Goal: Transaction & Acquisition: Purchase product/service

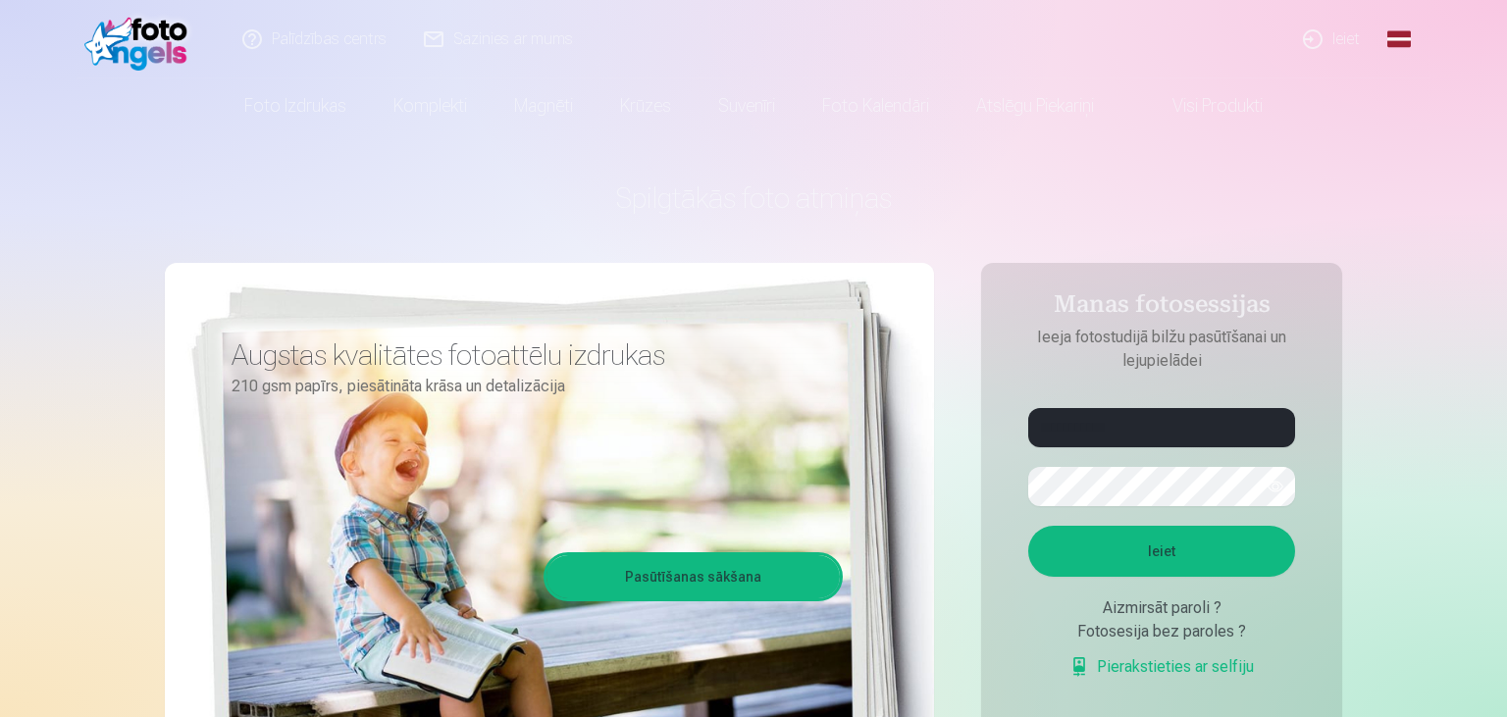
type input "**********"
click at [1270, 485] on button "button" at bounding box center [1274, 486] width 37 height 37
click at [1268, 486] on button "button" at bounding box center [1274, 486] width 37 height 37
click at [1145, 537] on button "Ieiet" at bounding box center [1161, 551] width 267 height 51
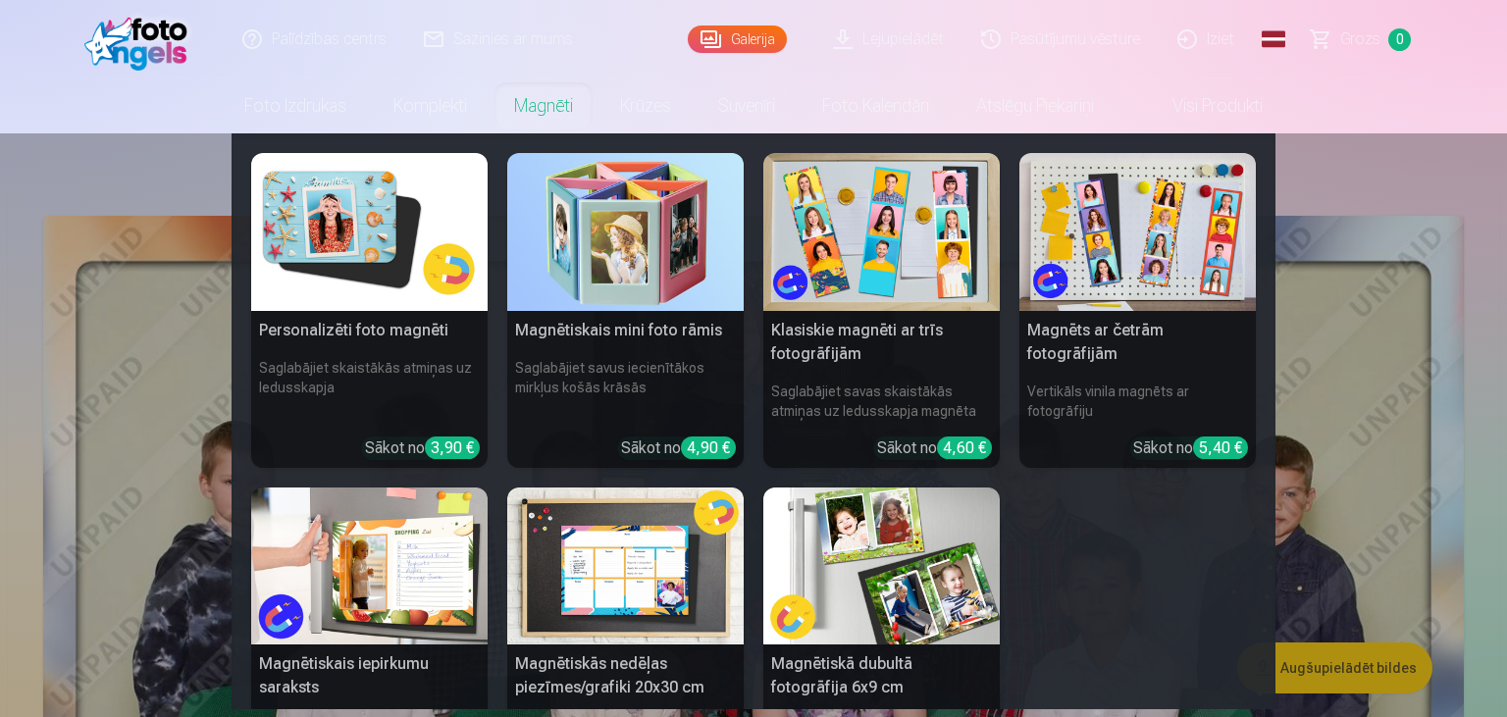
click at [536, 107] on link "Magnēti" at bounding box center [543, 105] width 106 height 55
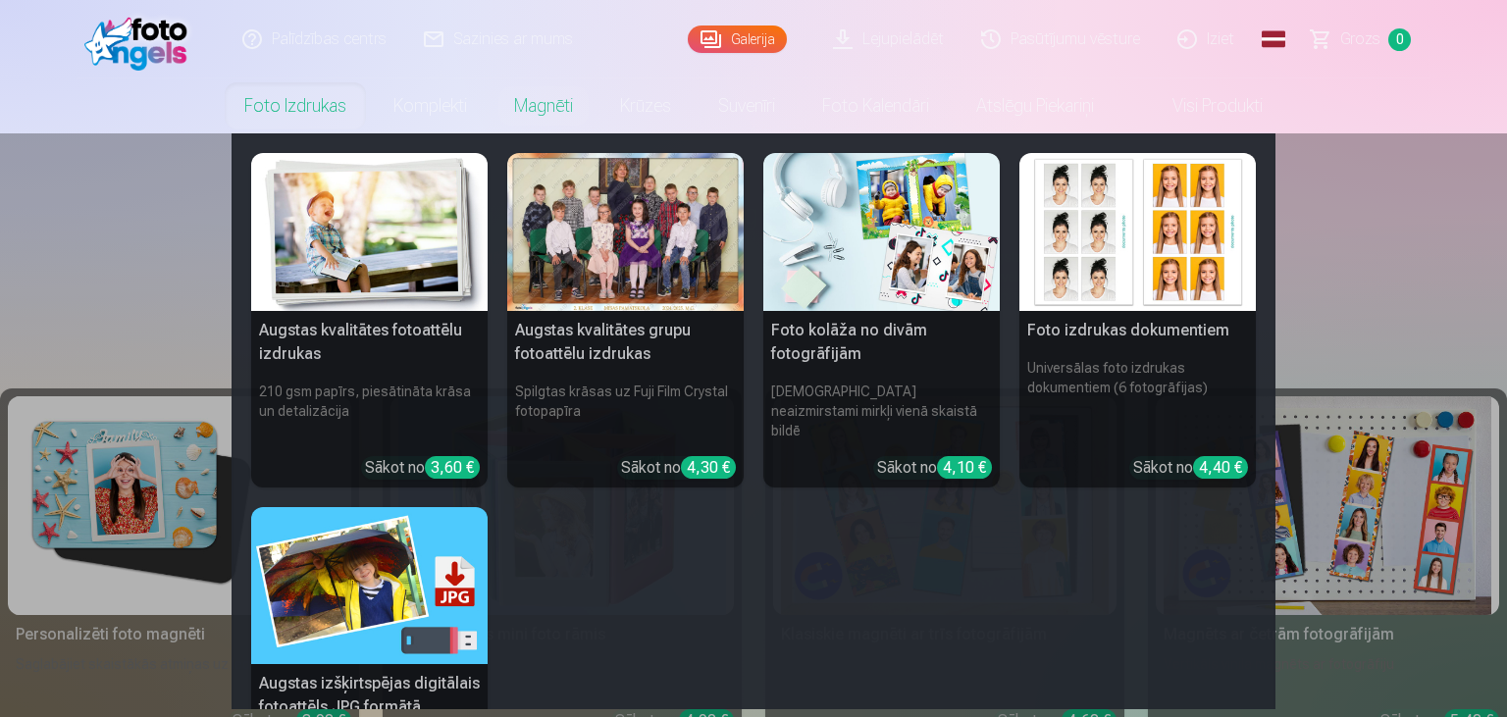
click at [284, 117] on link "Foto izdrukas" at bounding box center [295, 105] width 149 height 55
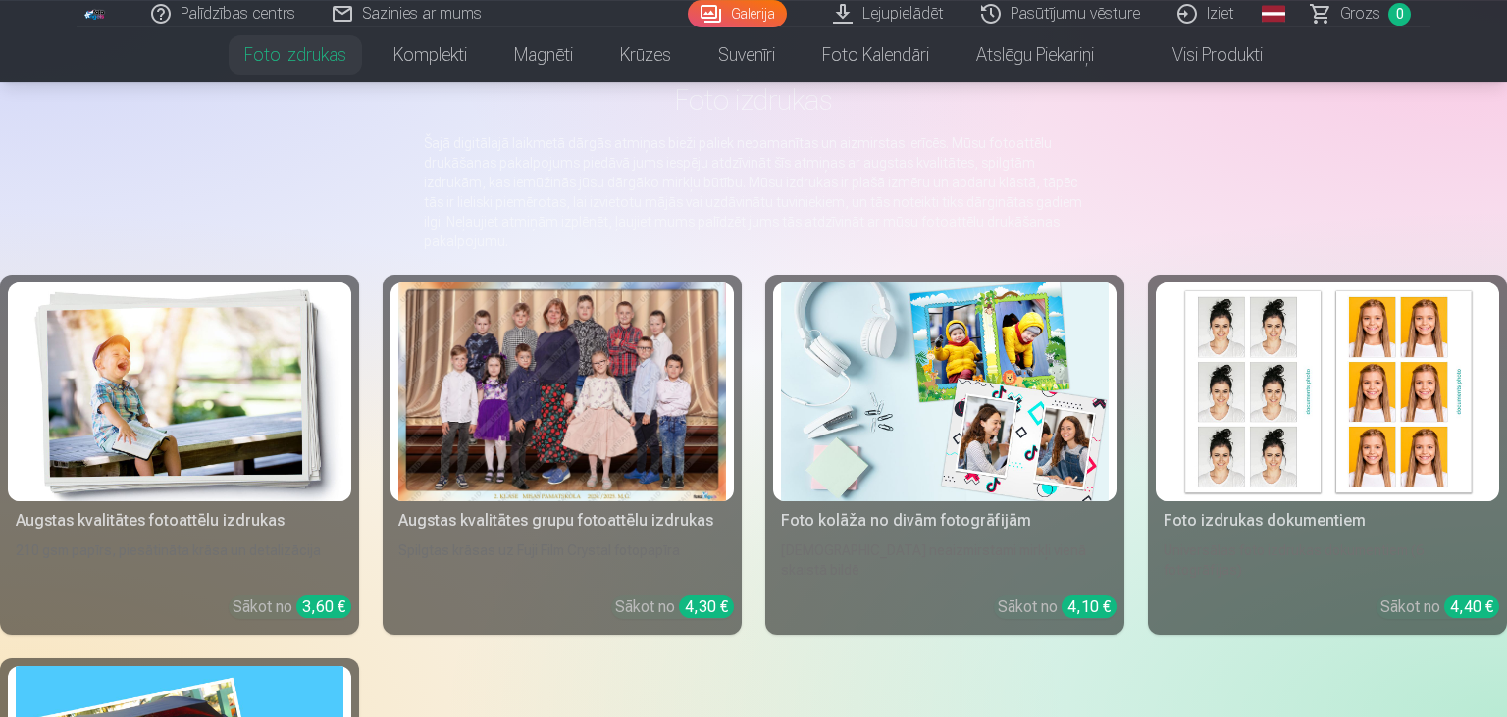
scroll to position [137, 0]
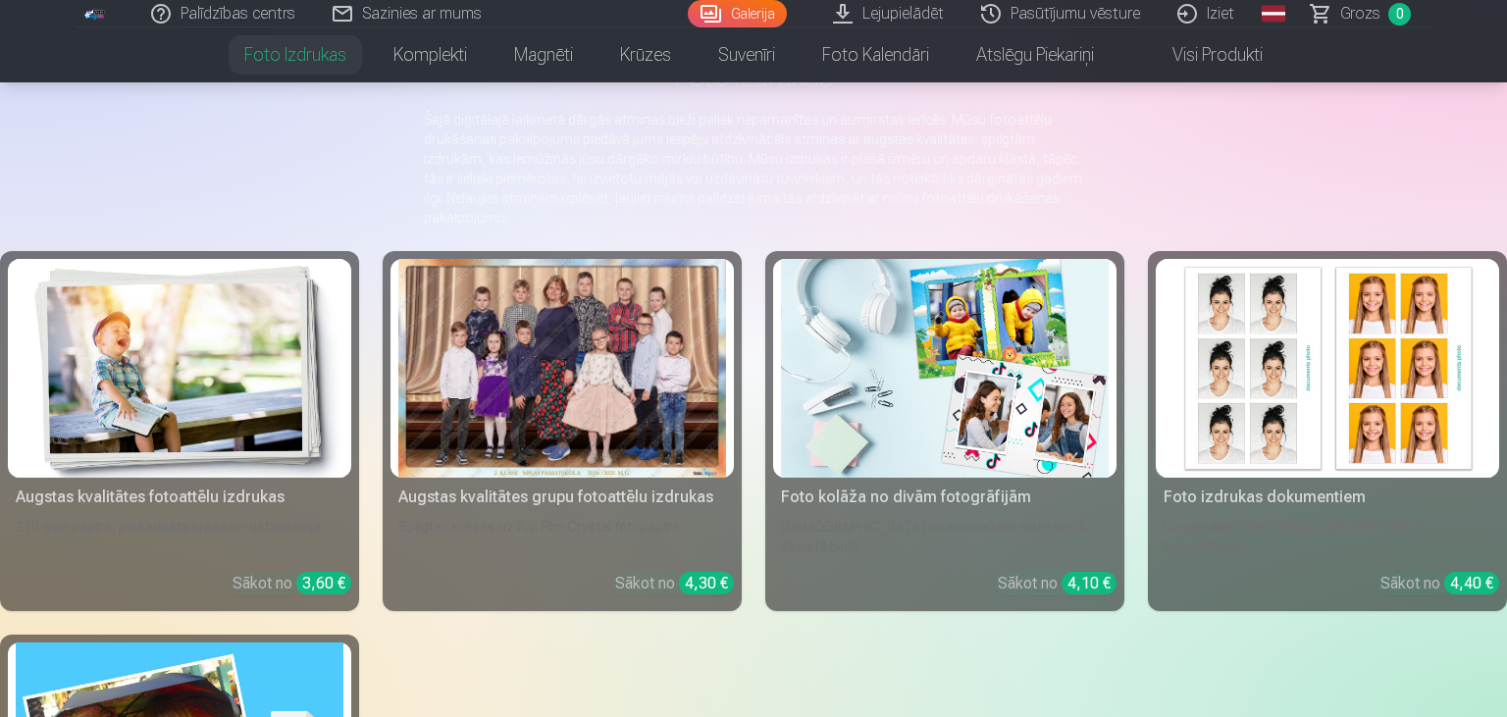
click at [639, 587] on div "Sākot no 4,30 €" at bounding box center [674, 584] width 119 height 24
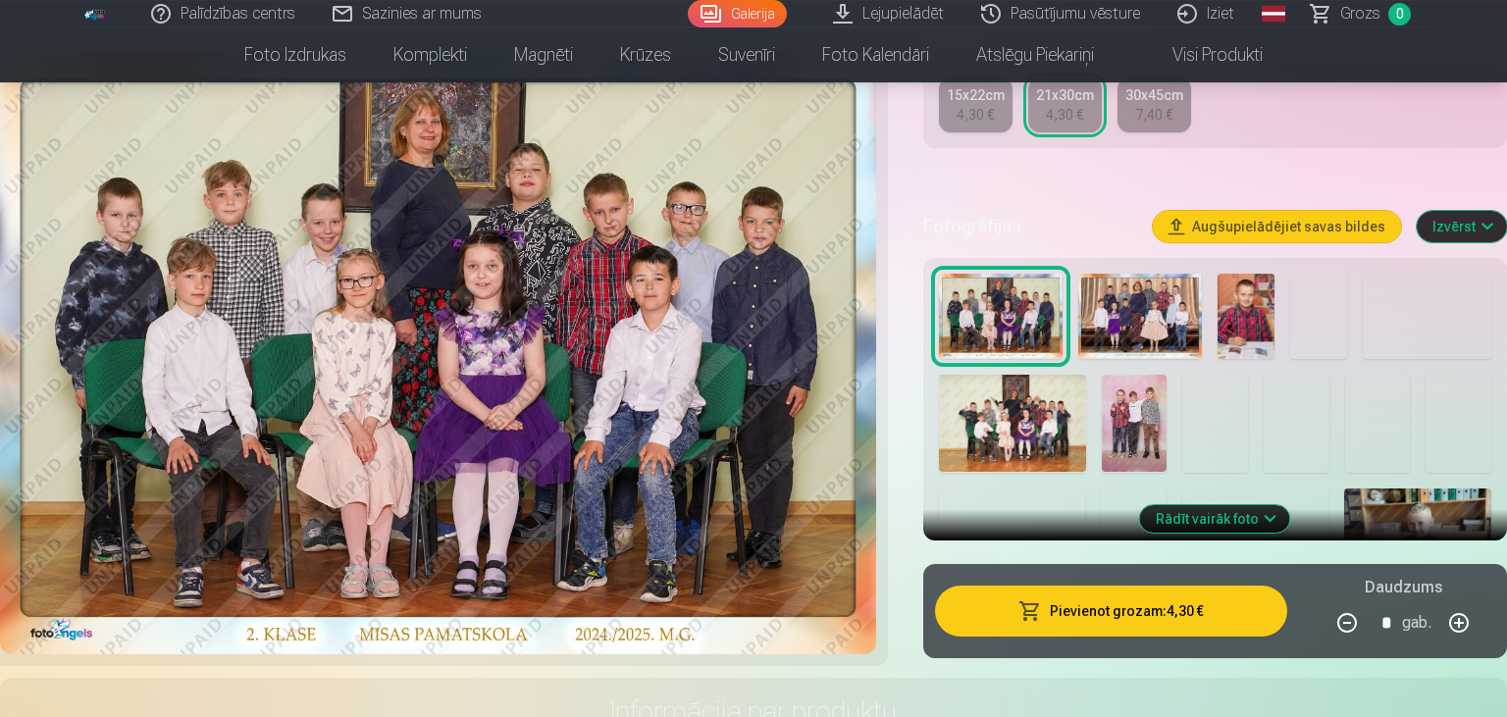
scroll to position [483, 0]
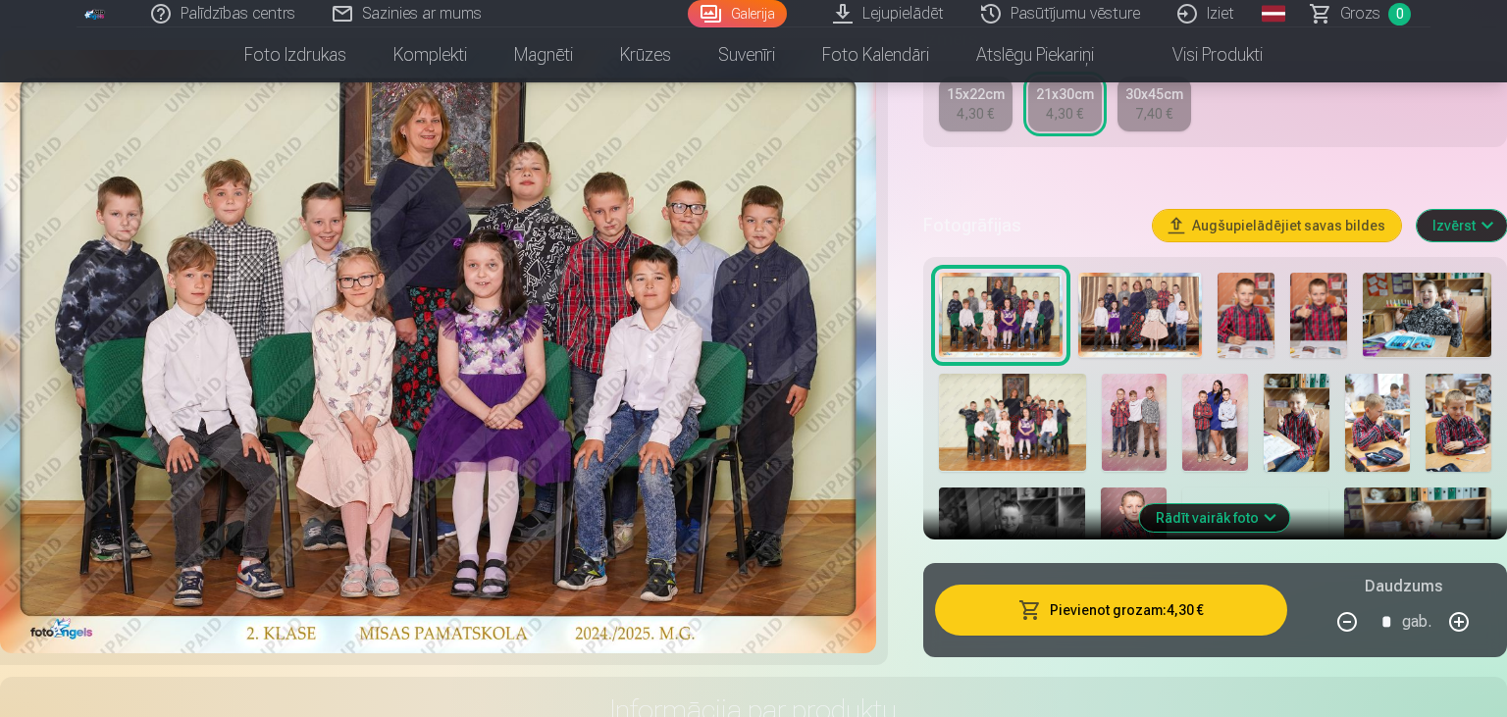
click at [1129, 321] on img at bounding box center [1140, 315] width 124 height 85
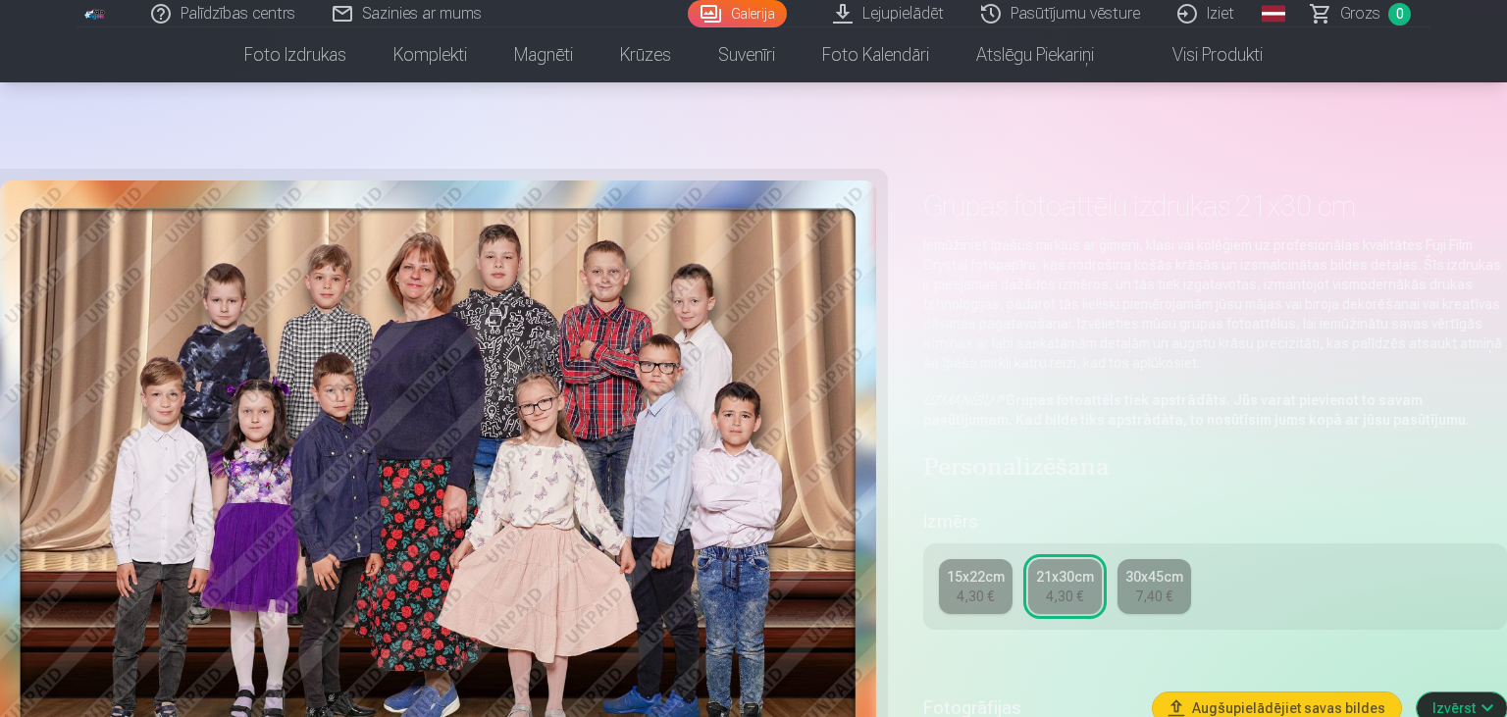
scroll to position [173, 0]
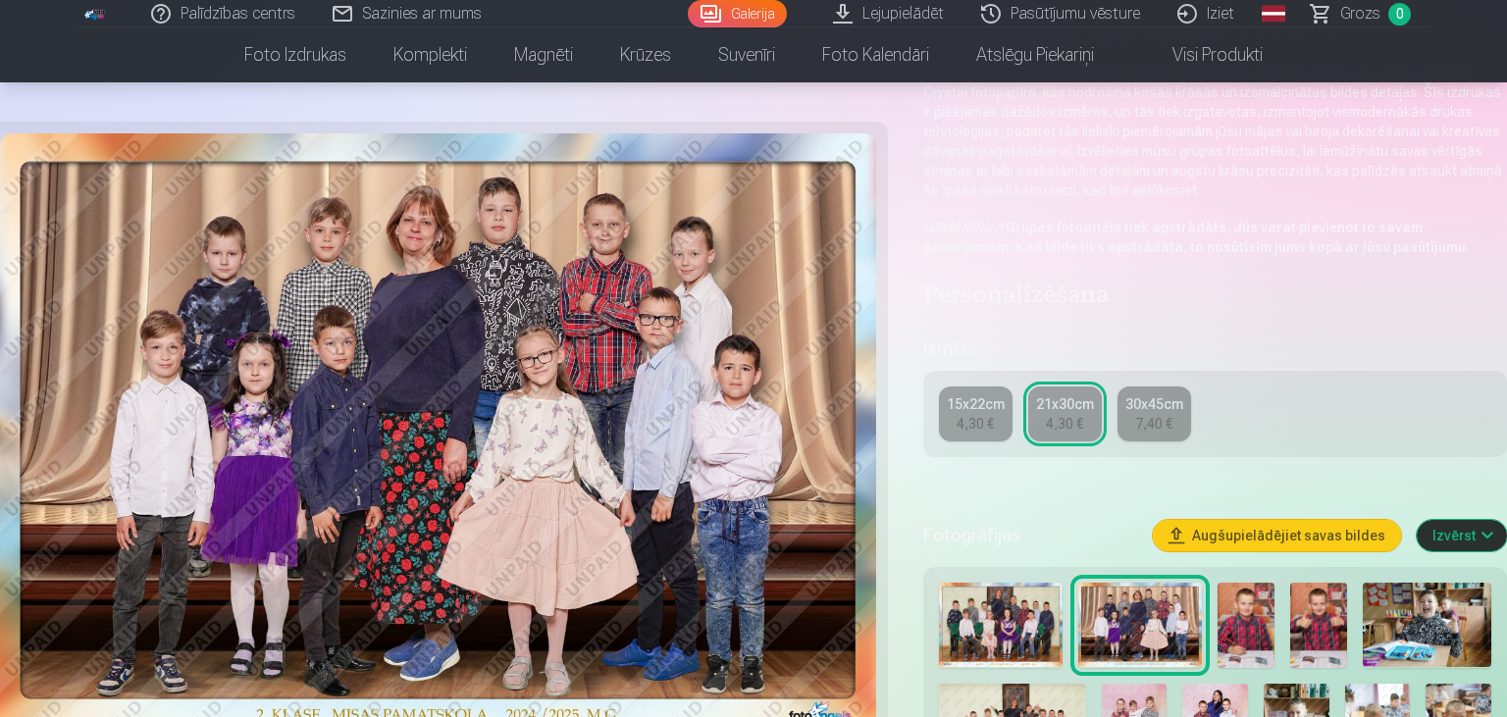
click at [978, 641] on img at bounding box center [1001, 625] width 124 height 85
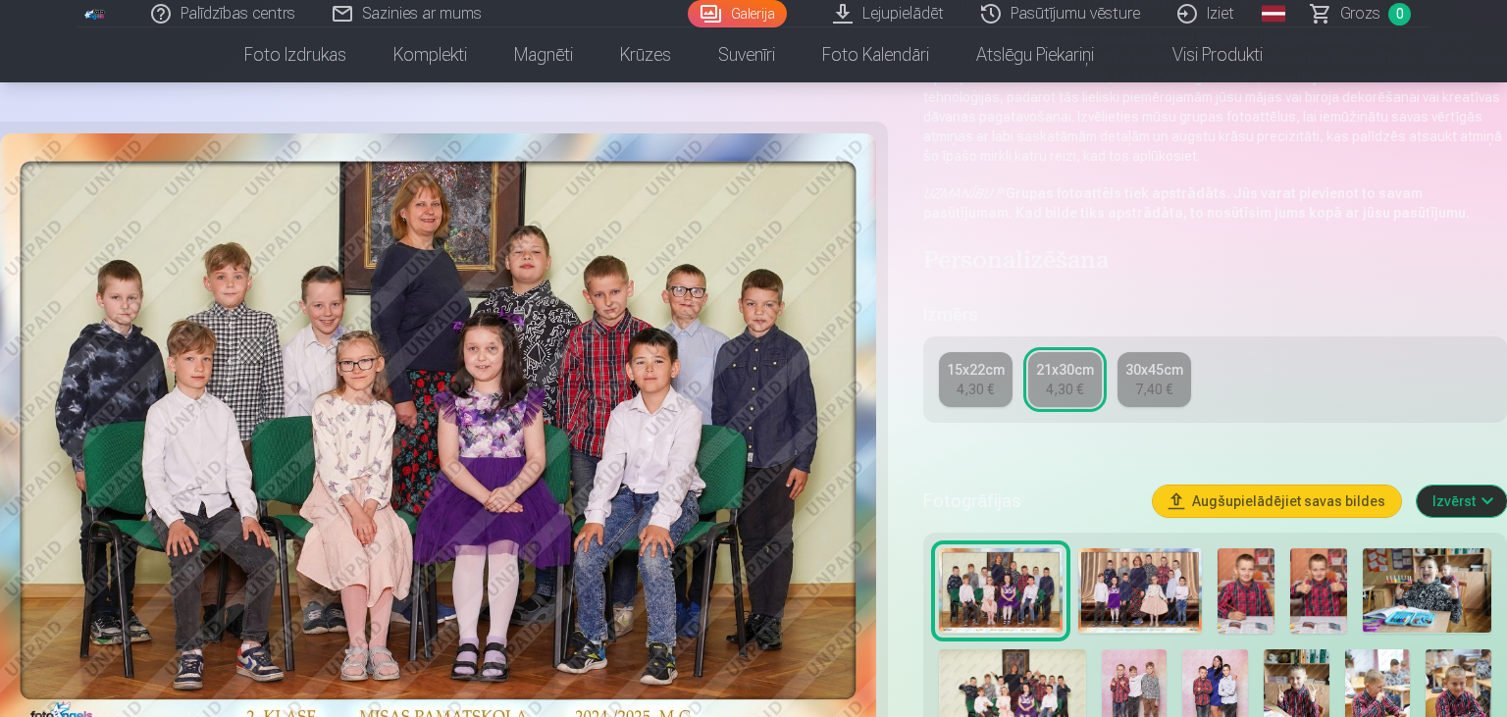
scroll to position [345, 0]
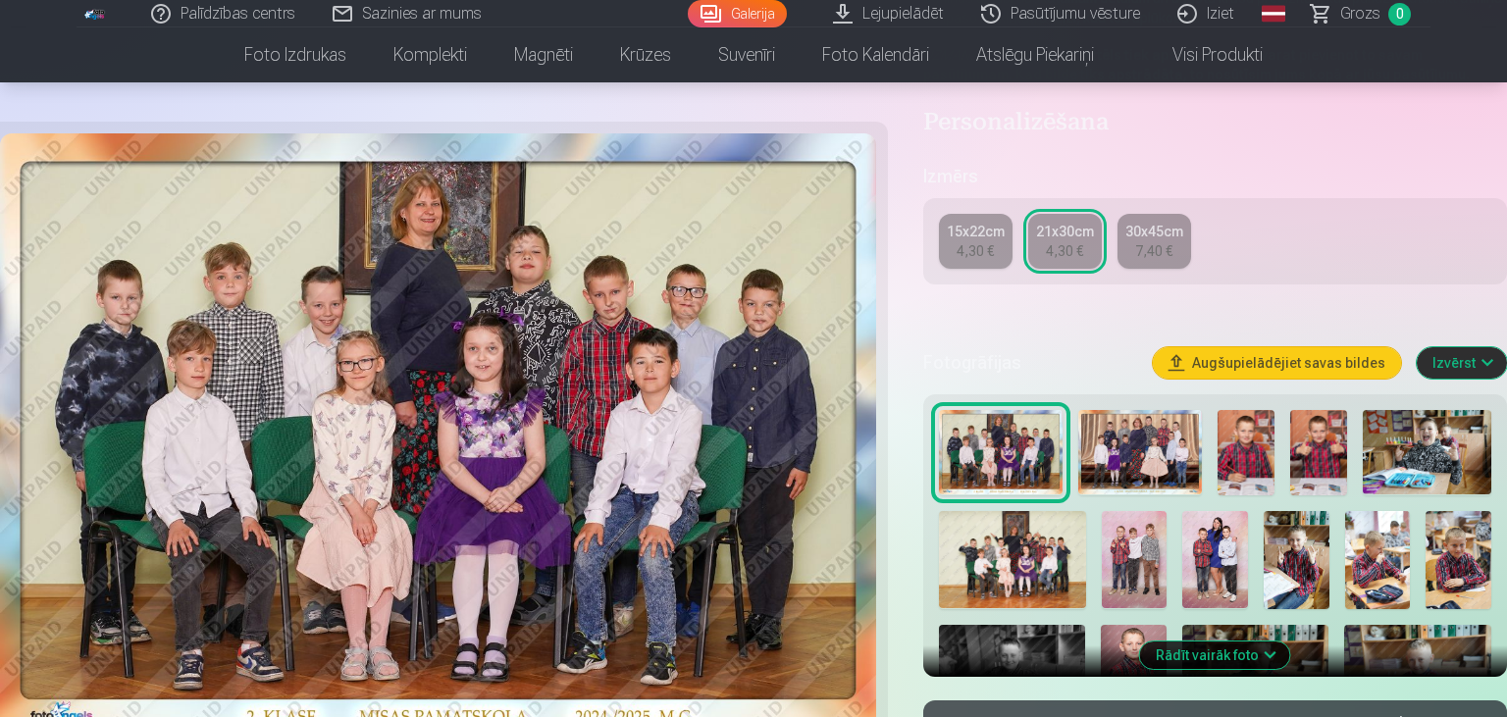
click at [1167, 436] on img at bounding box center [1140, 452] width 124 height 85
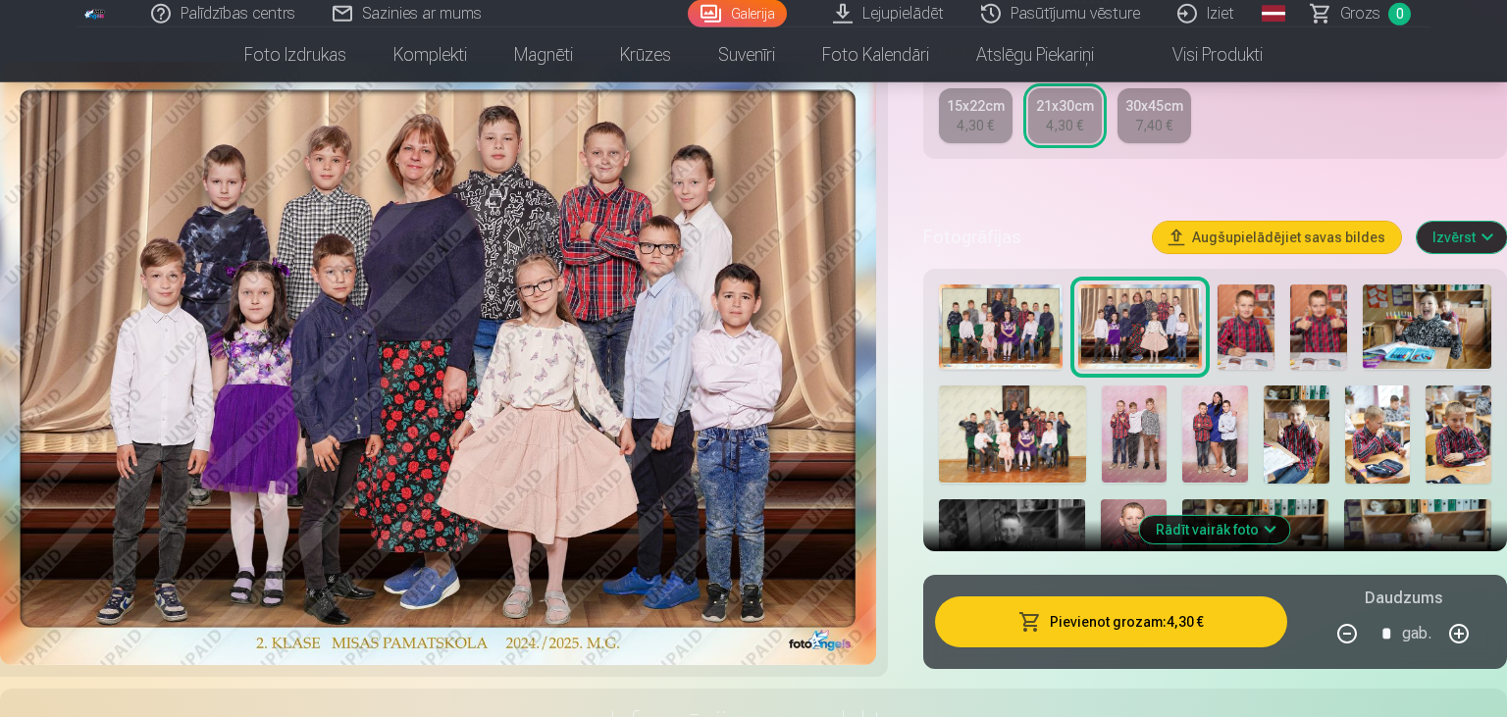
scroll to position [518, 0]
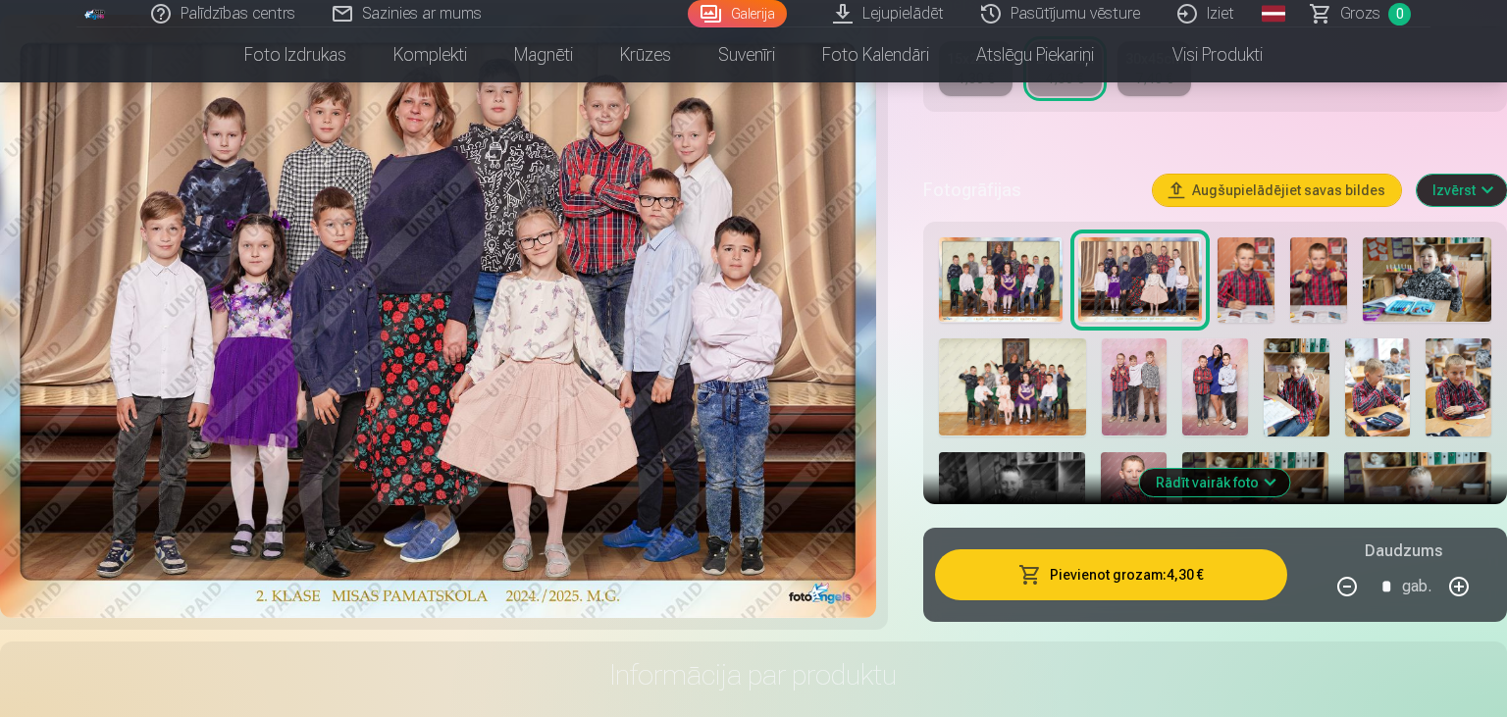
click at [1173, 577] on button "Pievienot grozam : 4,30 €" at bounding box center [1111, 574] width 352 height 51
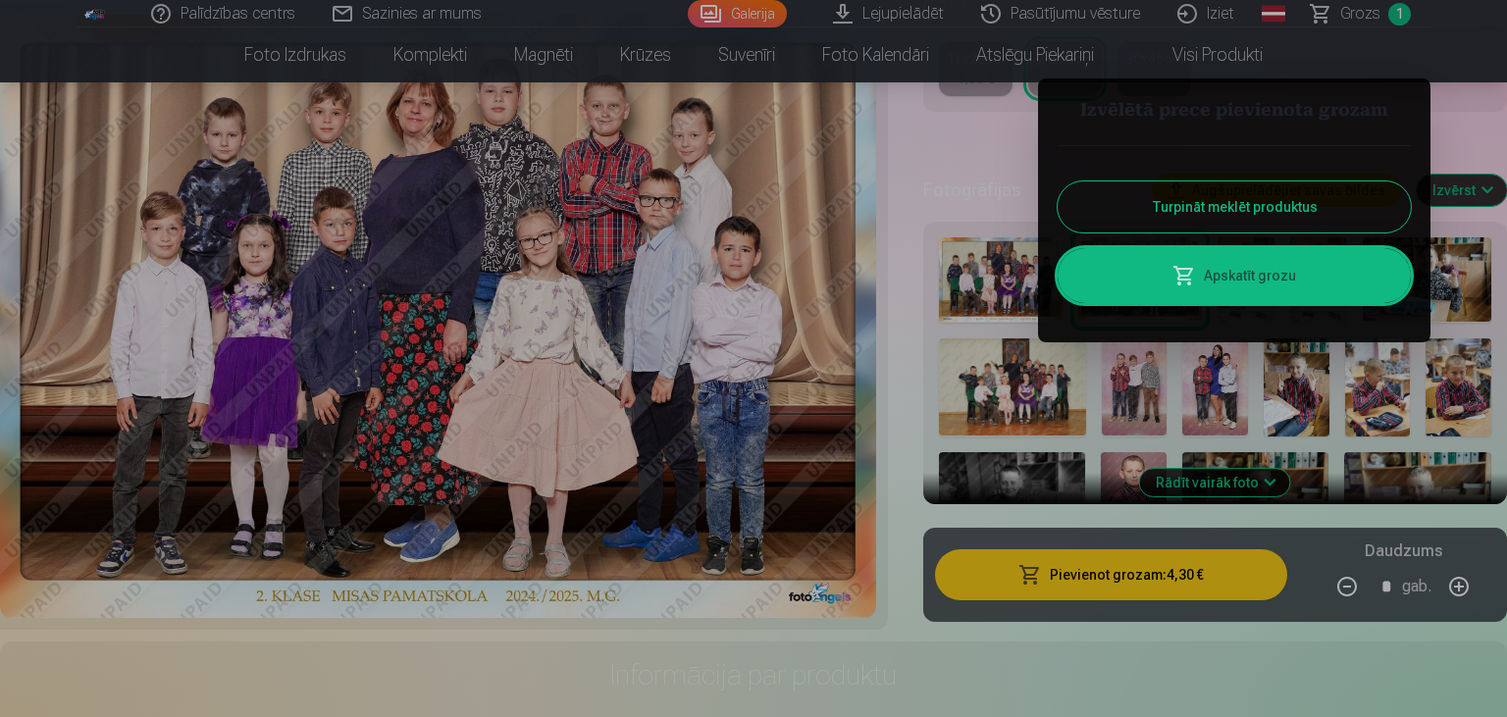
click at [1238, 485] on div at bounding box center [753, 358] width 1507 height 717
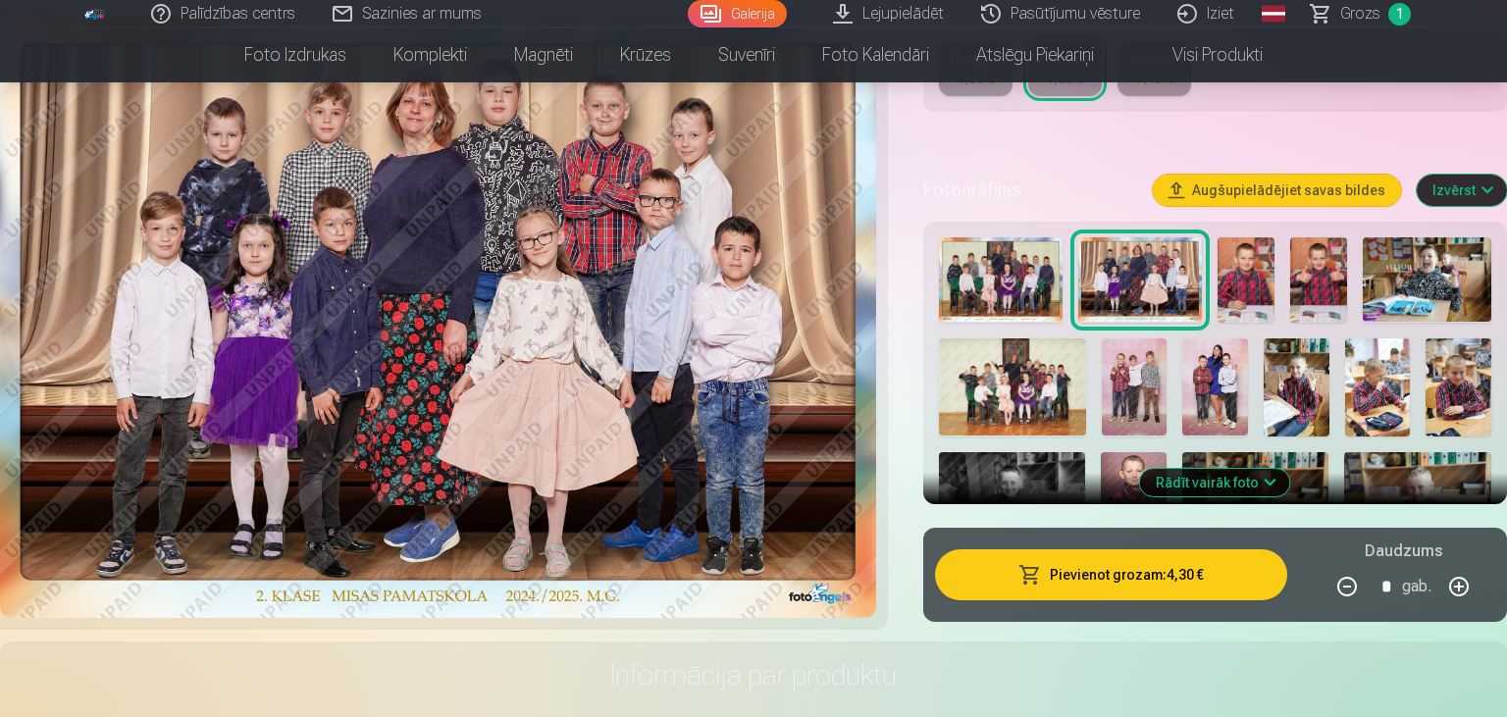
click at [1228, 405] on img at bounding box center [1215, 387] width 66 height 98
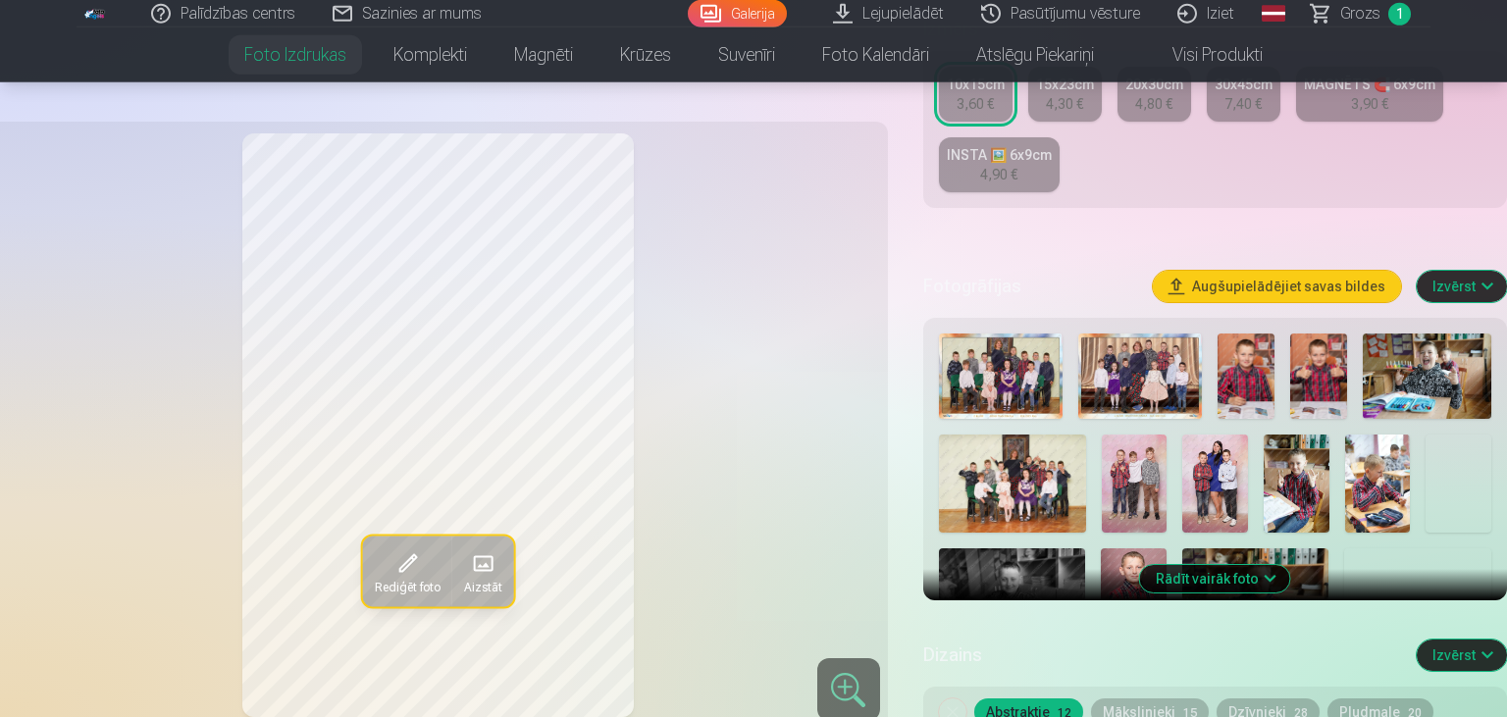
scroll to position [448, 0]
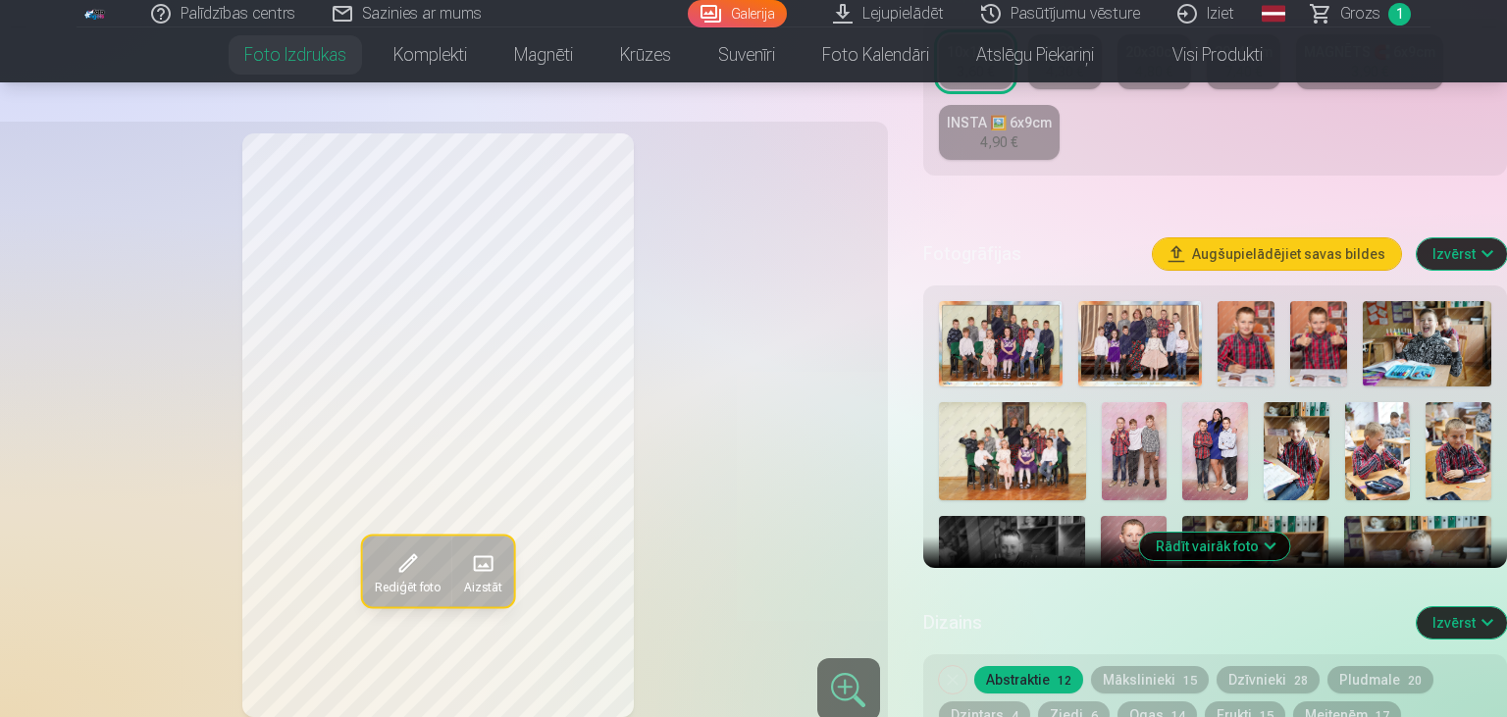
click at [1253, 543] on button "Rādīt vairāk foto" at bounding box center [1215, 546] width 150 height 27
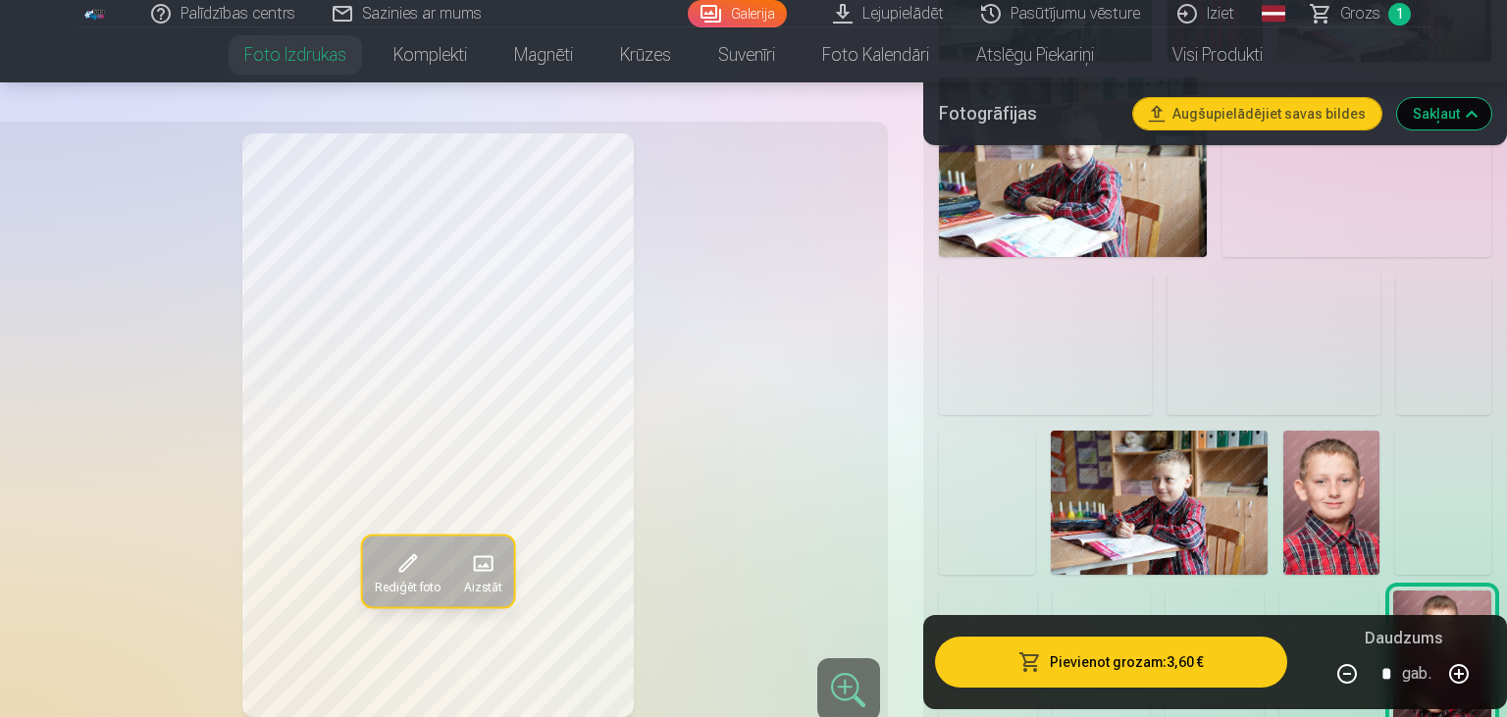
scroll to position [1208, 0]
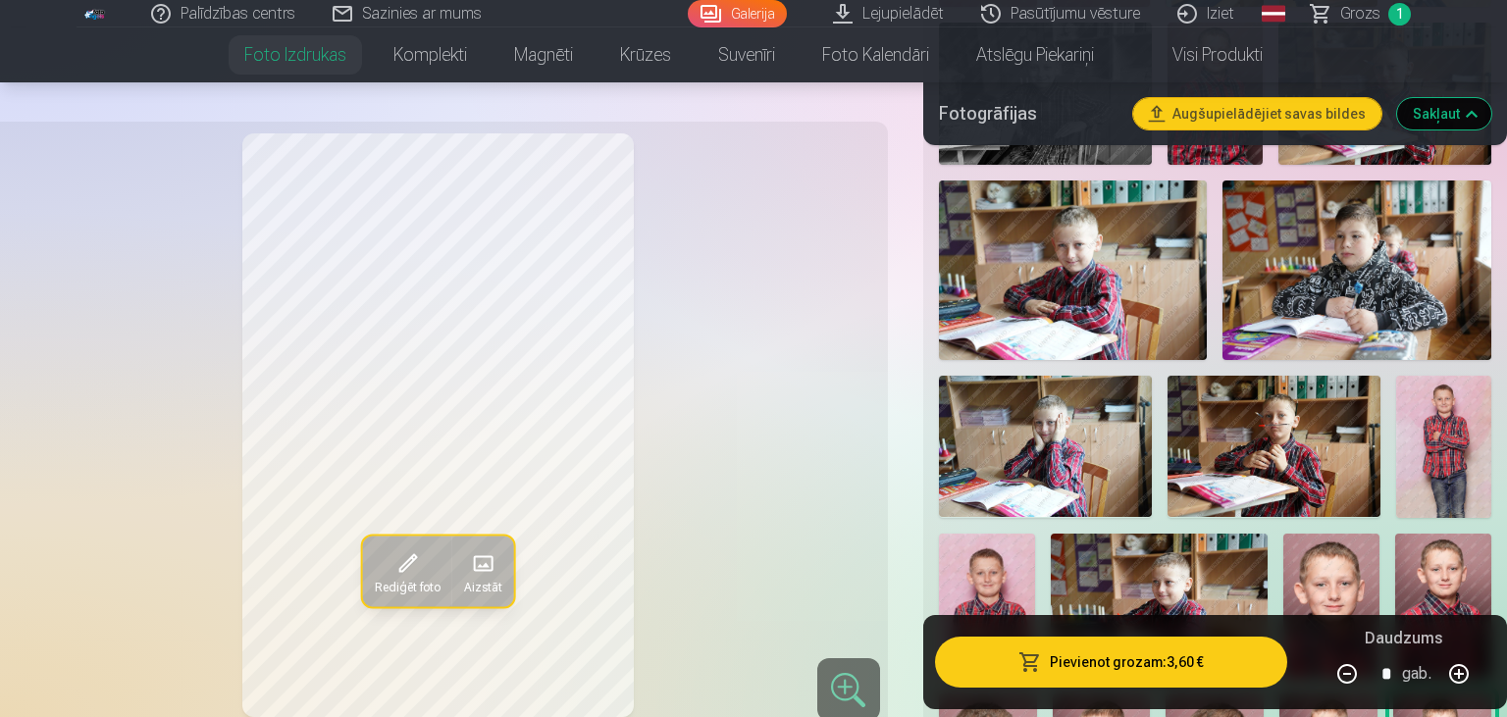
click at [1257, 469] on img at bounding box center [1273, 447] width 213 height 142
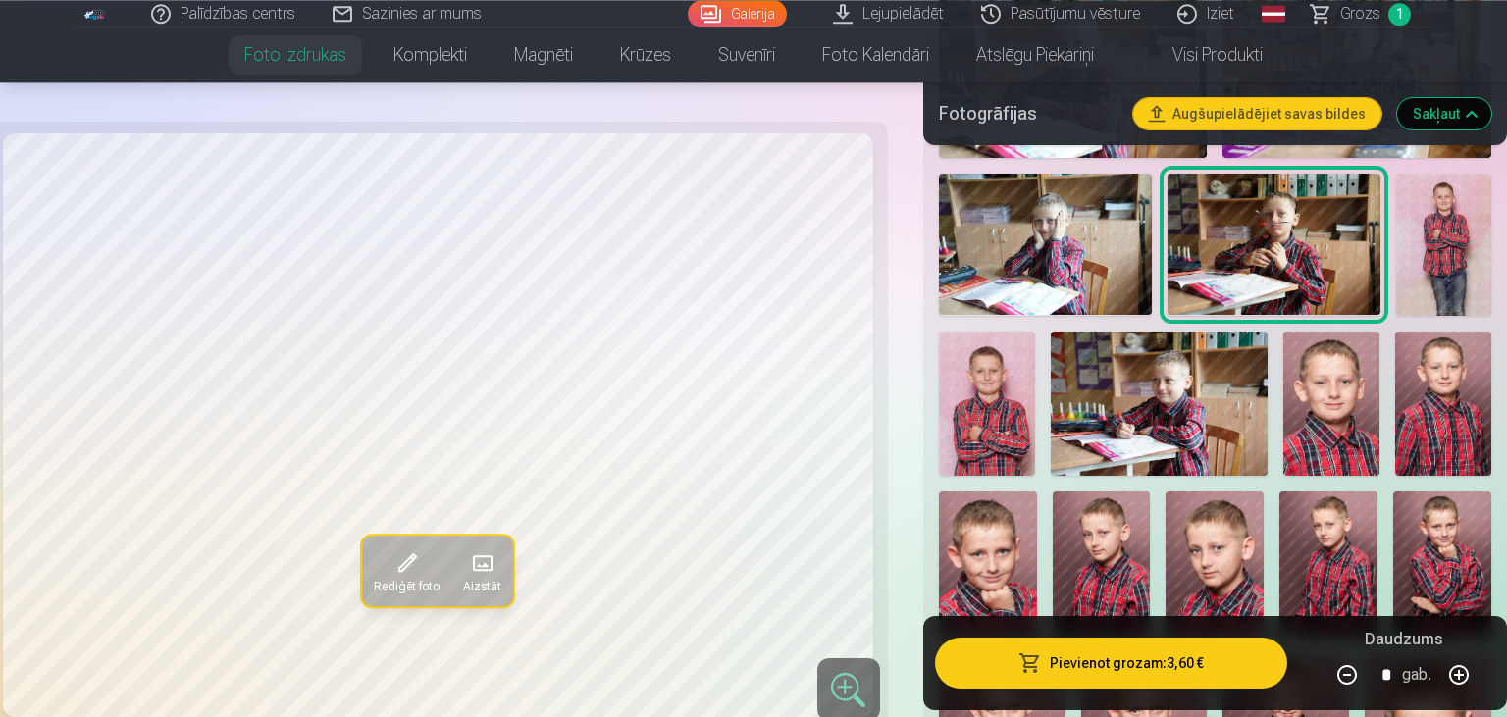
scroll to position [1415, 0]
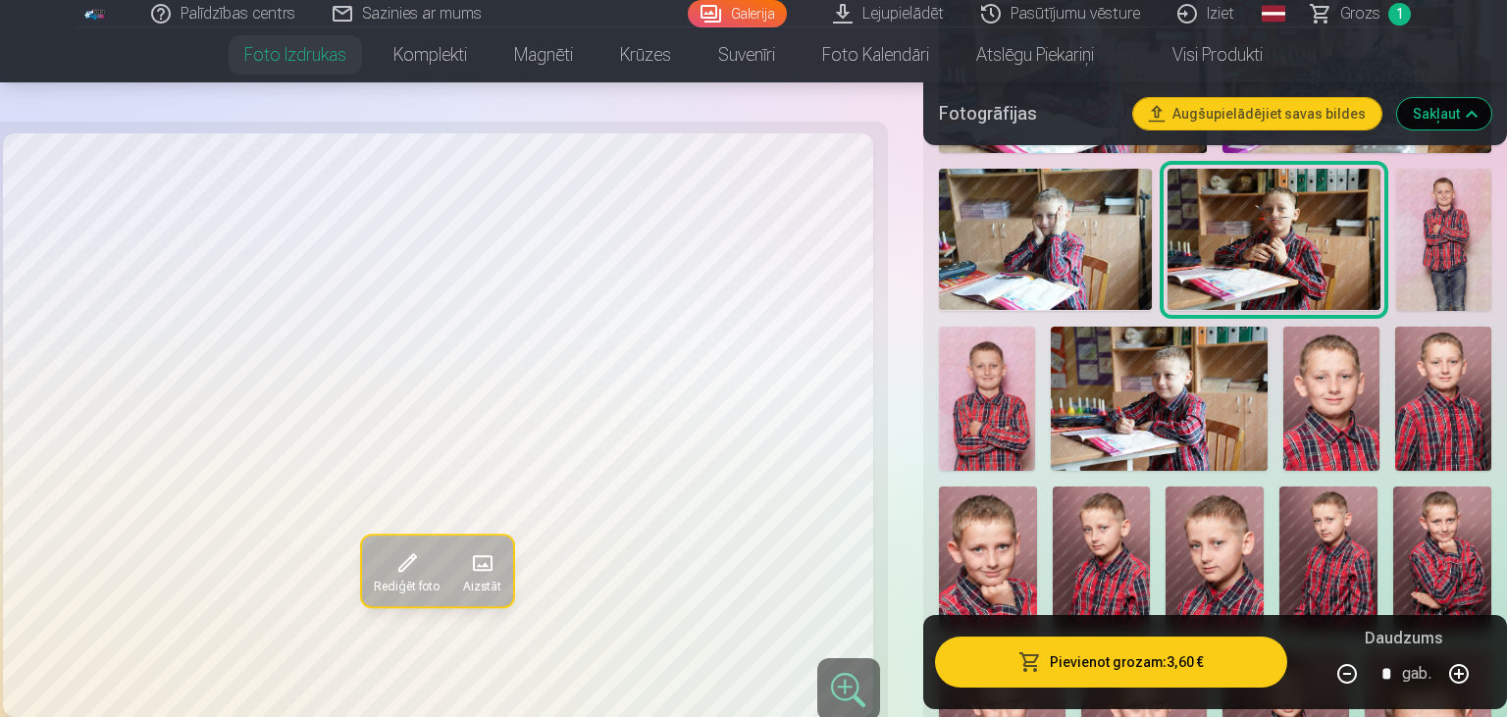
click at [1095, 669] on button "Pievienot grozam : 3,60 €" at bounding box center [1111, 662] width 352 height 51
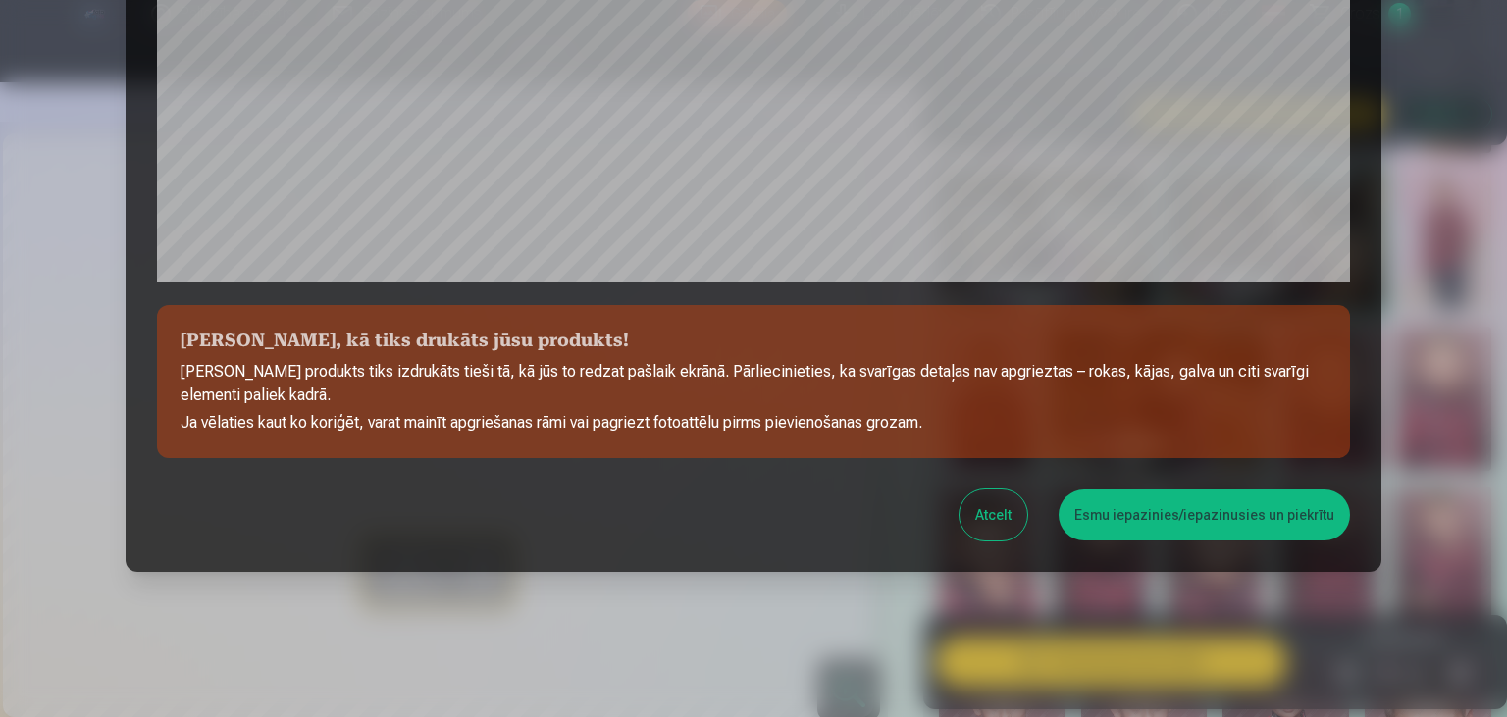
scroll to position [694, 0]
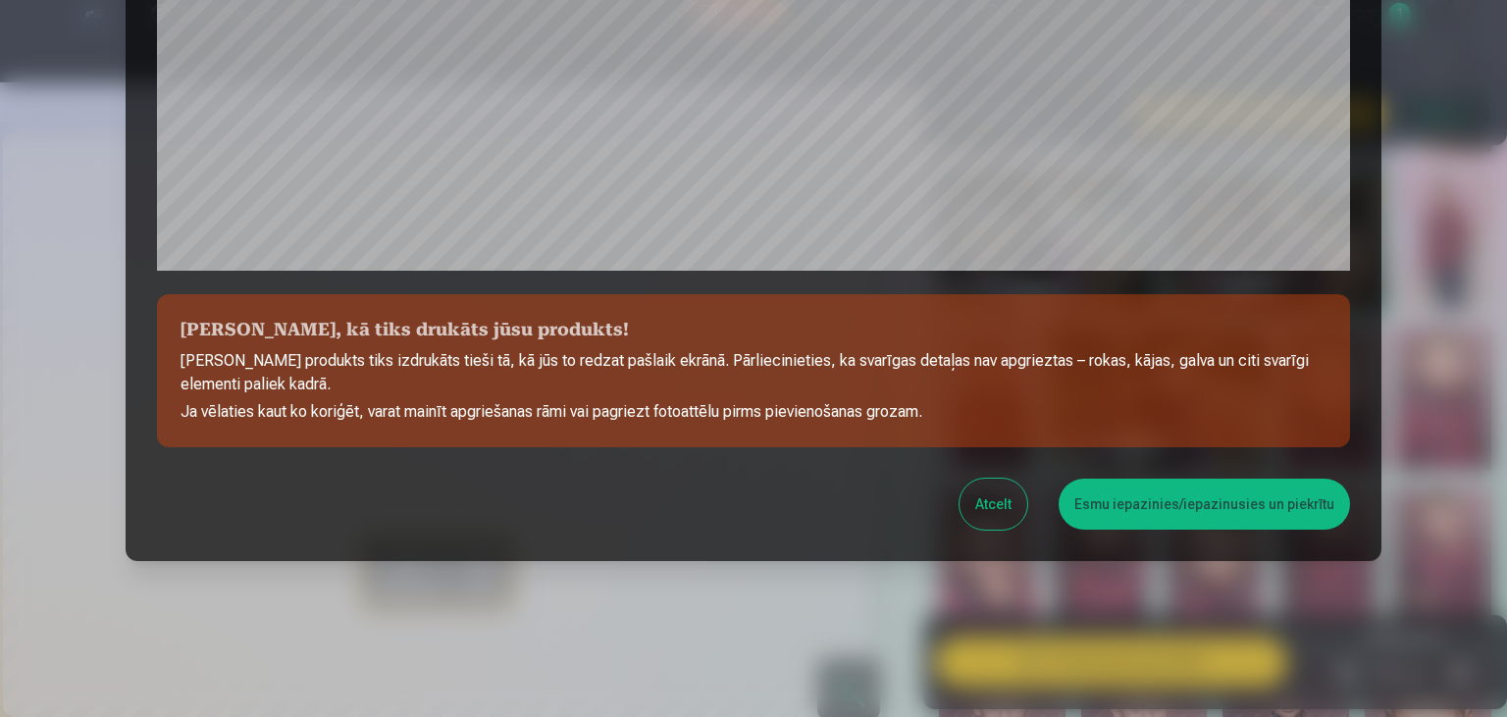
click at [1219, 509] on button "Esmu iepazinies/iepazinusies un piekrītu" at bounding box center [1203, 504] width 291 height 51
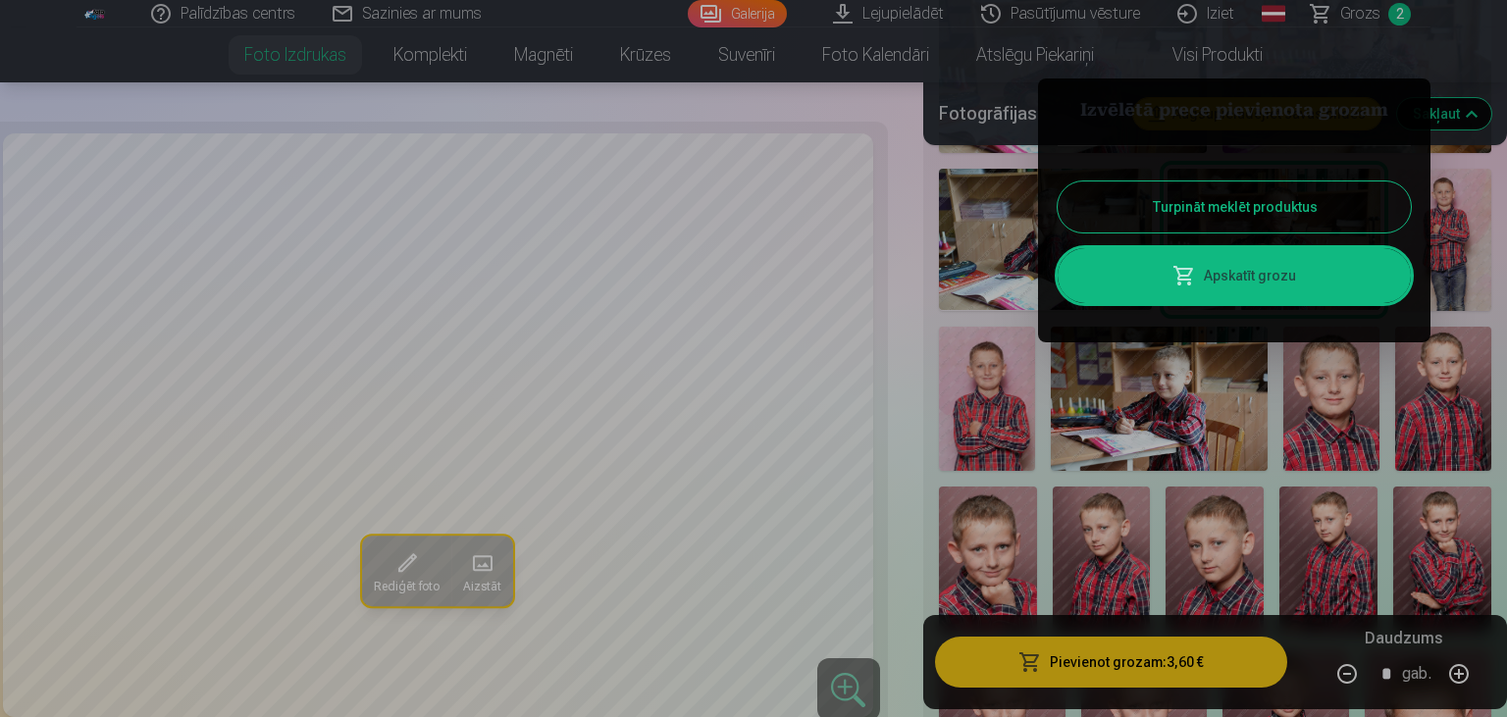
click at [1240, 205] on button "Turpināt meklēt produktus" at bounding box center [1233, 206] width 353 height 51
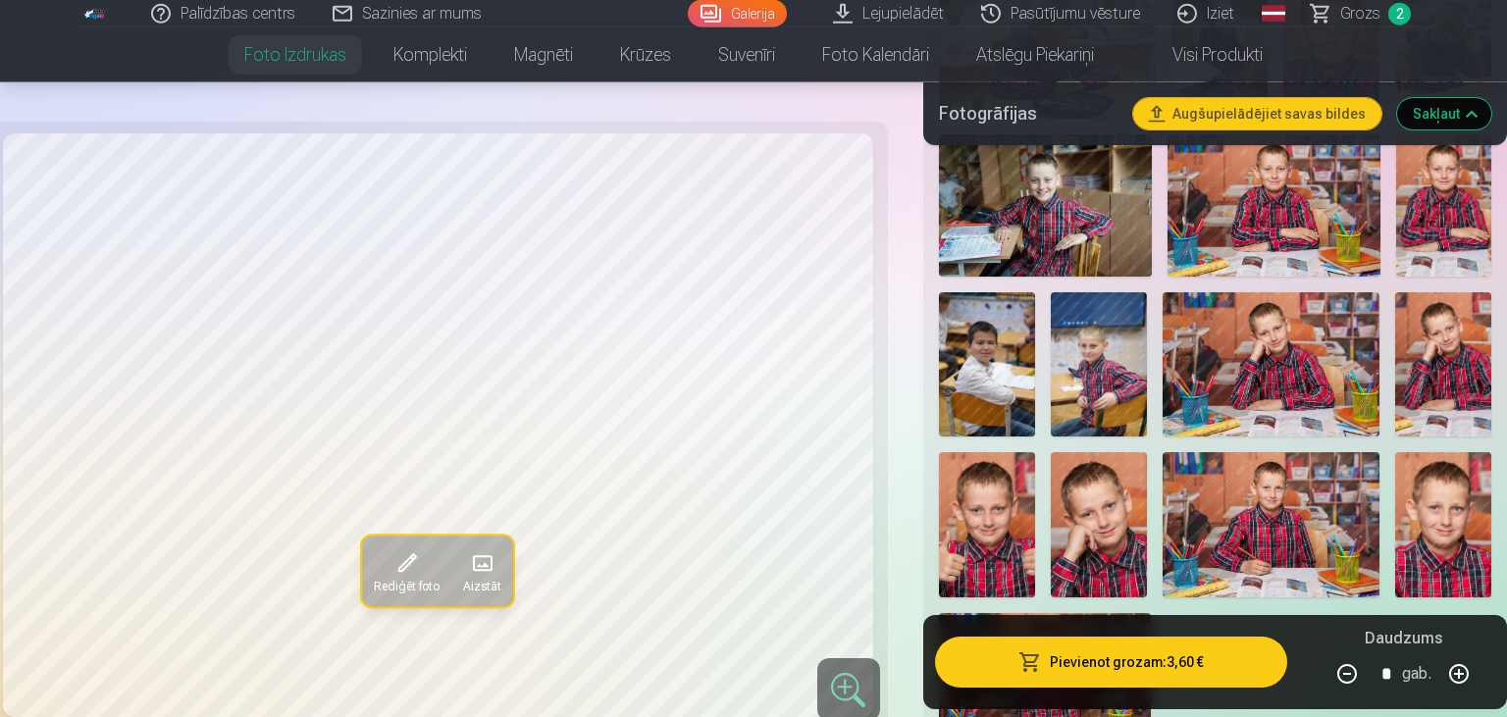
scroll to position [2347, 0]
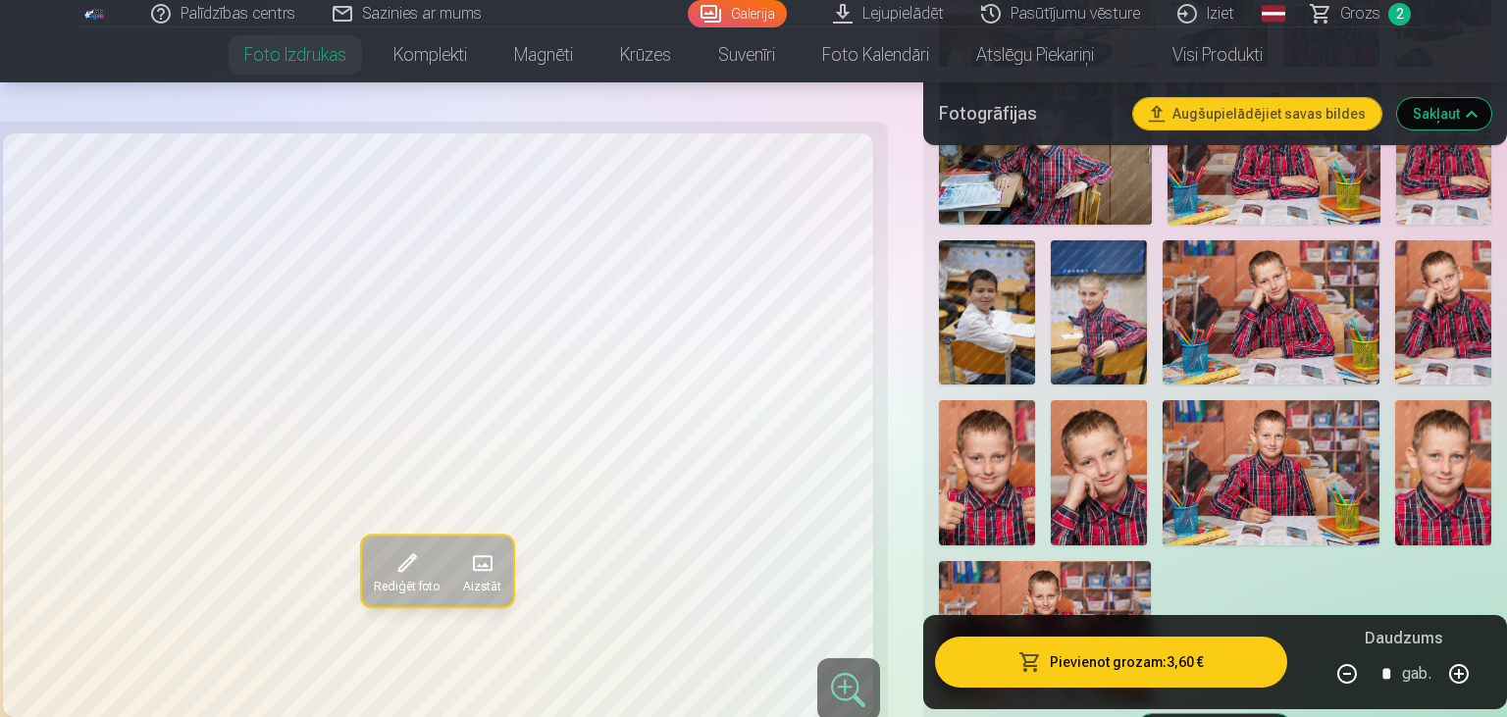
click at [1426, 334] on img at bounding box center [1443, 312] width 96 height 144
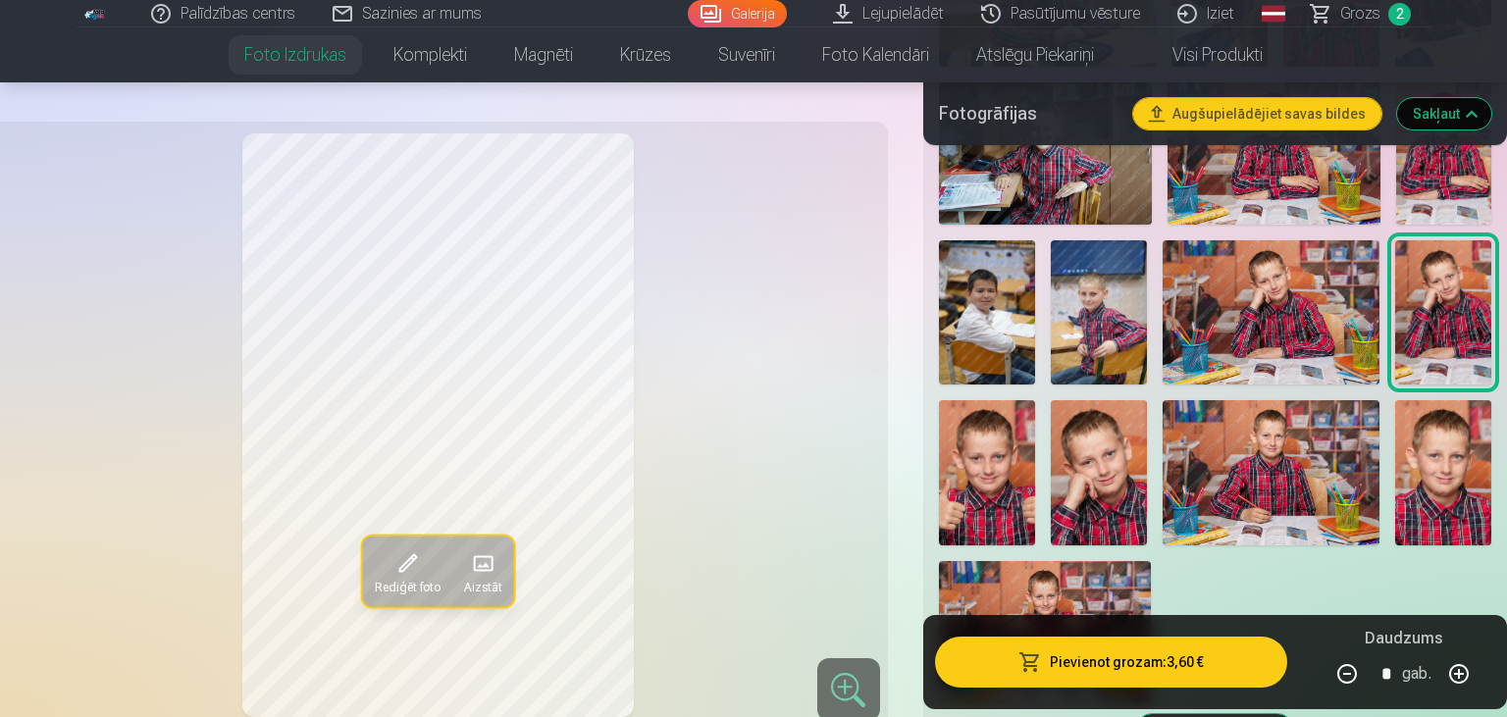
click at [1187, 675] on button "Pievienot grozam : 3,60 €" at bounding box center [1111, 662] width 352 height 51
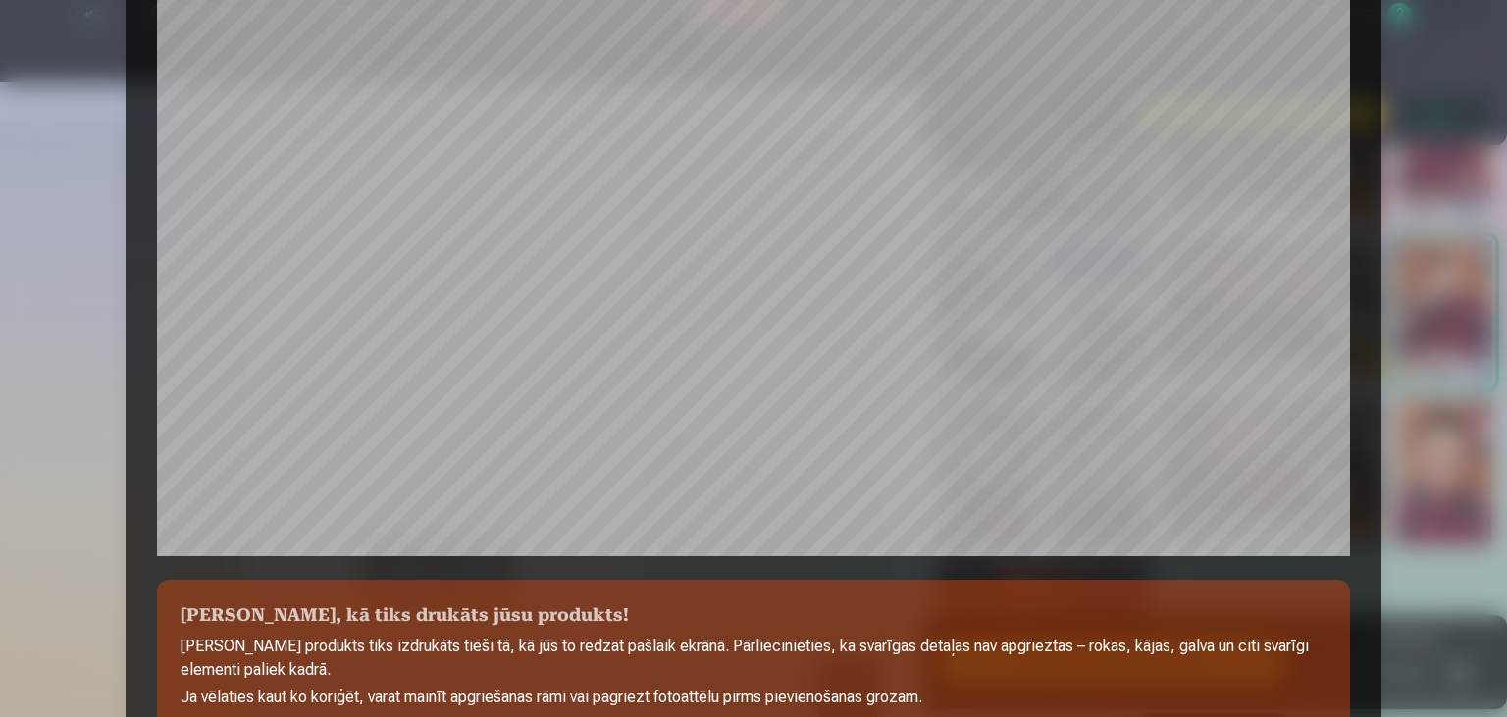
scroll to position [613, 0]
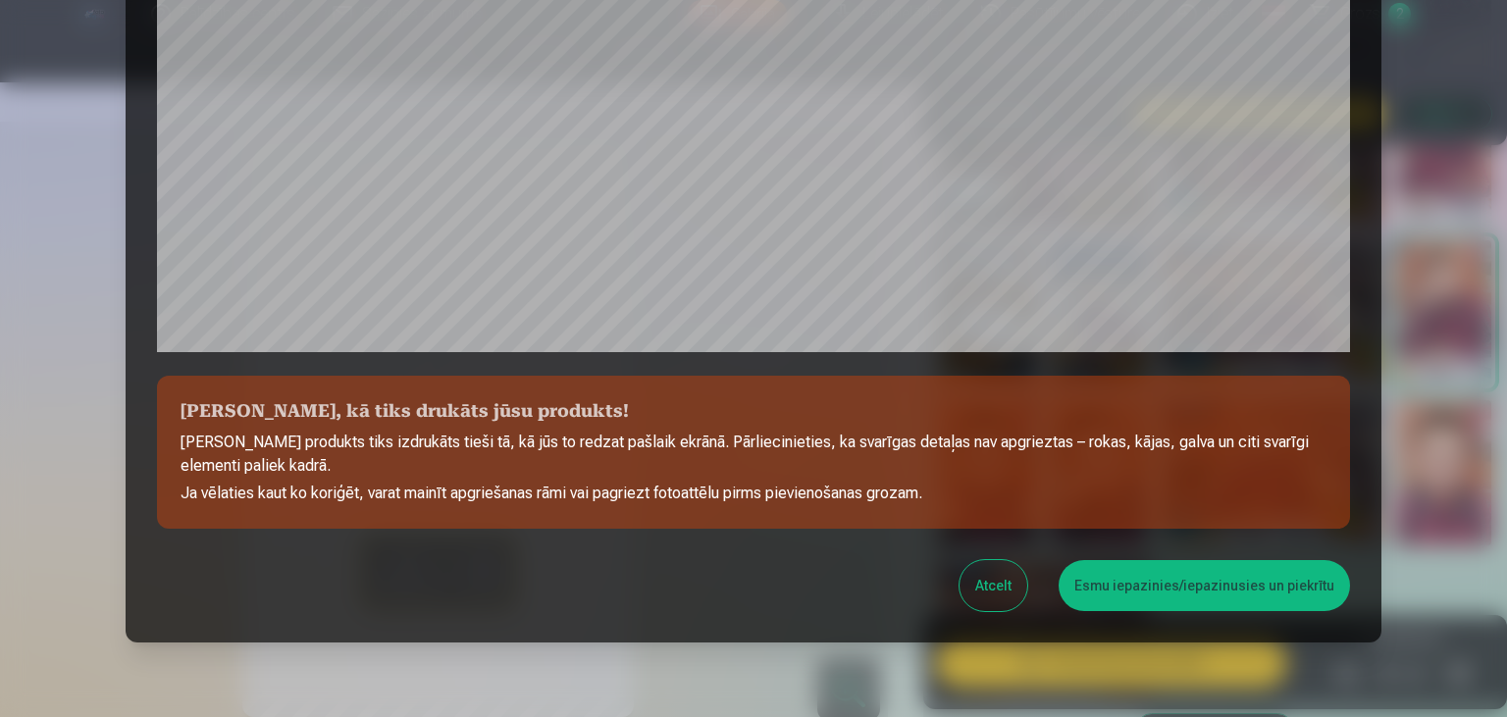
click at [1218, 580] on button "Esmu iepazinies/iepazinusies un piekrītu" at bounding box center [1203, 585] width 291 height 51
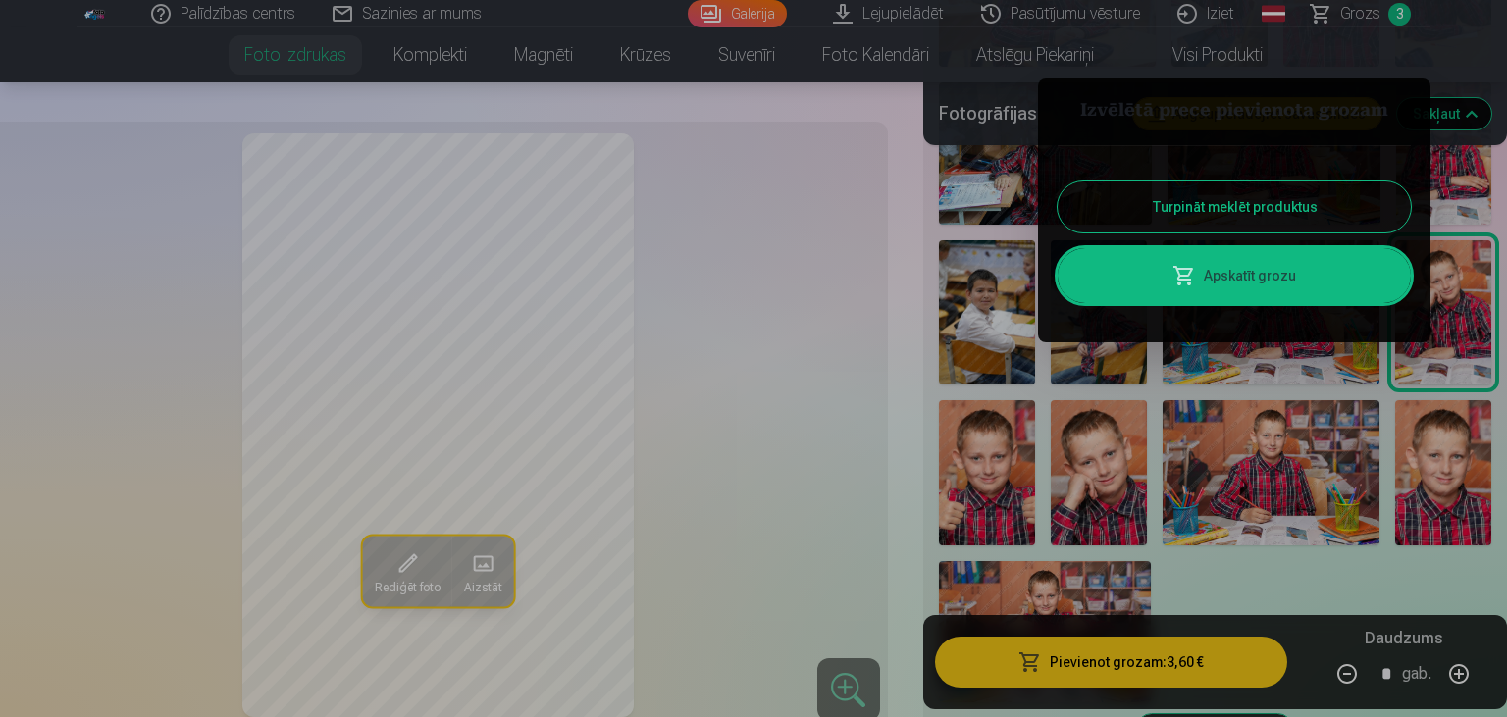
click at [1358, 574] on div at bounding box center [753, 358] width 1507 height 717
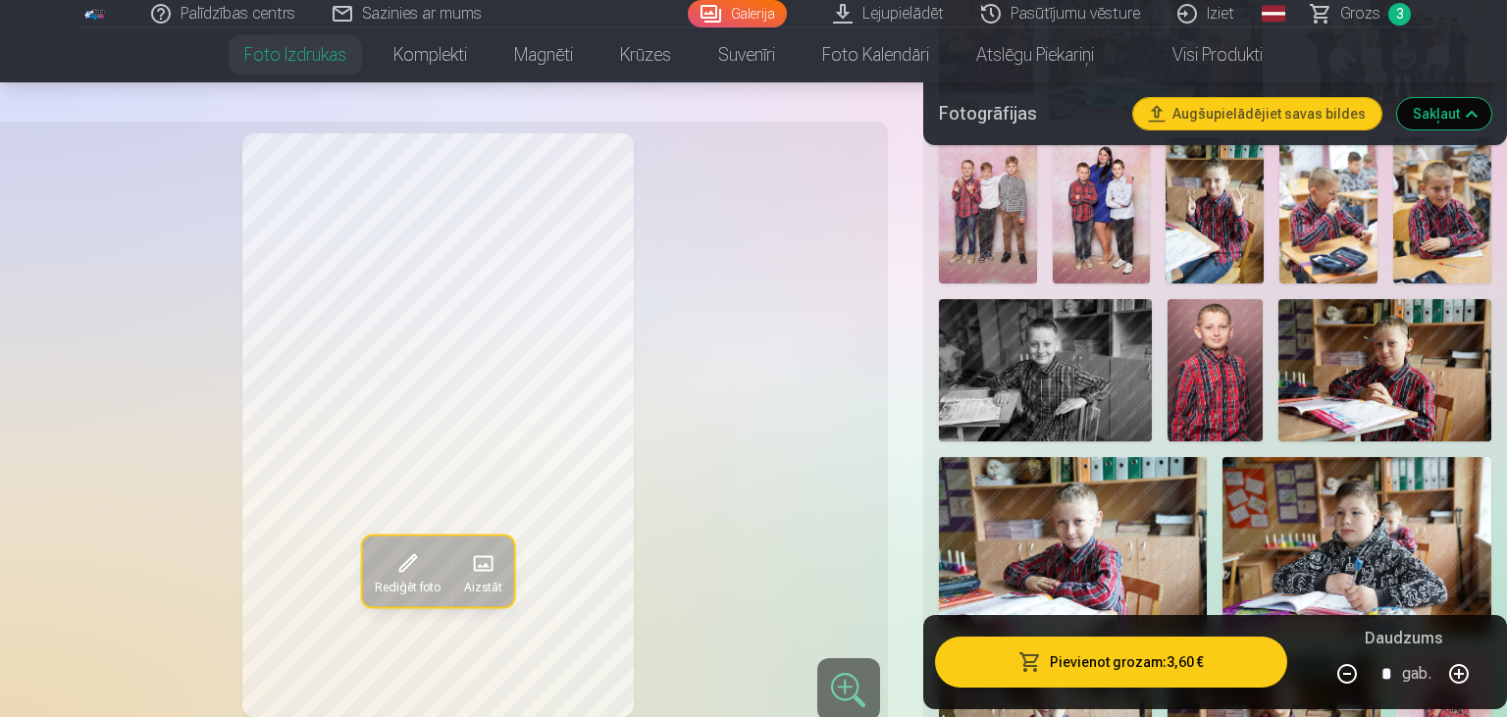
scroll to position [793, 0]
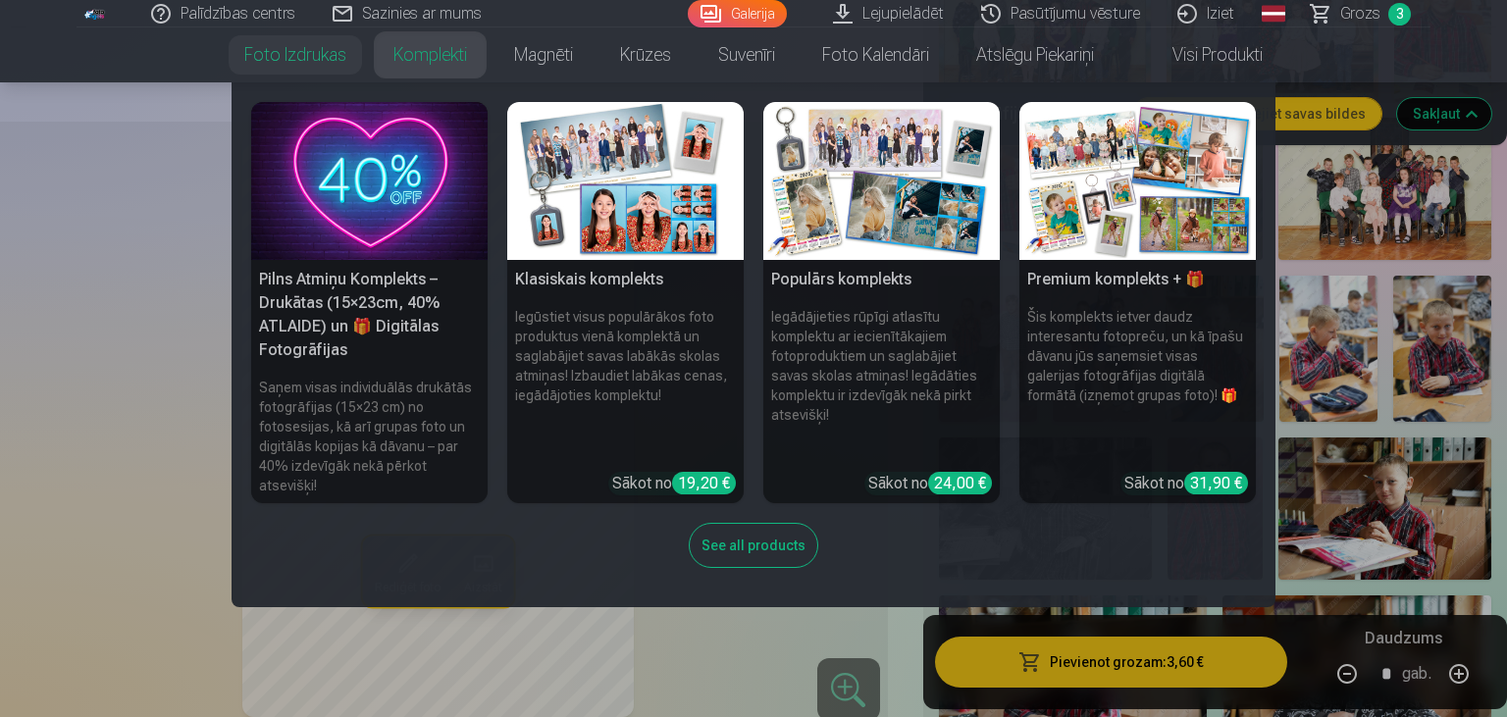
click at [441, 59] on link "Komplekti" at bounding box center [430, 54] width 121 height 55
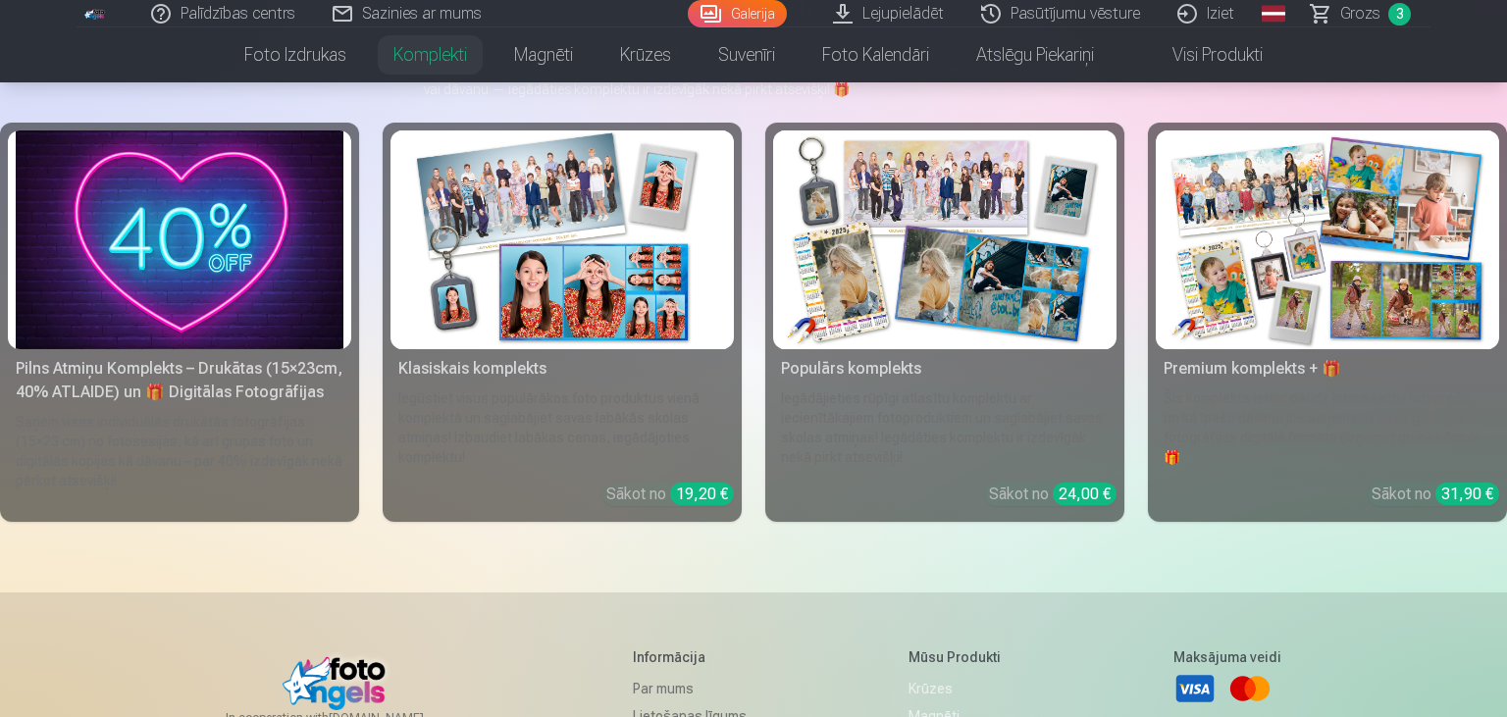
scroll to position [34, 0]
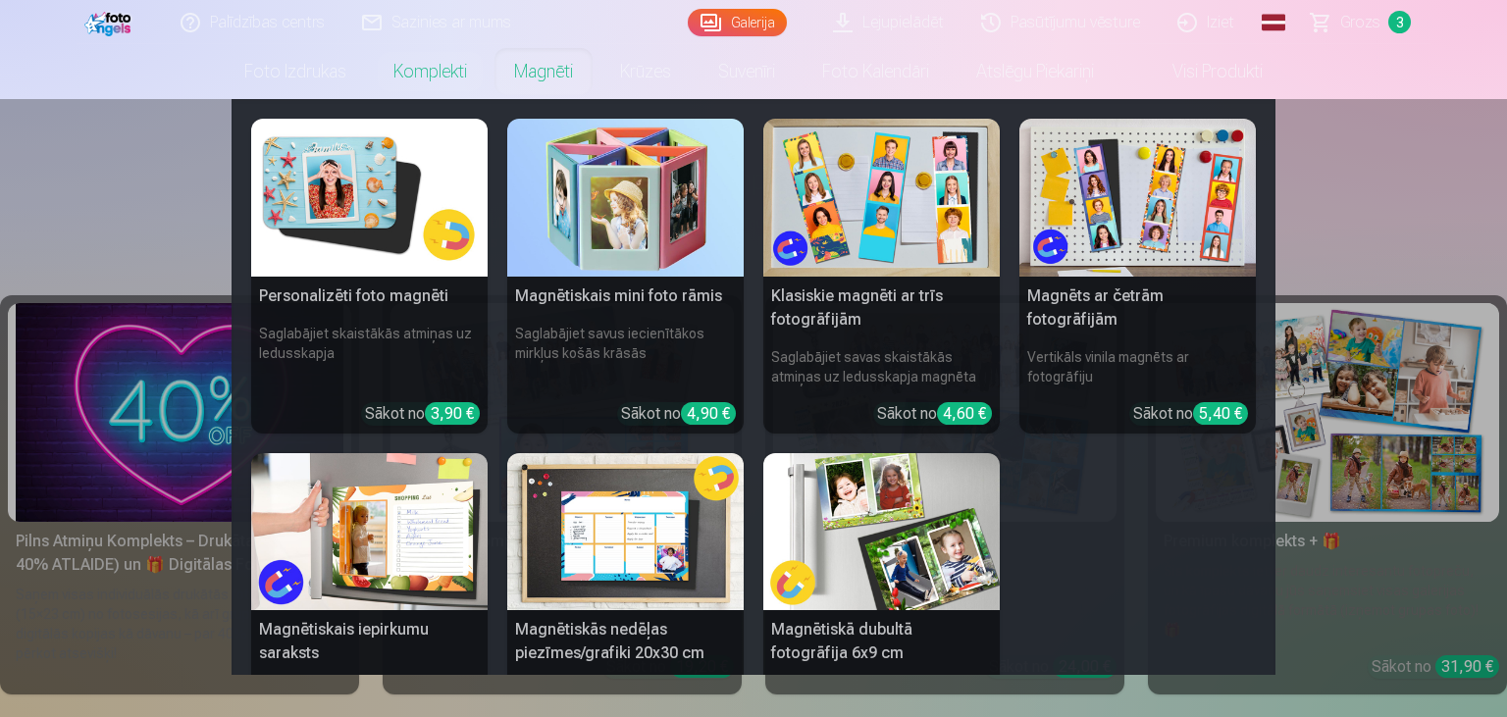
click at [565, 66] on link "Magnēti" at bounding box center [543, 71] width 106 height 55
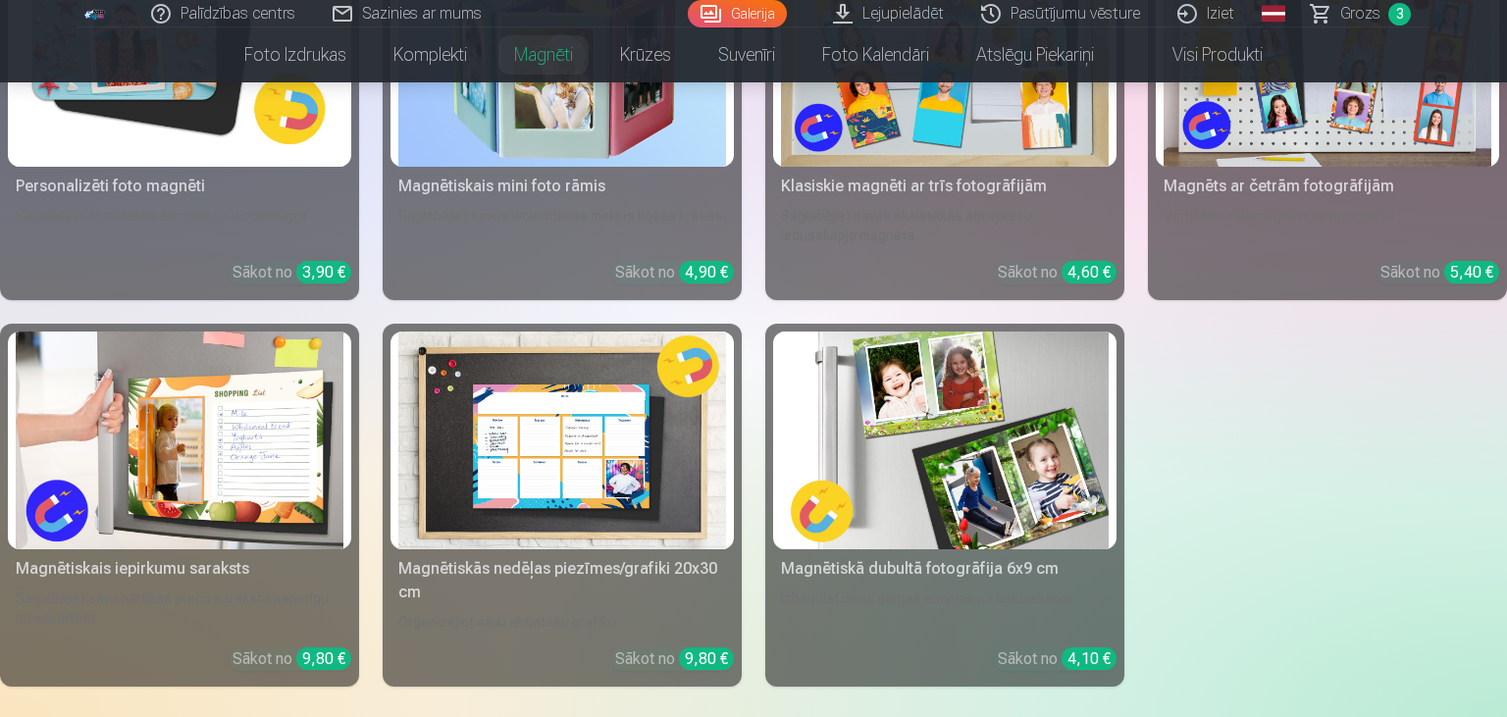
scroll to position [241, 0]
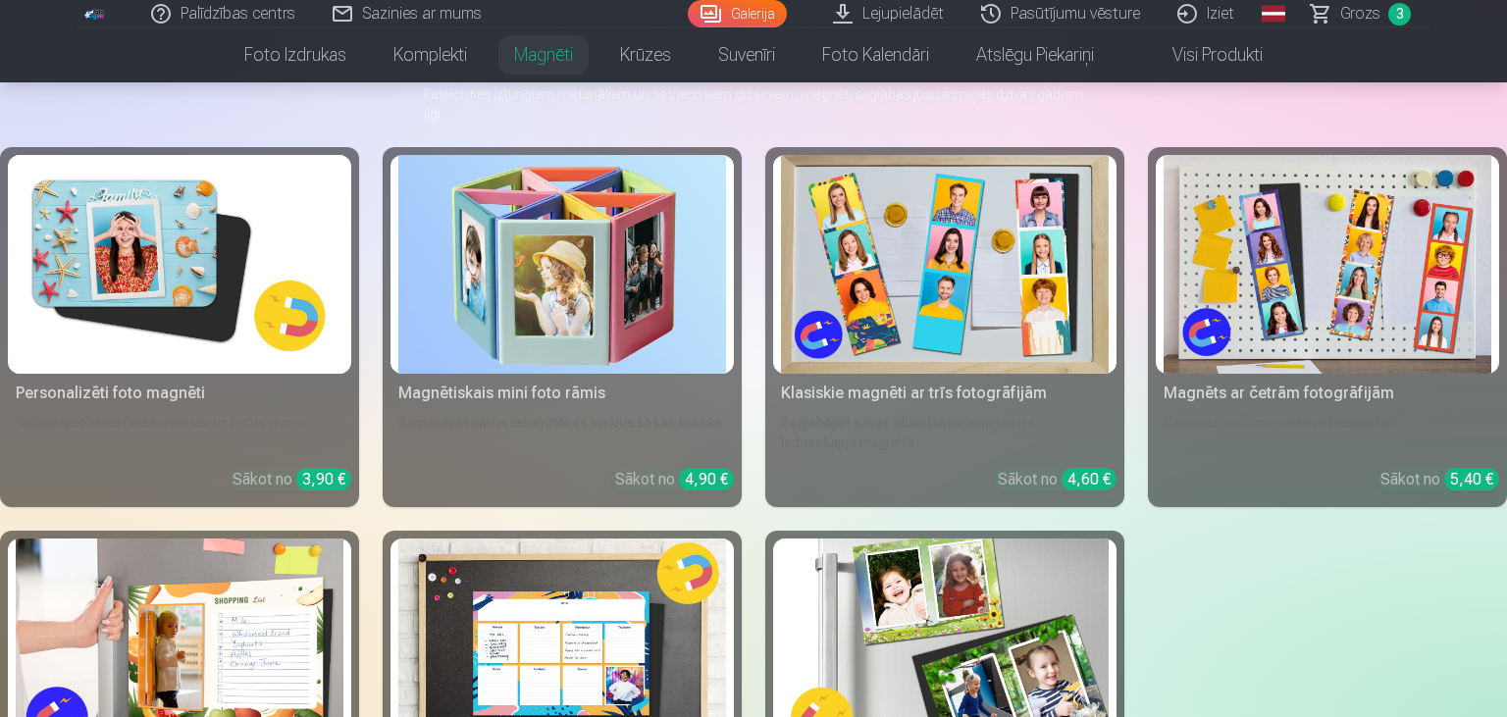
click at [270, 304] on img at bounding box center [180, 264] width 328 height 219
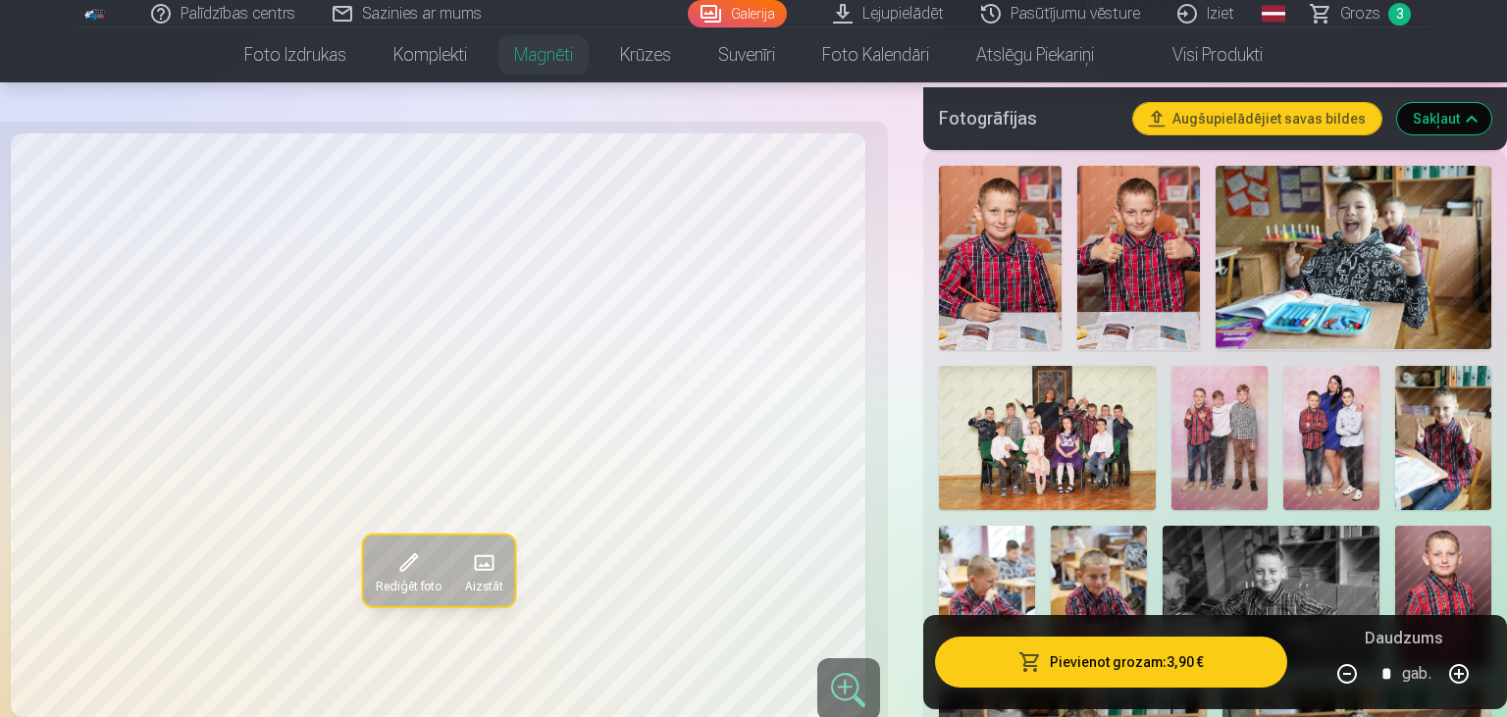
scroll to position [725, 0]
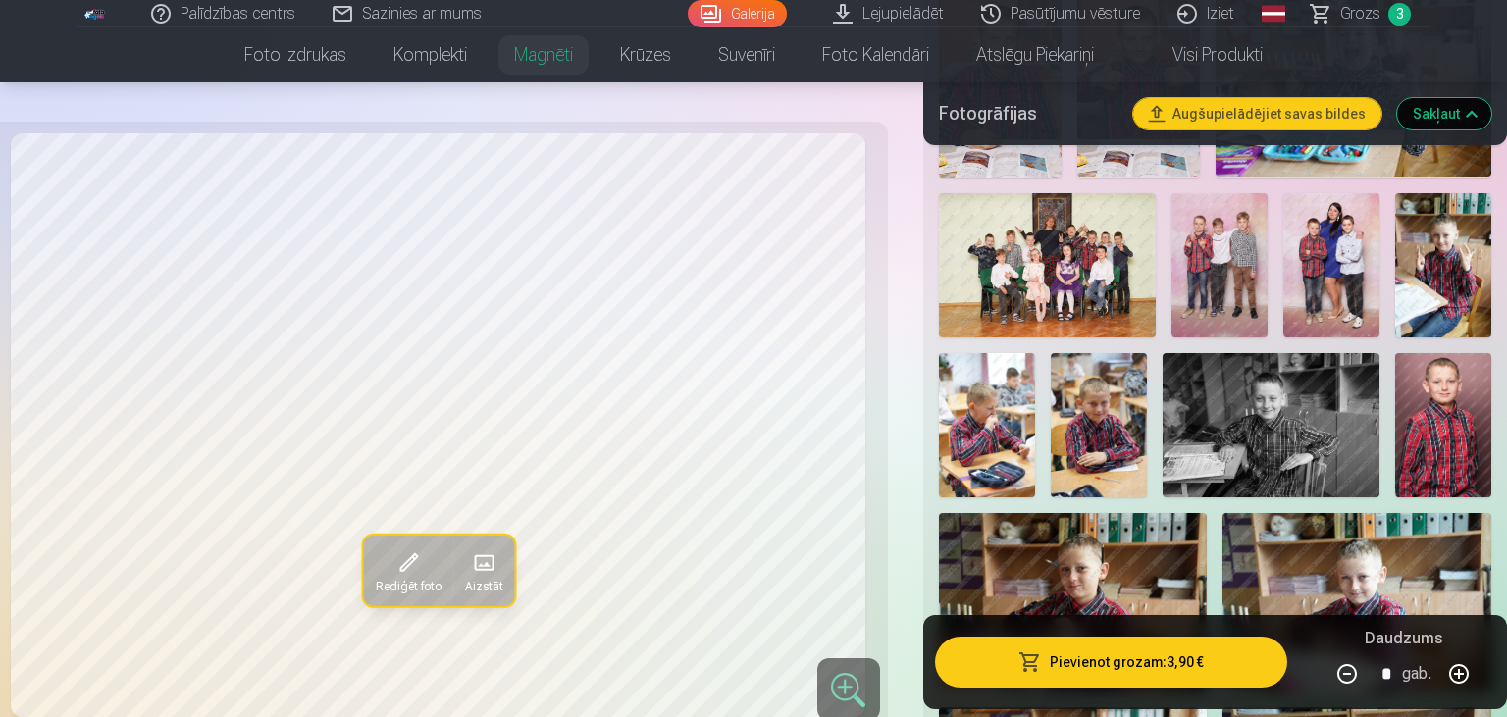
click at [1301, 276] on img at bounding box center [1331, 265] width 96 height 144
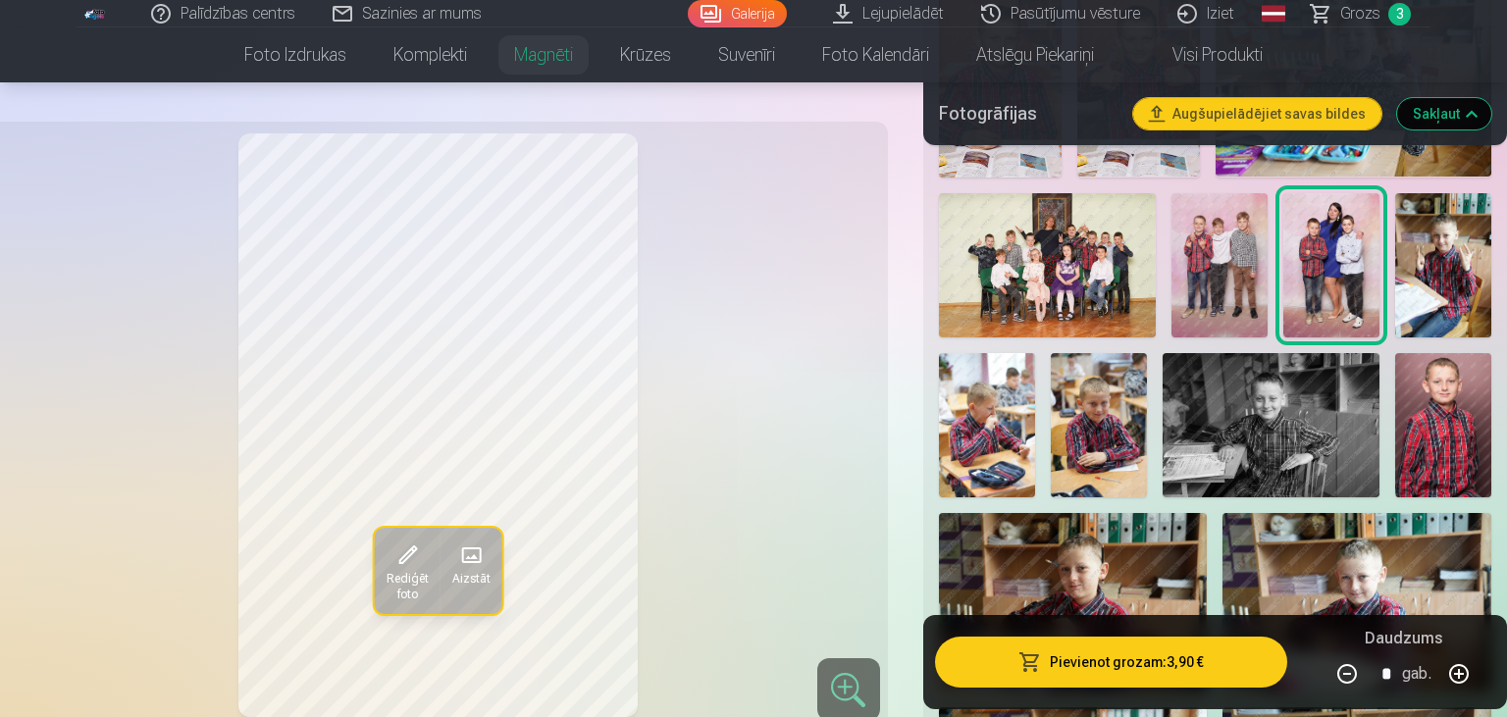
scroll to position [897, 0]
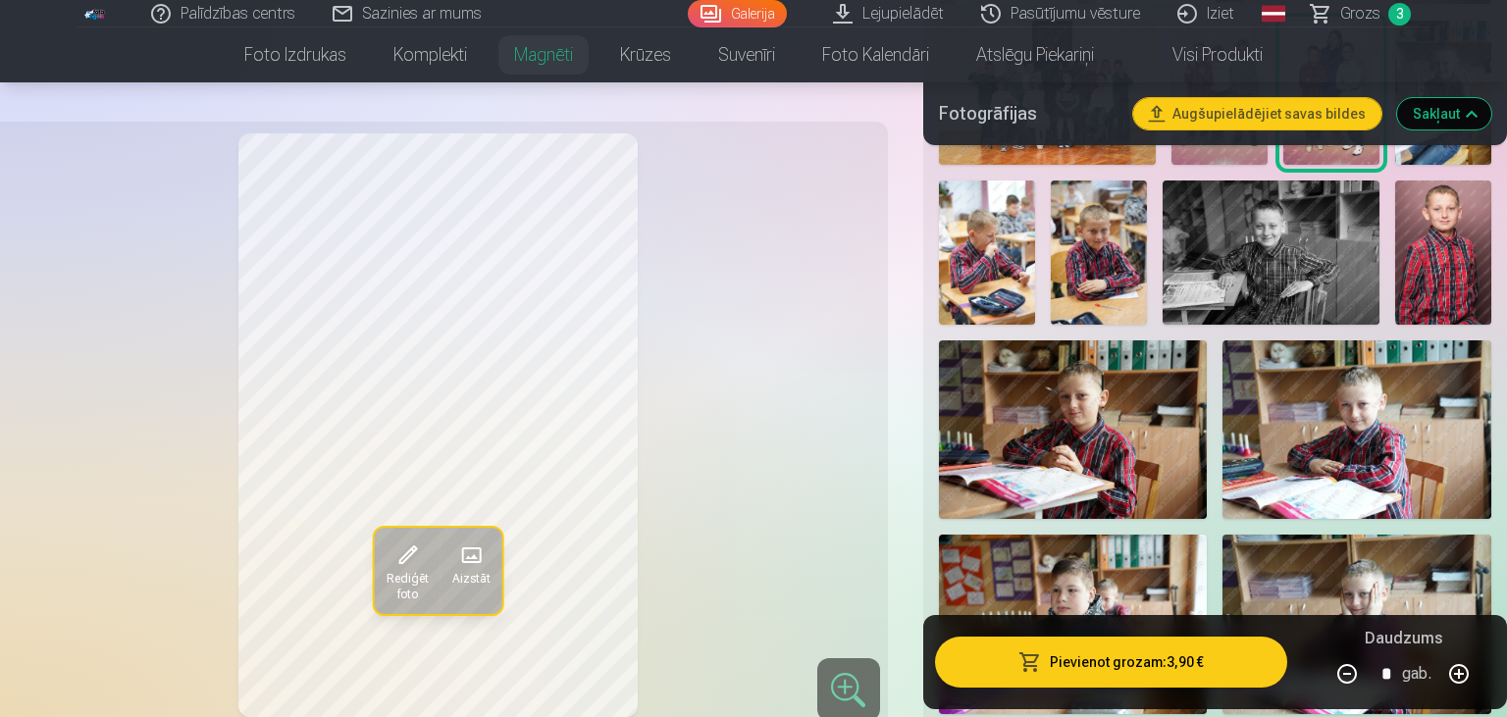
click at [1088, 660] on button "Pievienot grozam : 3,90 €" at bounding box center [1111, 662] width 352 height 51
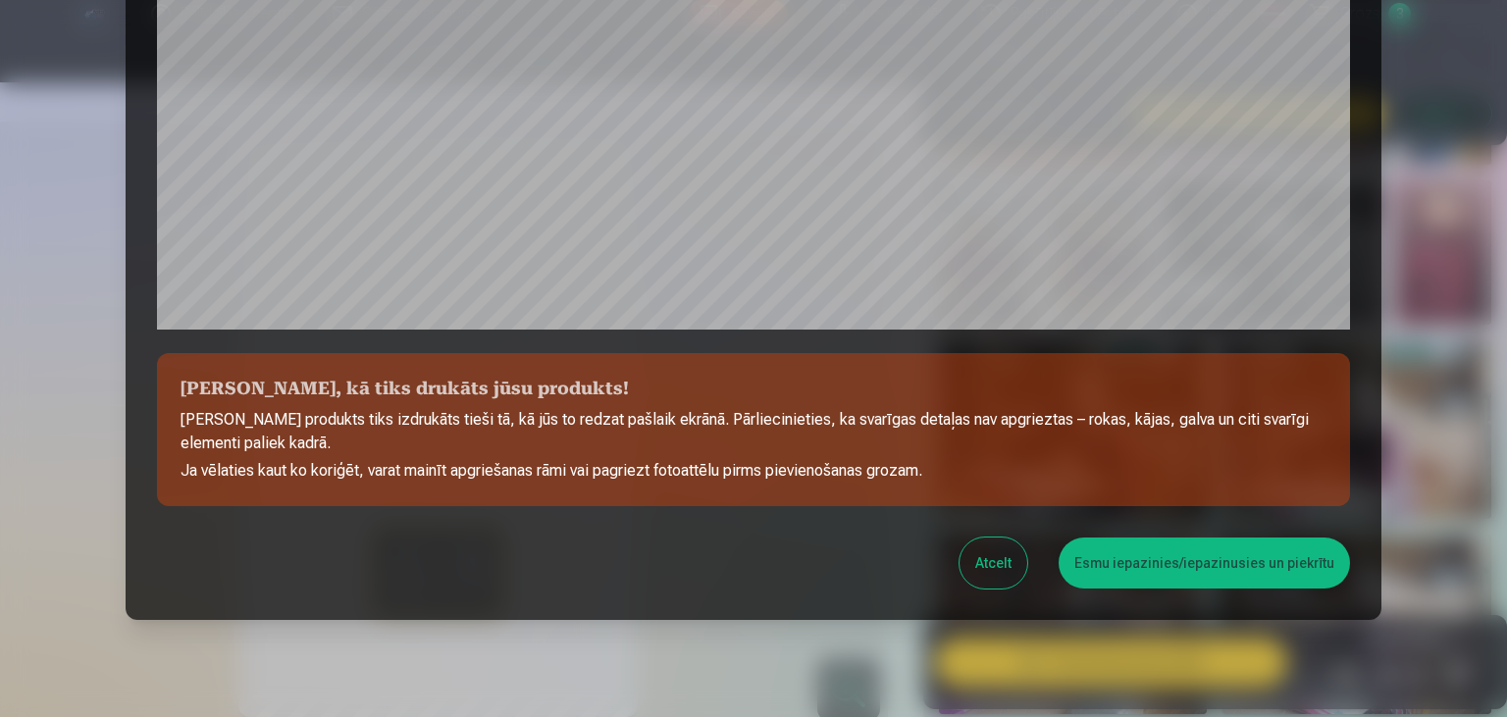
scroll to position [694, 0]
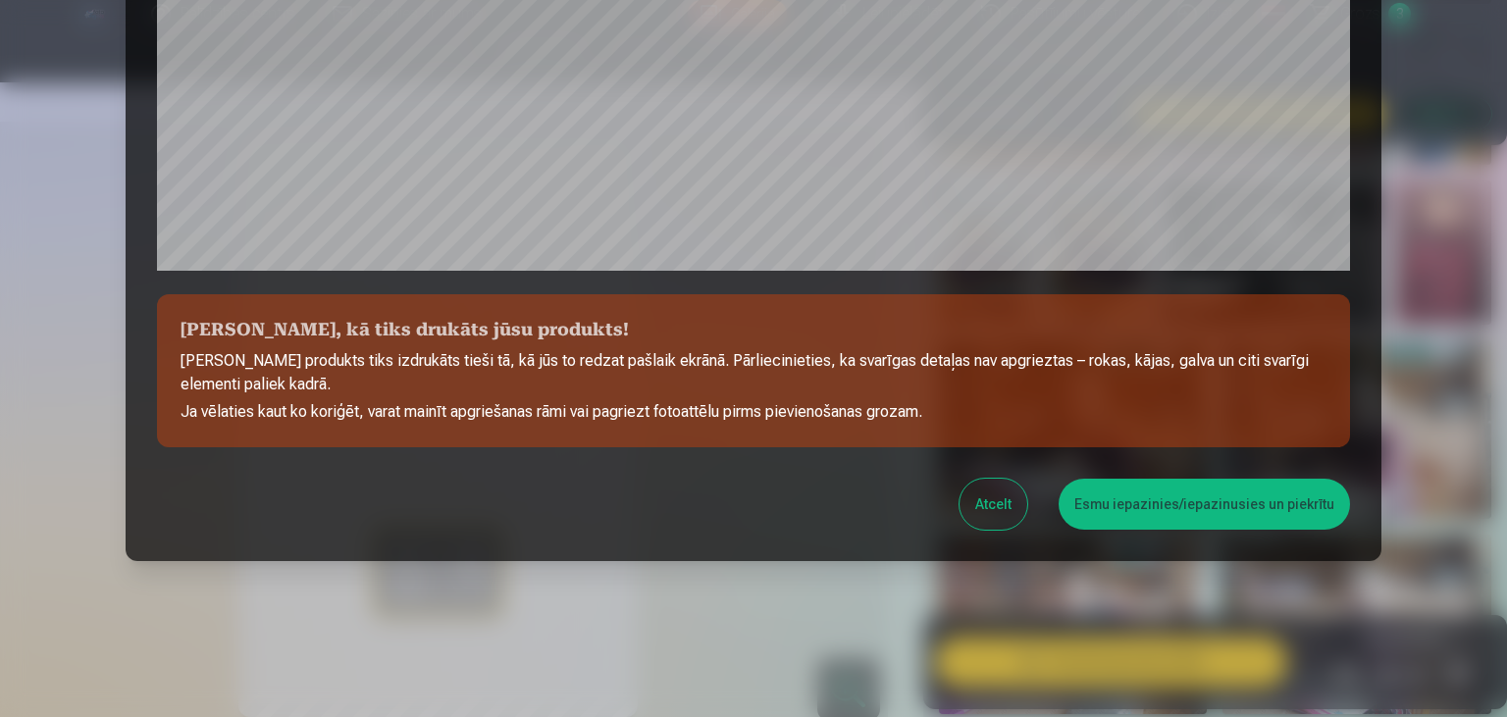
click at [1155, 514] on button "Esmu iepazinies/iepazinusies un piekrītu" at bounding box center [1203, 504] width 291 height 51
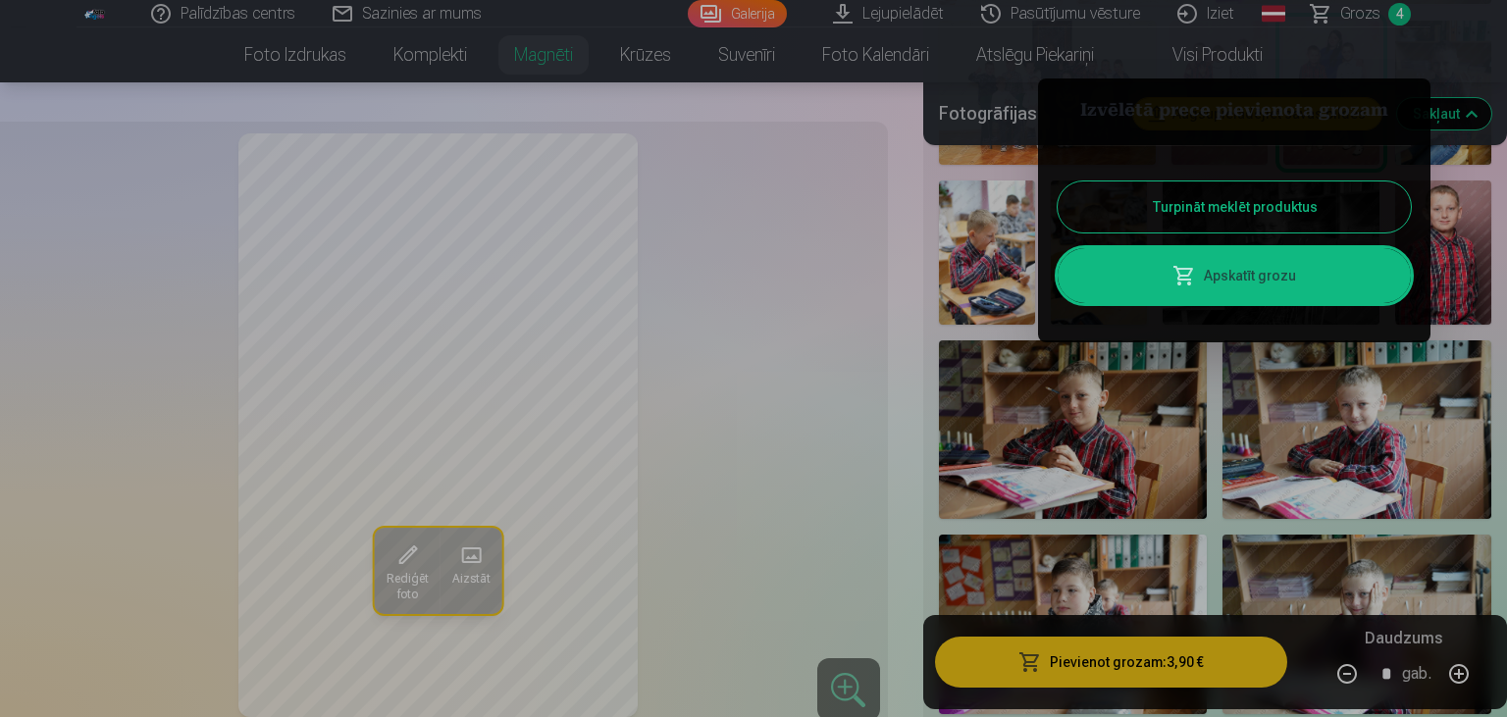
click at [1231, 278] on link "Apskatīt grozu" at bounding box center [1233, 275] width 353 height 55
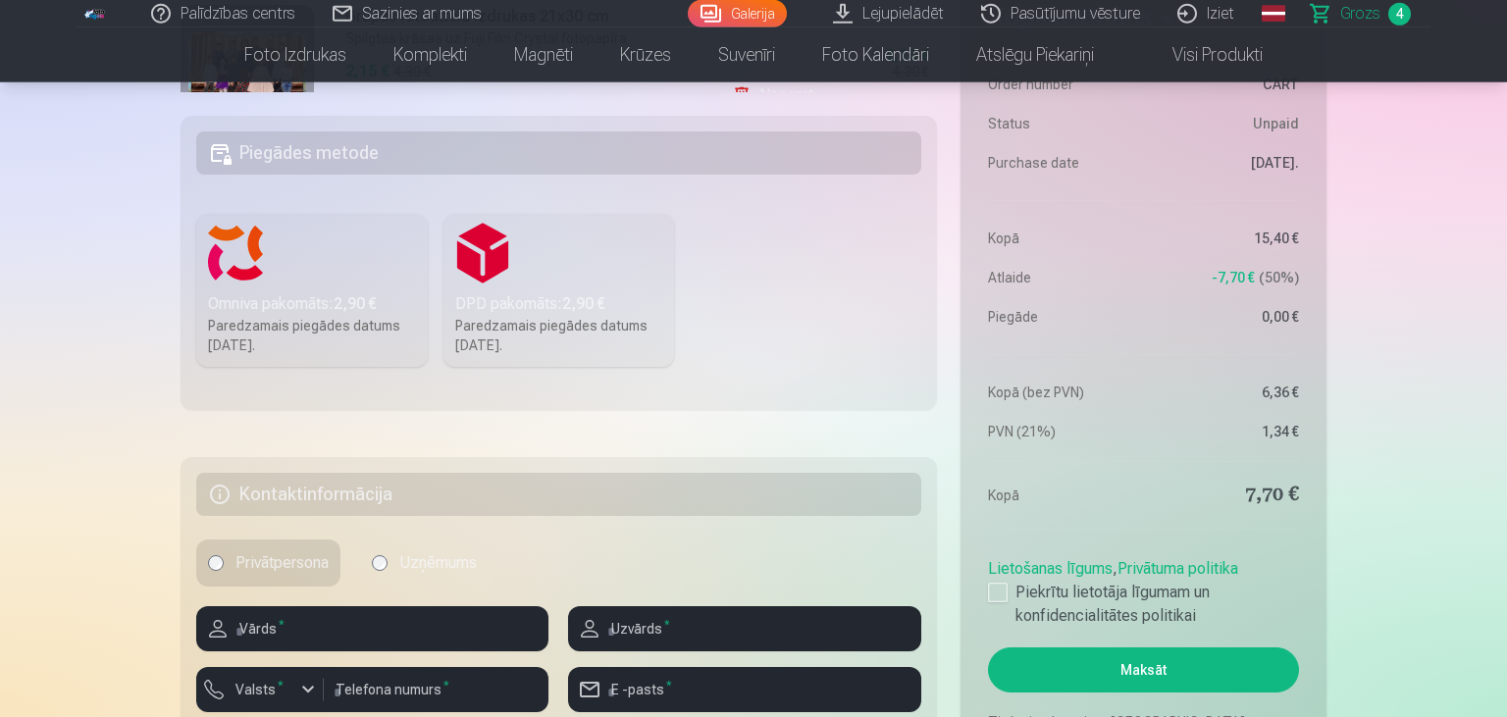
scroll to position [621, 0]
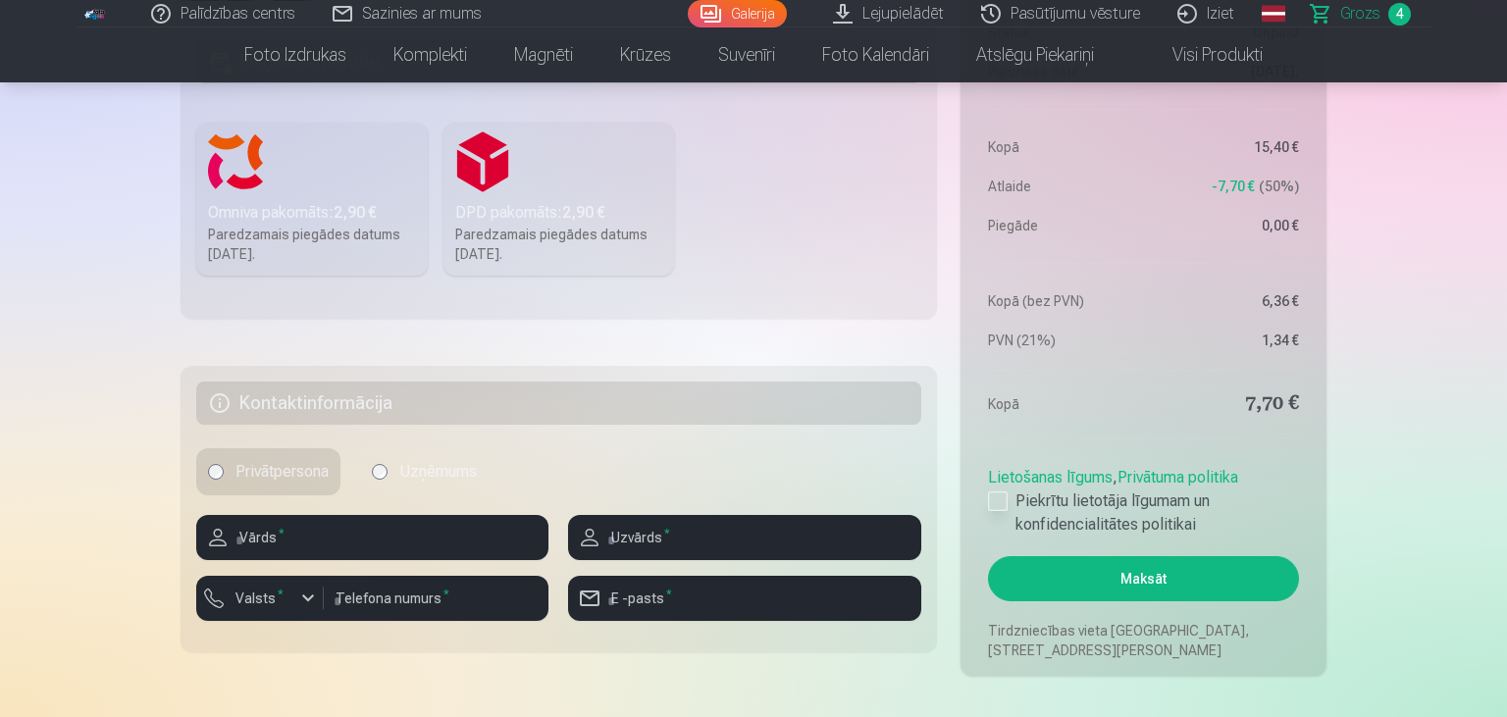
click at [1004, 494] on div at bounding box center [998, 501] width 20 height 20
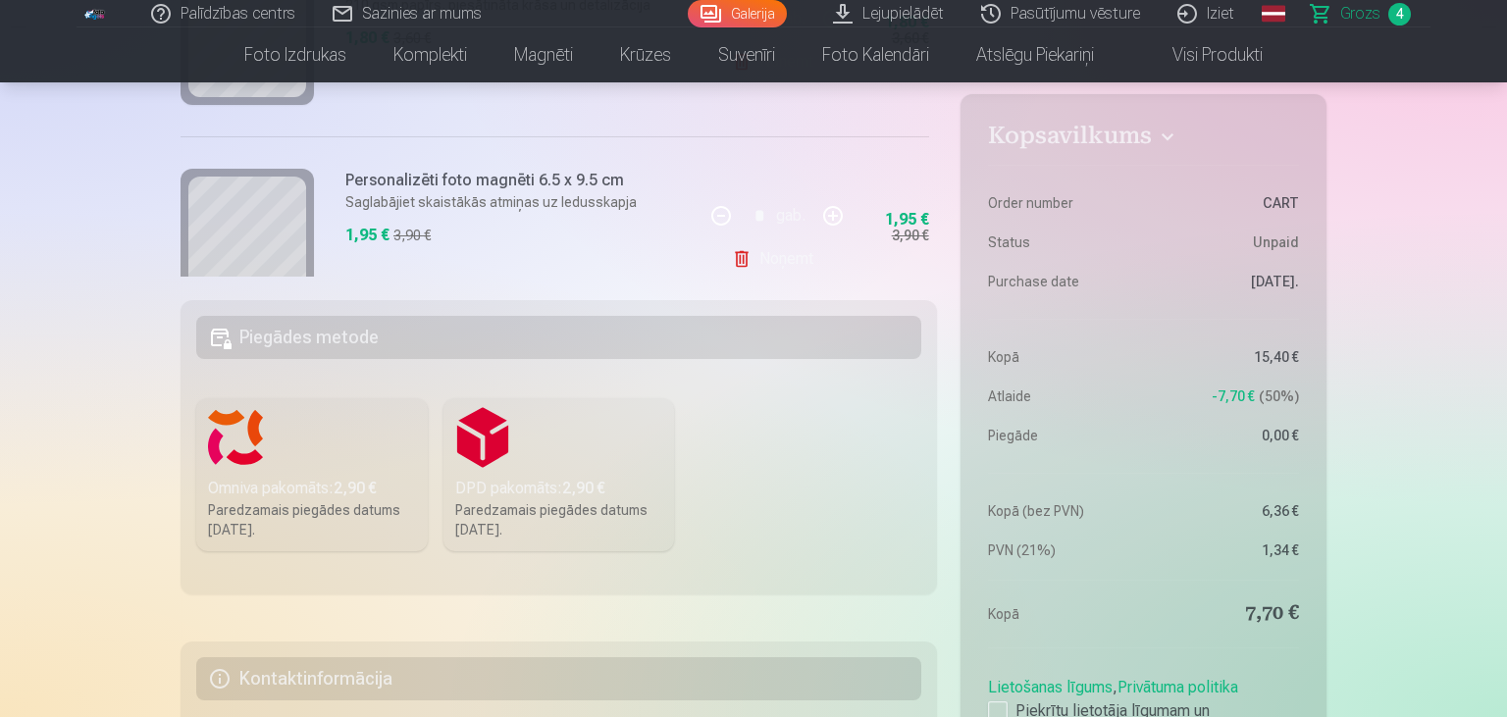
scroll to position [448, 0]
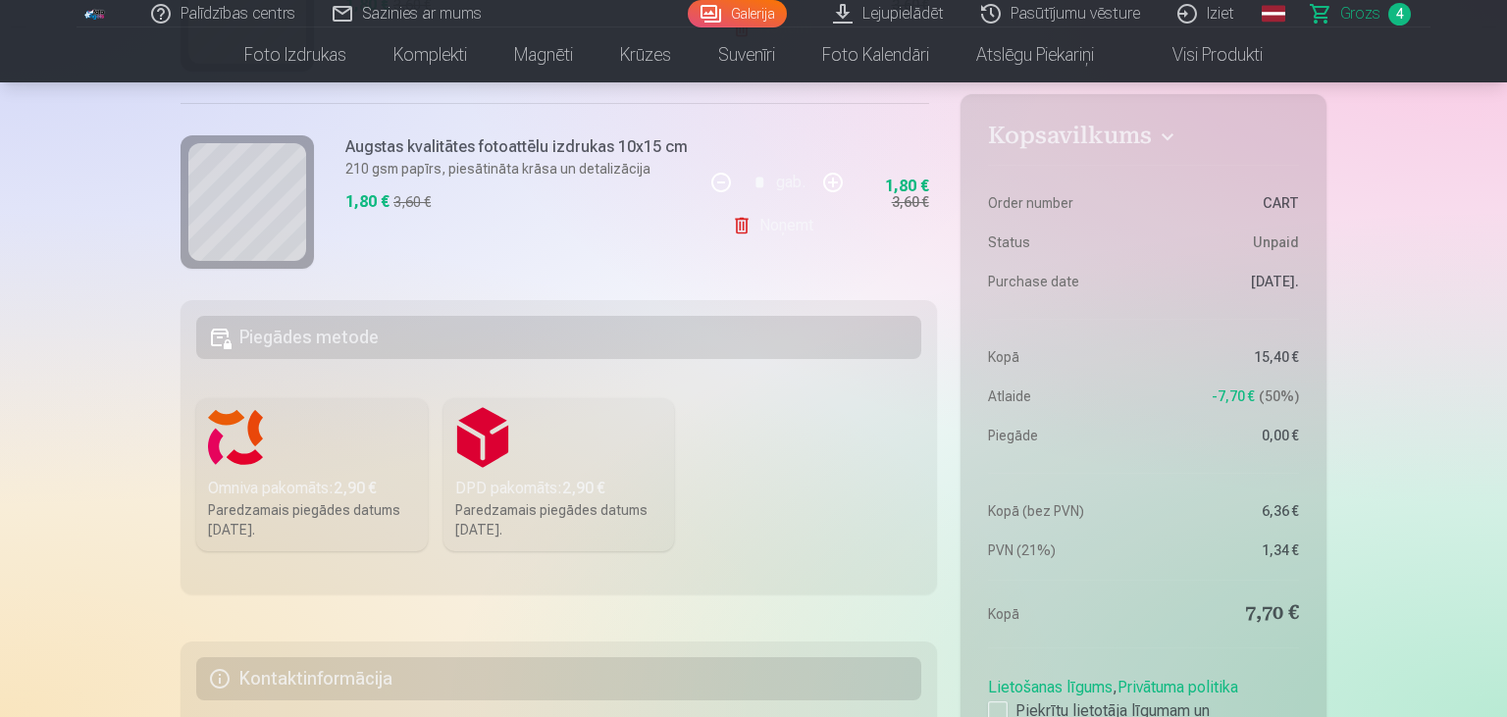
click at [837, 185] on button "button" at bounding box center [832, 182] width 47 height 47
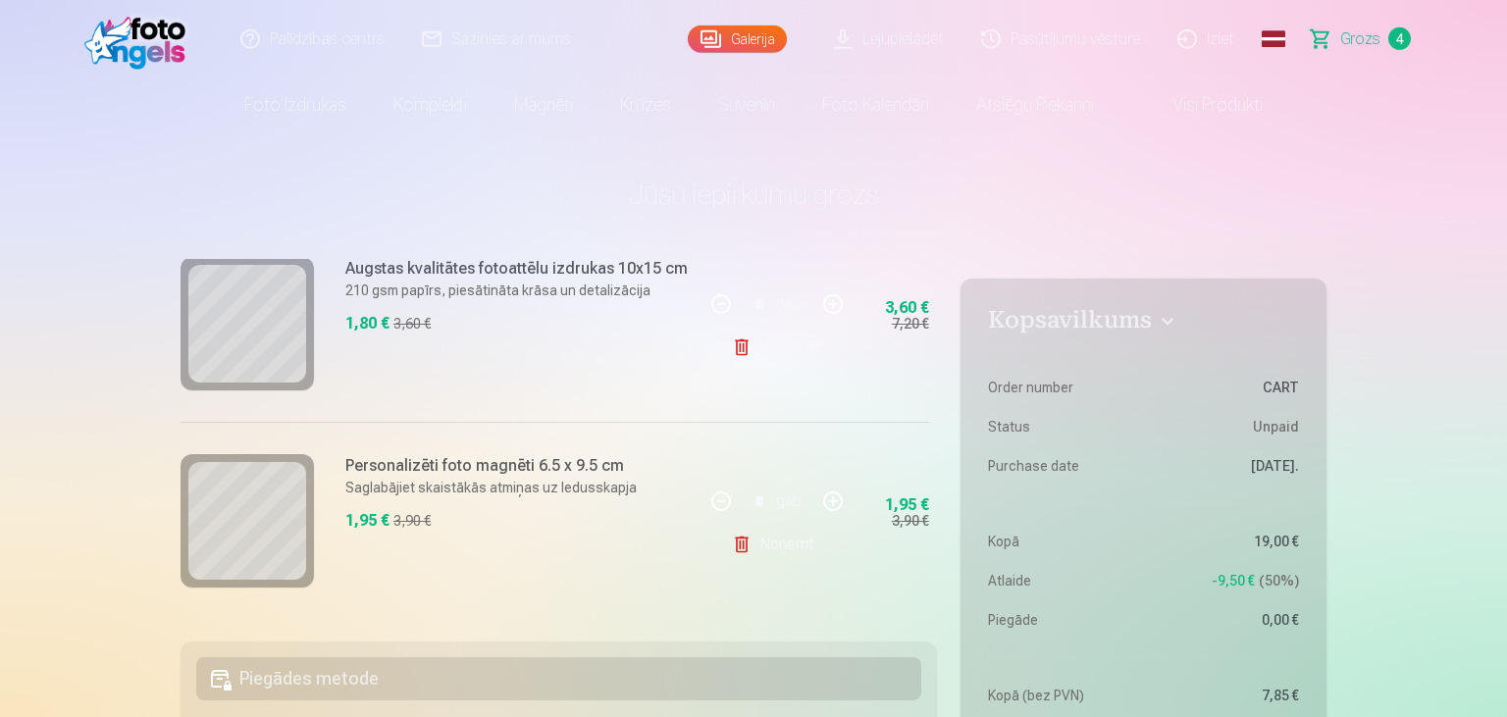
scroll to position [0, 0]
click at [714, 302] on button "button" at bounding box center [720, 307] width 47 height 47
type input "*"
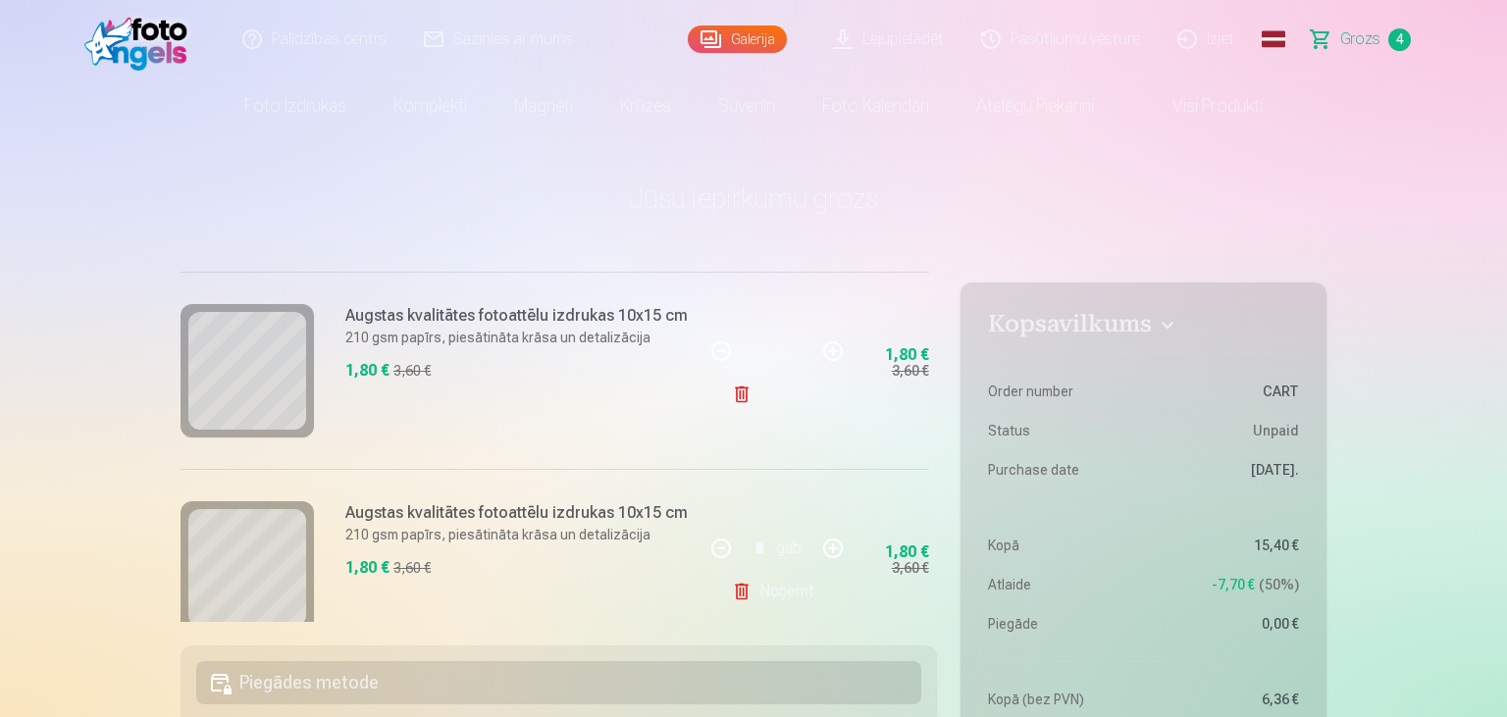
scroll to position [424, 0]
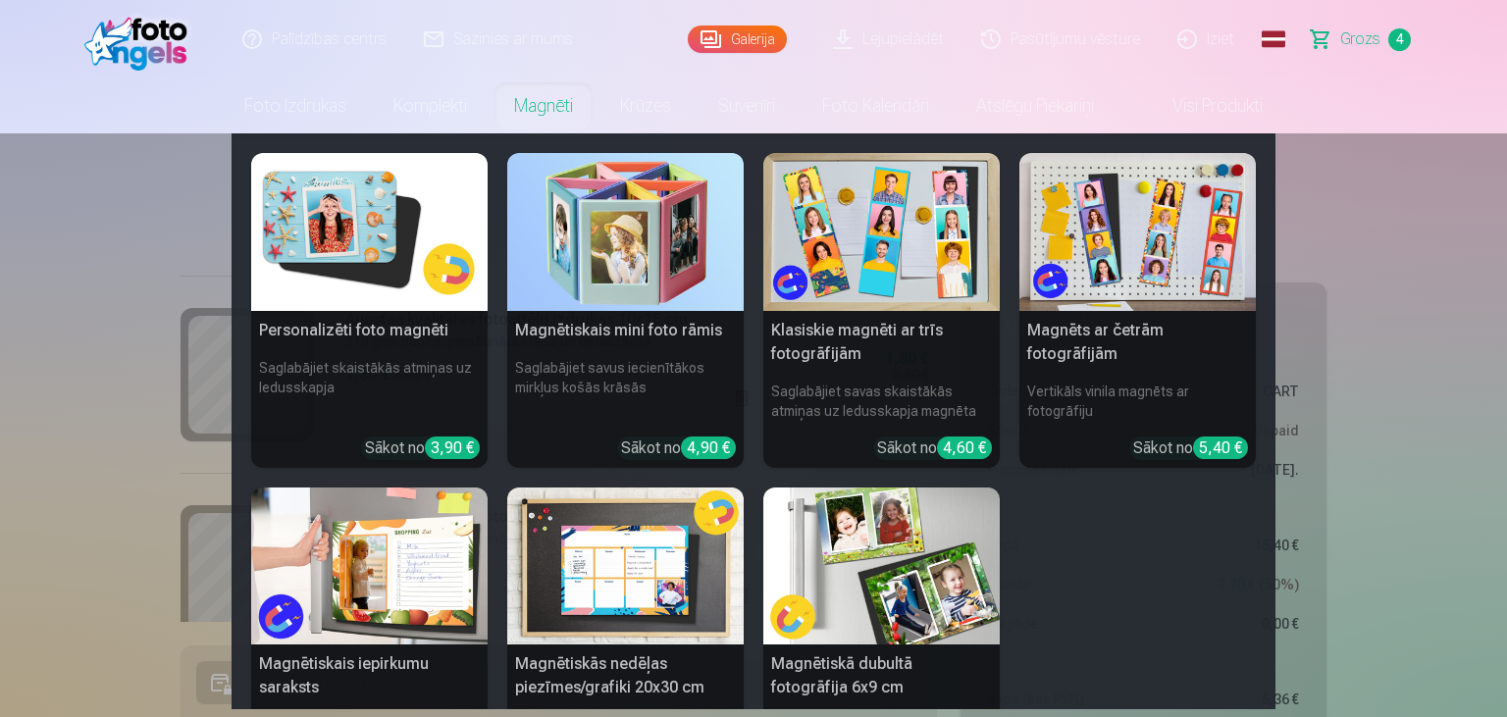
click at [508, 109] on link "Magnēti" at bounding box center [543, 105] width 106 height 55
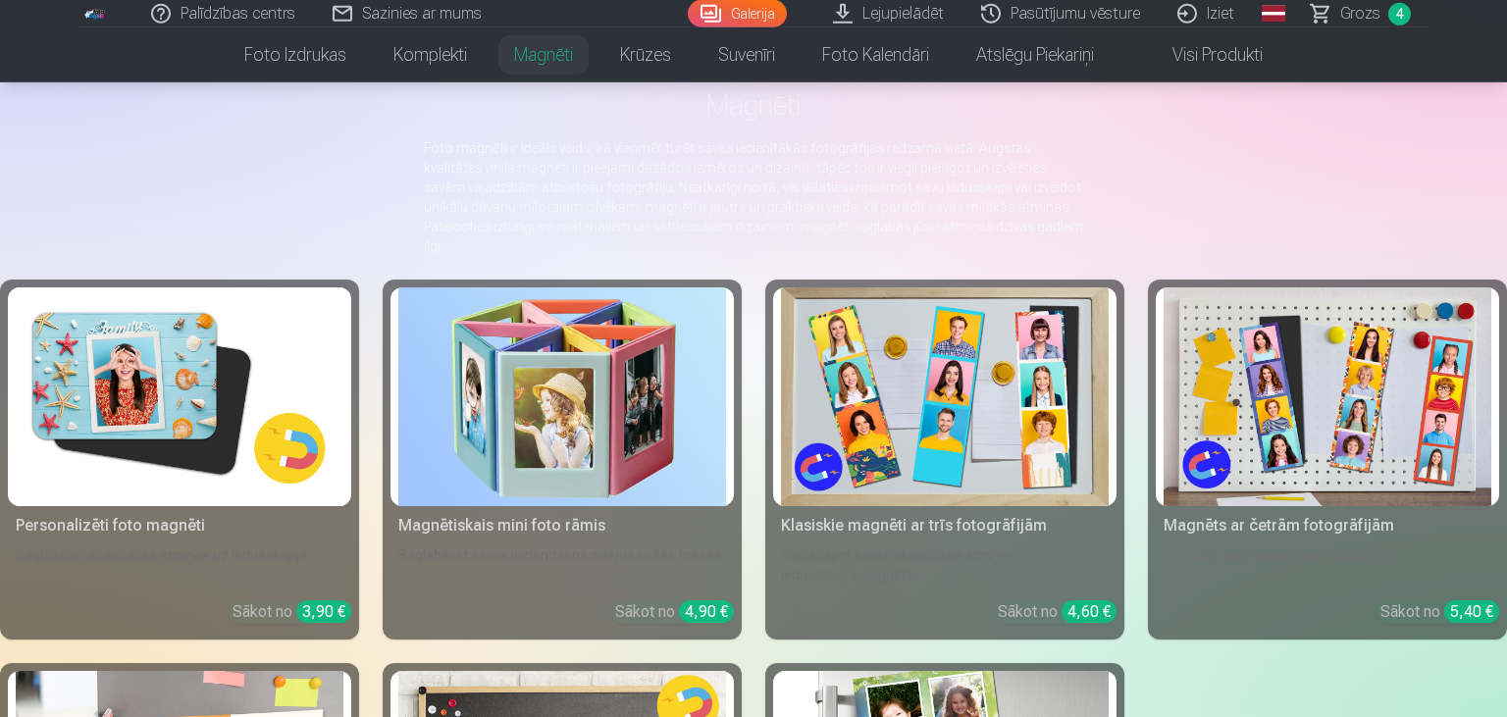
scroll to position [173, 0]
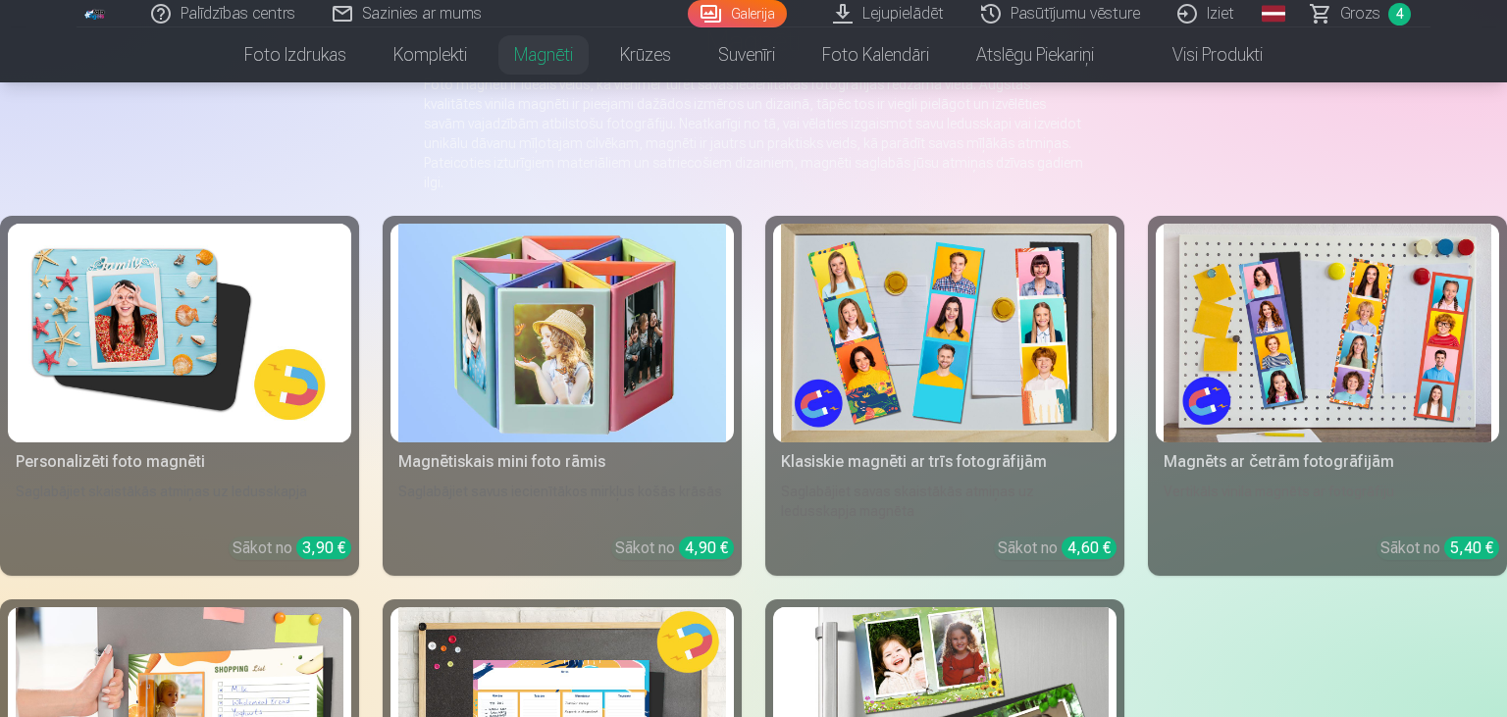
click at [221, 314] on img at bounding box center [180, 333] width 328 height 219
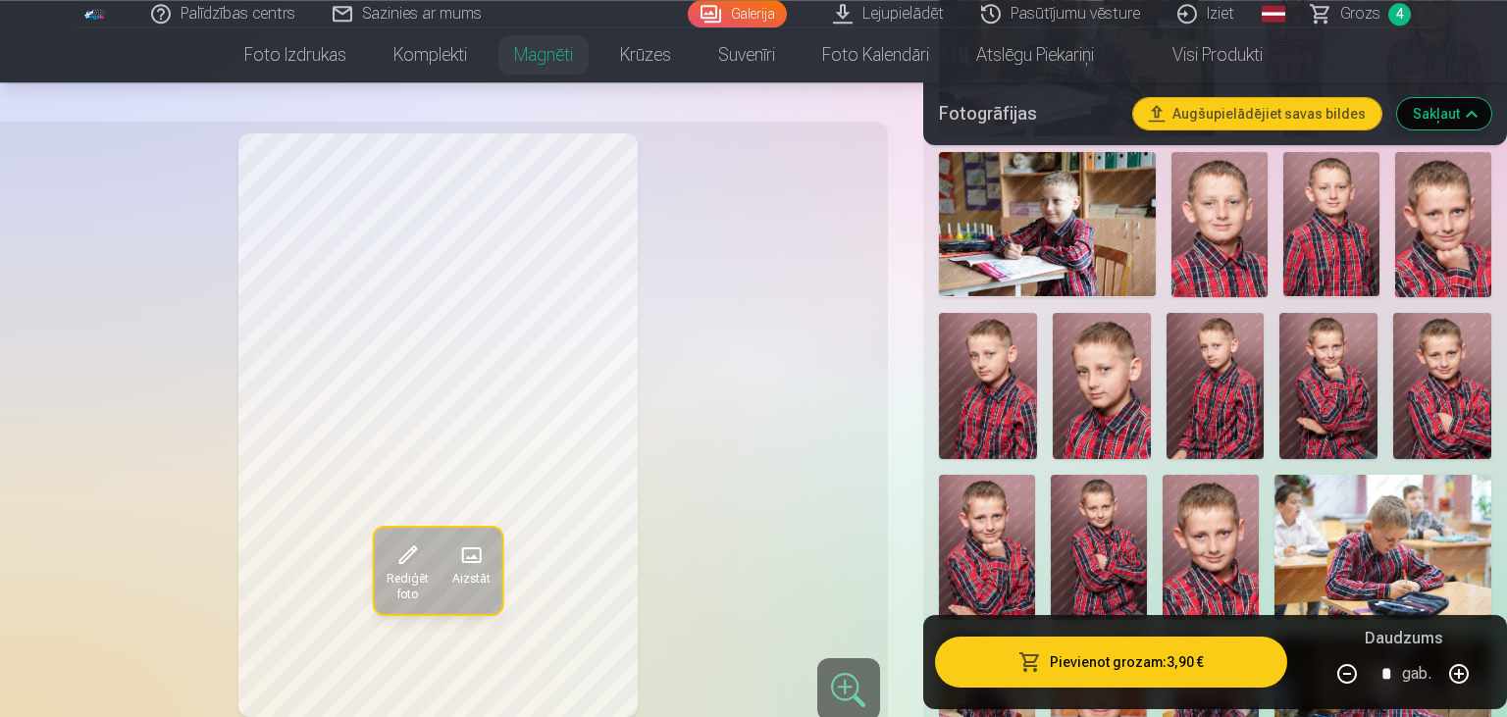
scroll to position [1726, 0]
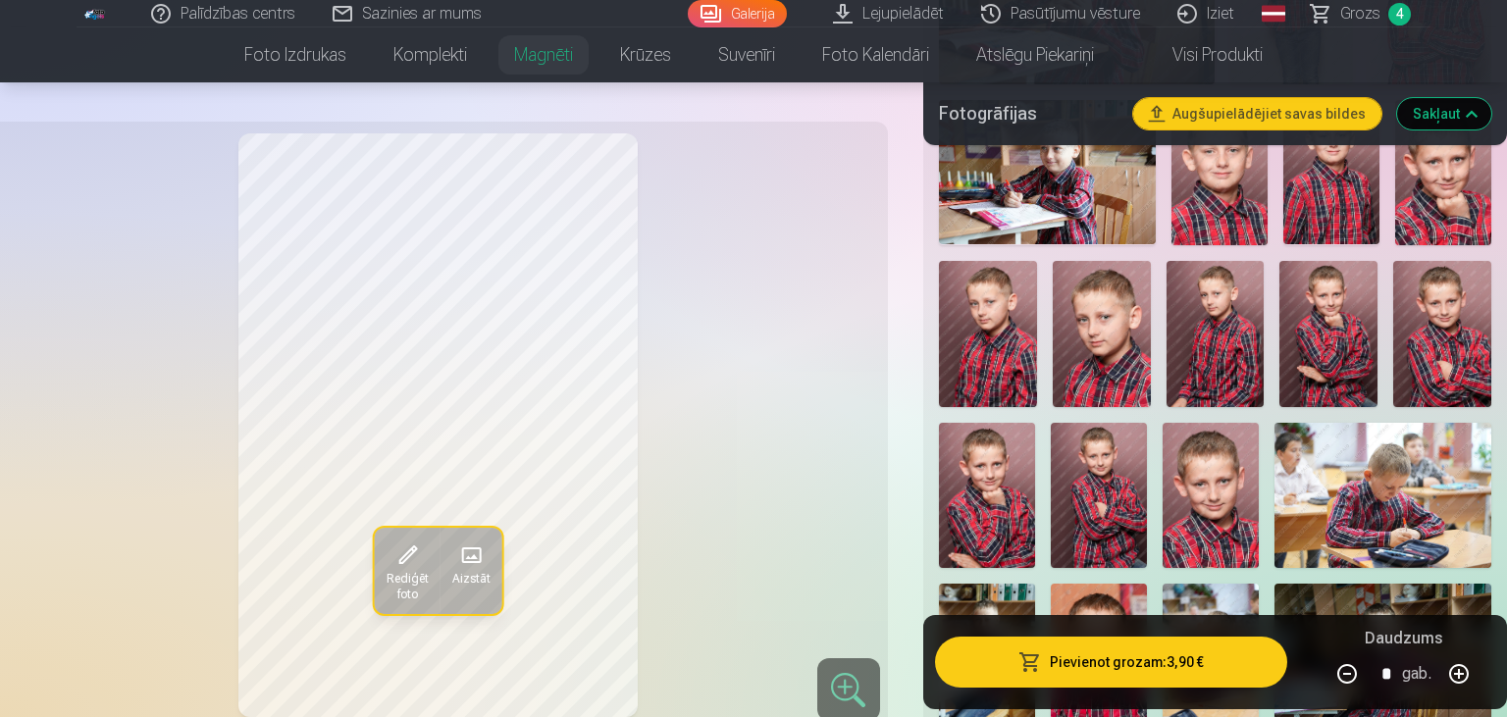
click at [1105, 328] on img at bounding box center [1101, 334] width 98 height 147
click at [1140, 657] on button "Pievienot grozam : 3,90 €" at bounding box center [1111, 662] width 352 height 51
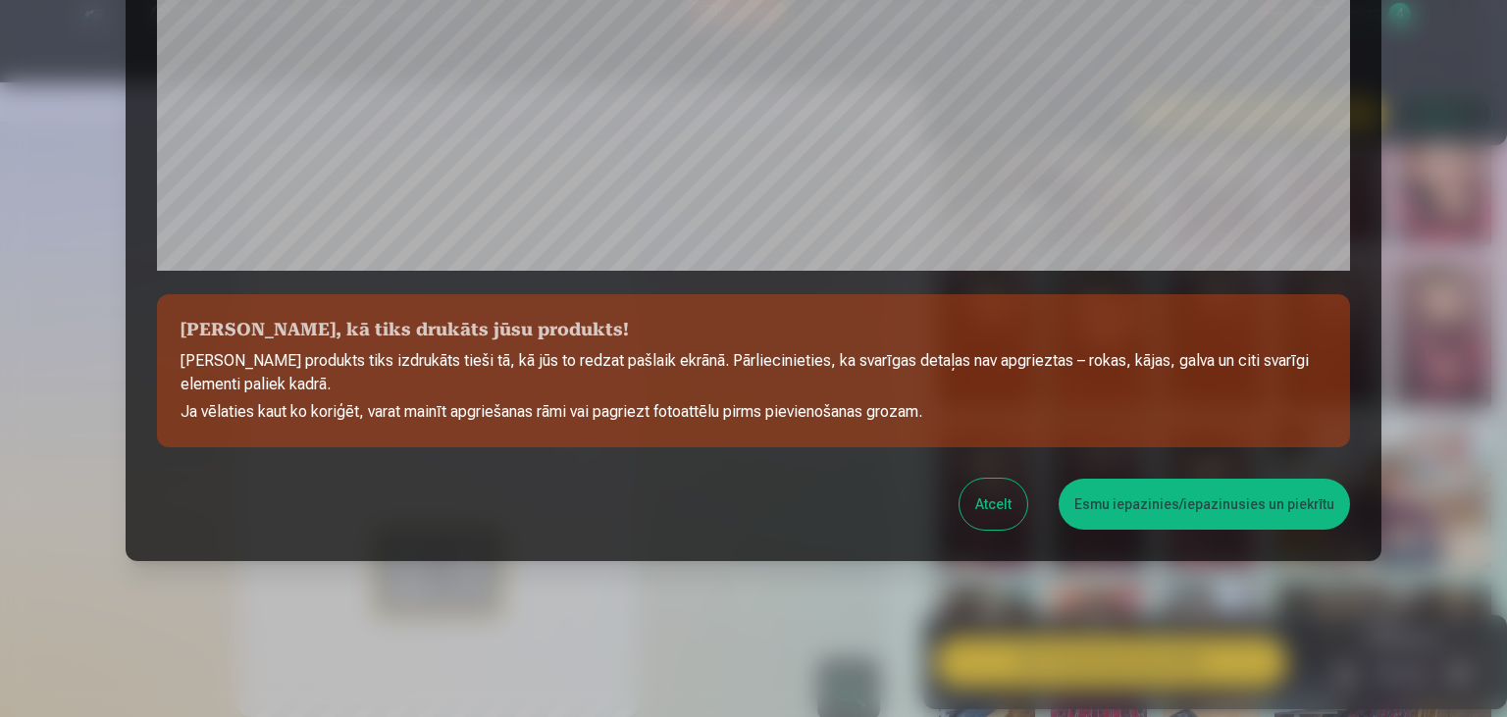
scroll to position [694, 0]
click at [1118, 500] on button "Esmu iepazinies/iepazinusies un piekrītu" at bounding box center [1203, 504] width 291 height 51
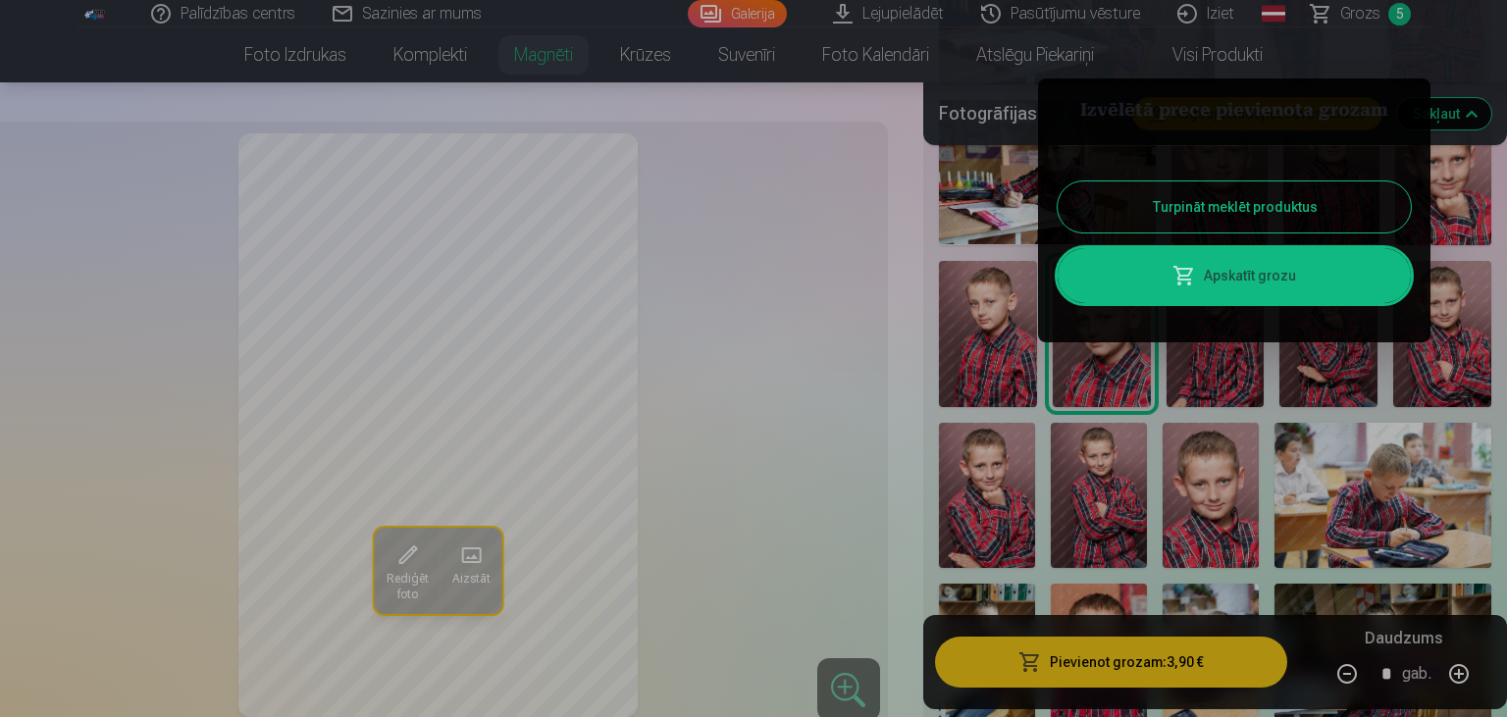
click at [1216, 205] on button "Turpināt meklēt produktus" at bounding box center [1233, 206] width 353 height 51
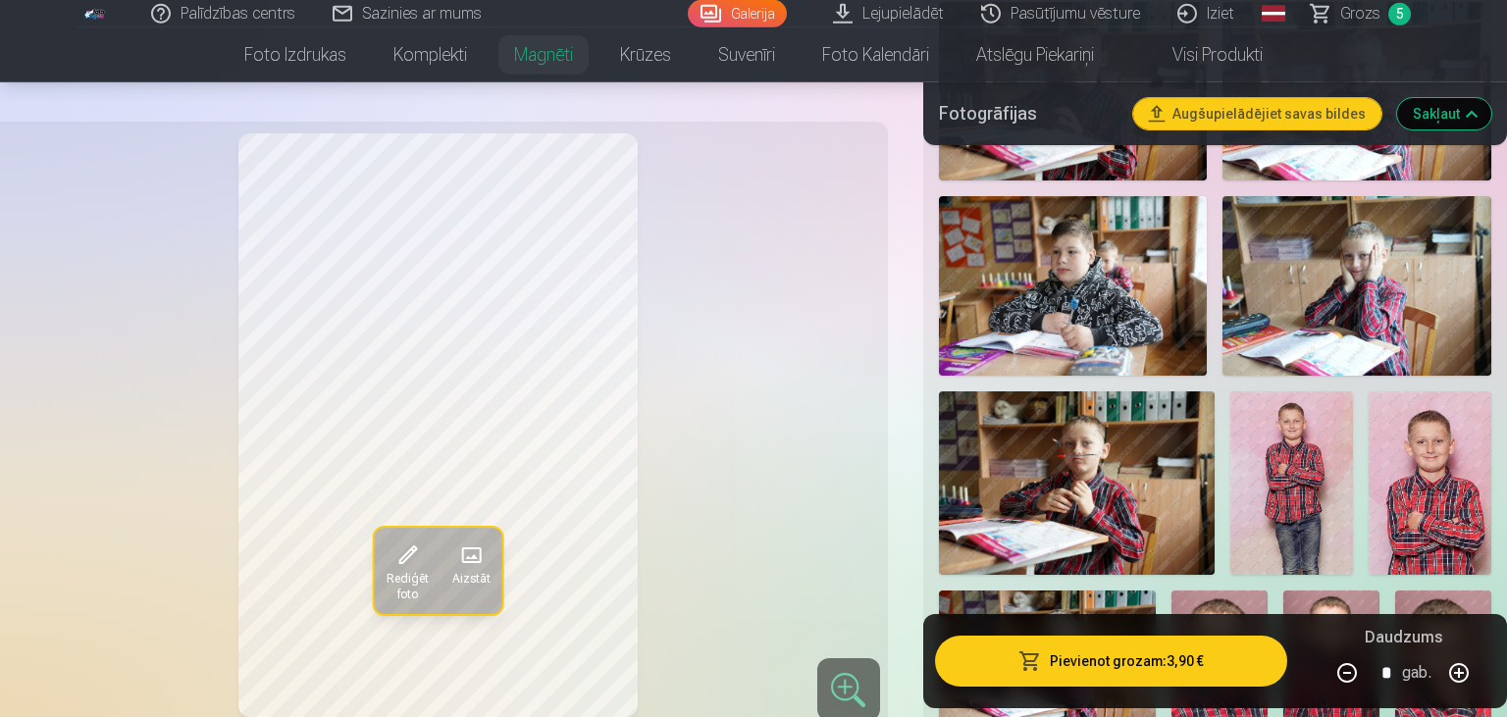
scroll to position [1104, 0]
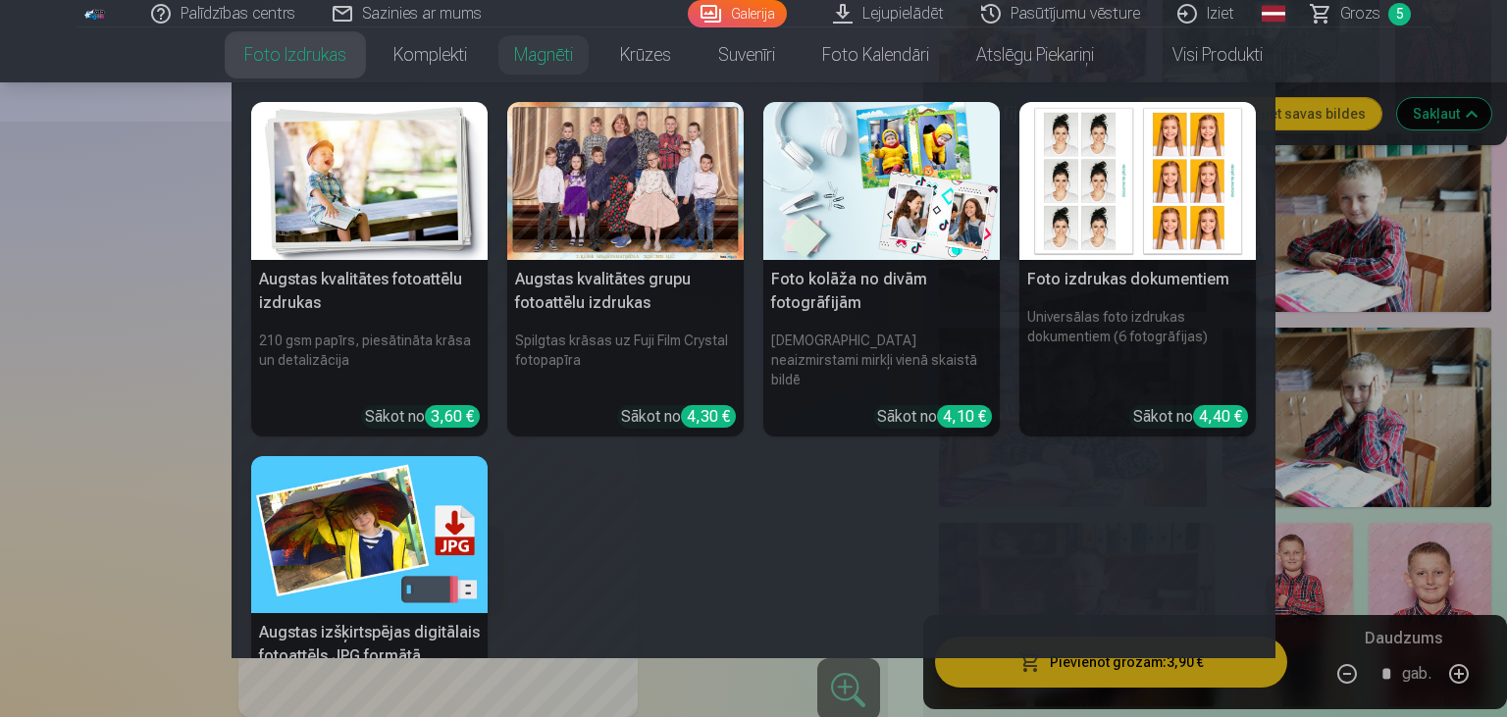
click at [301, 46] on link "Foto izdrukas" at bounding box center [295, 54] width 149 height 55
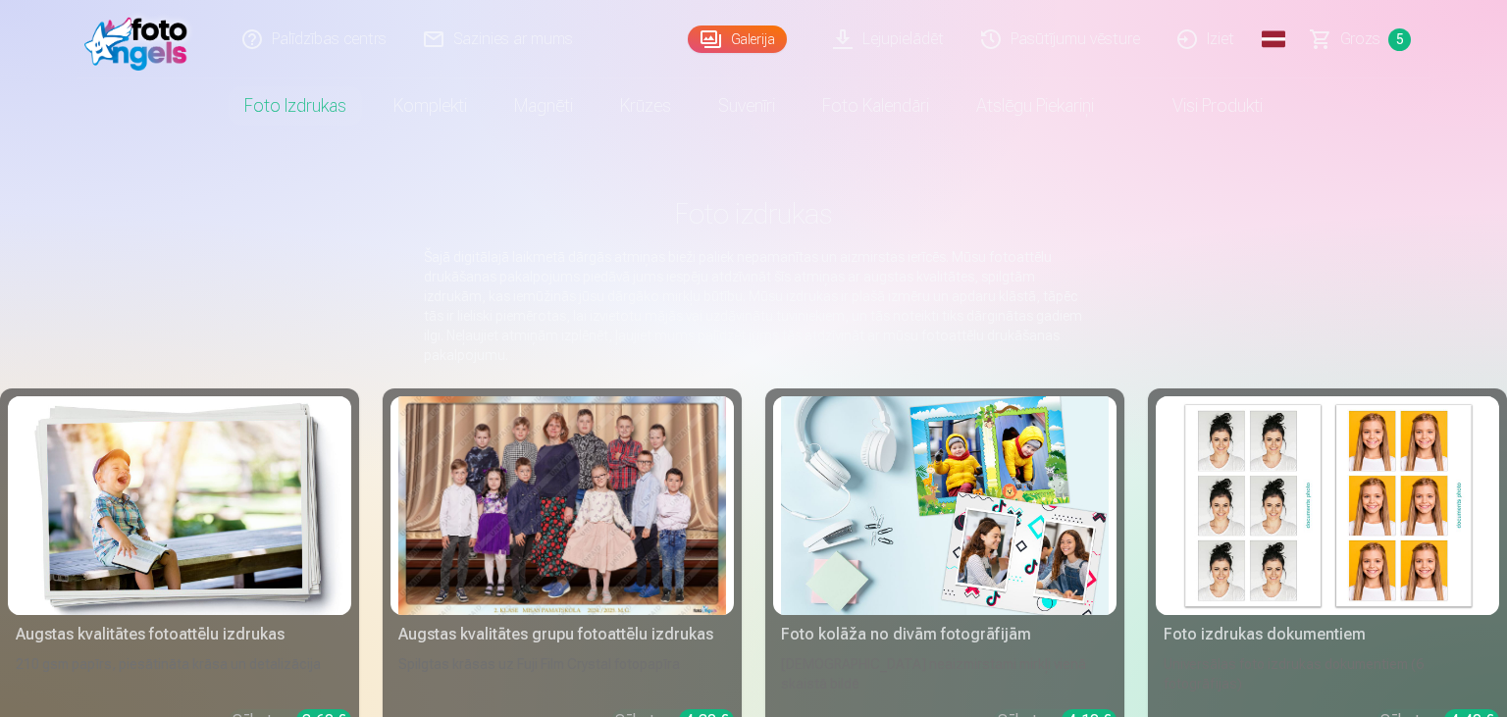
scroll to position [173, 0]
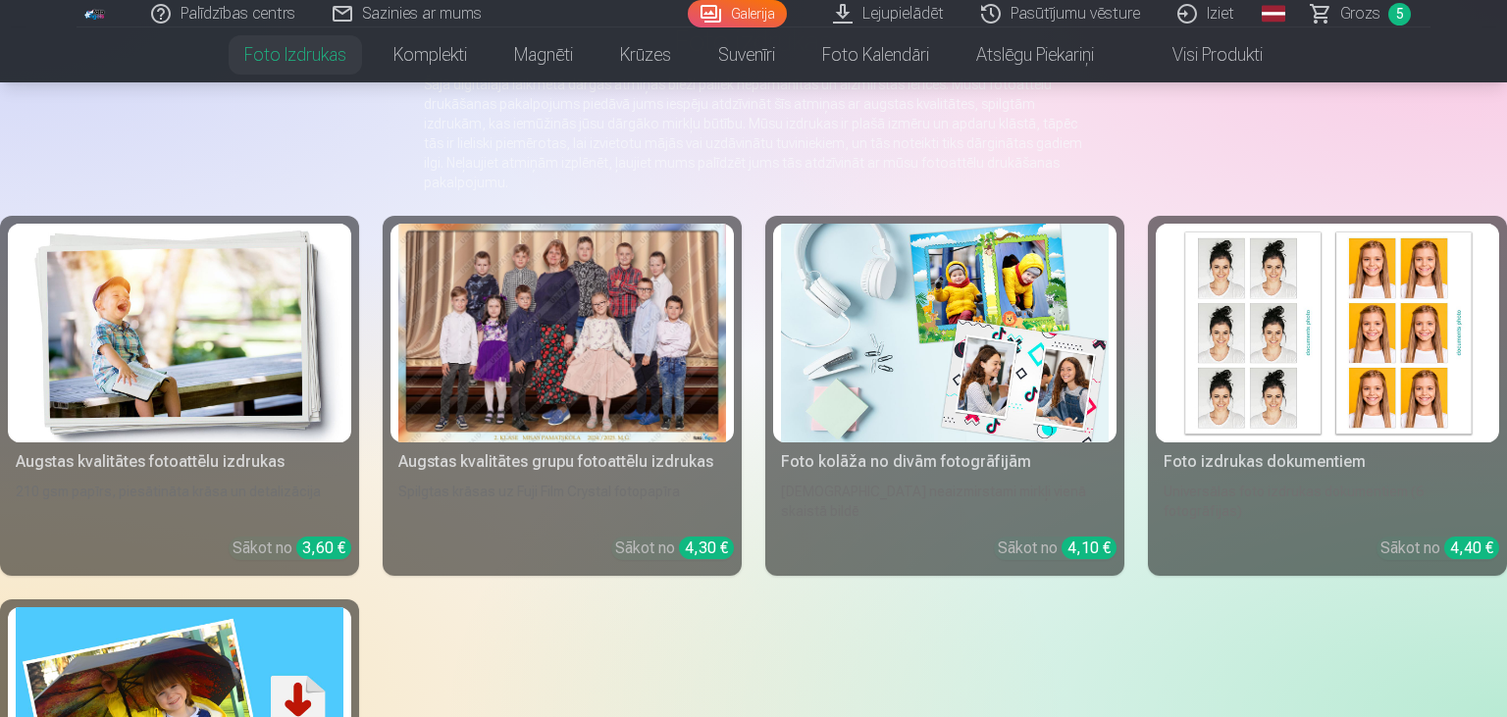
click at [263, 389] on img at bounding box center [180, 333] width 328 height 219
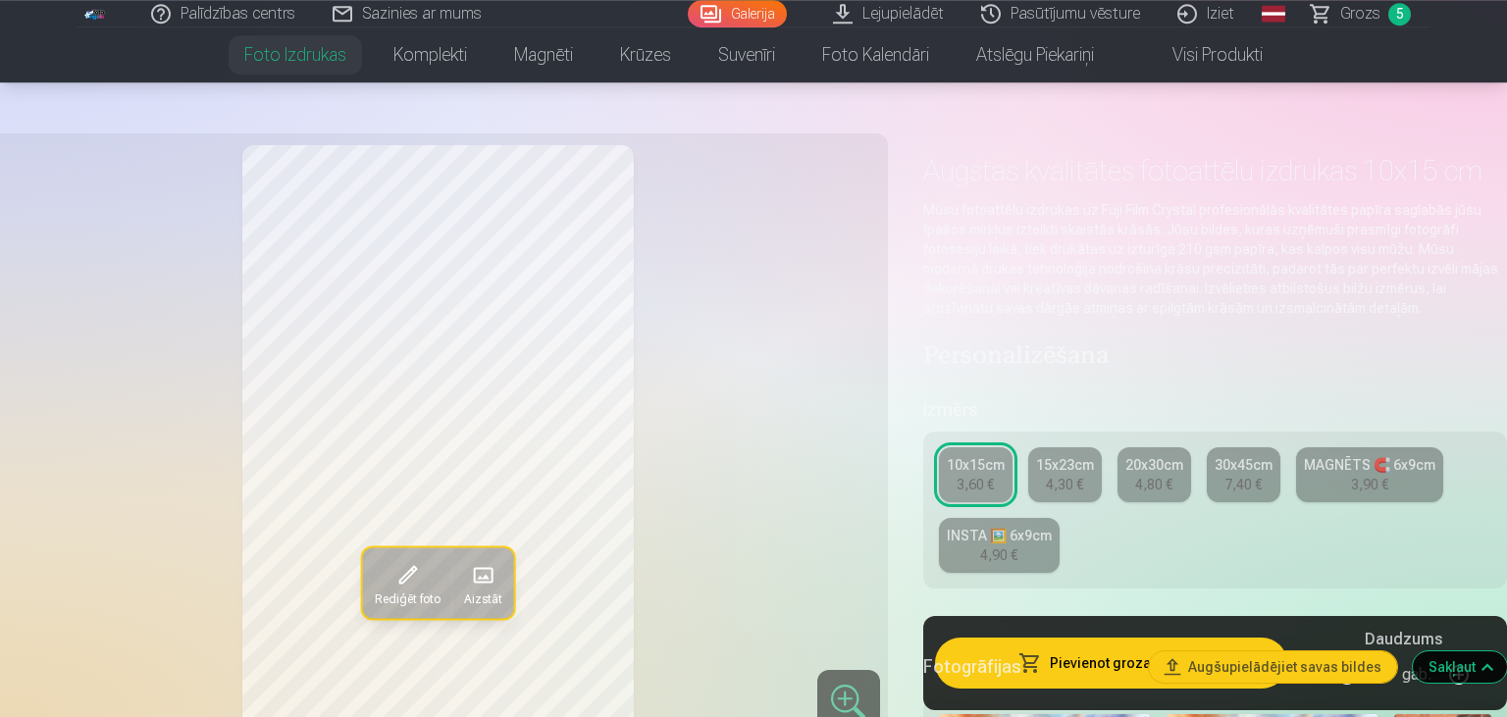
scroll to position [103, 0]
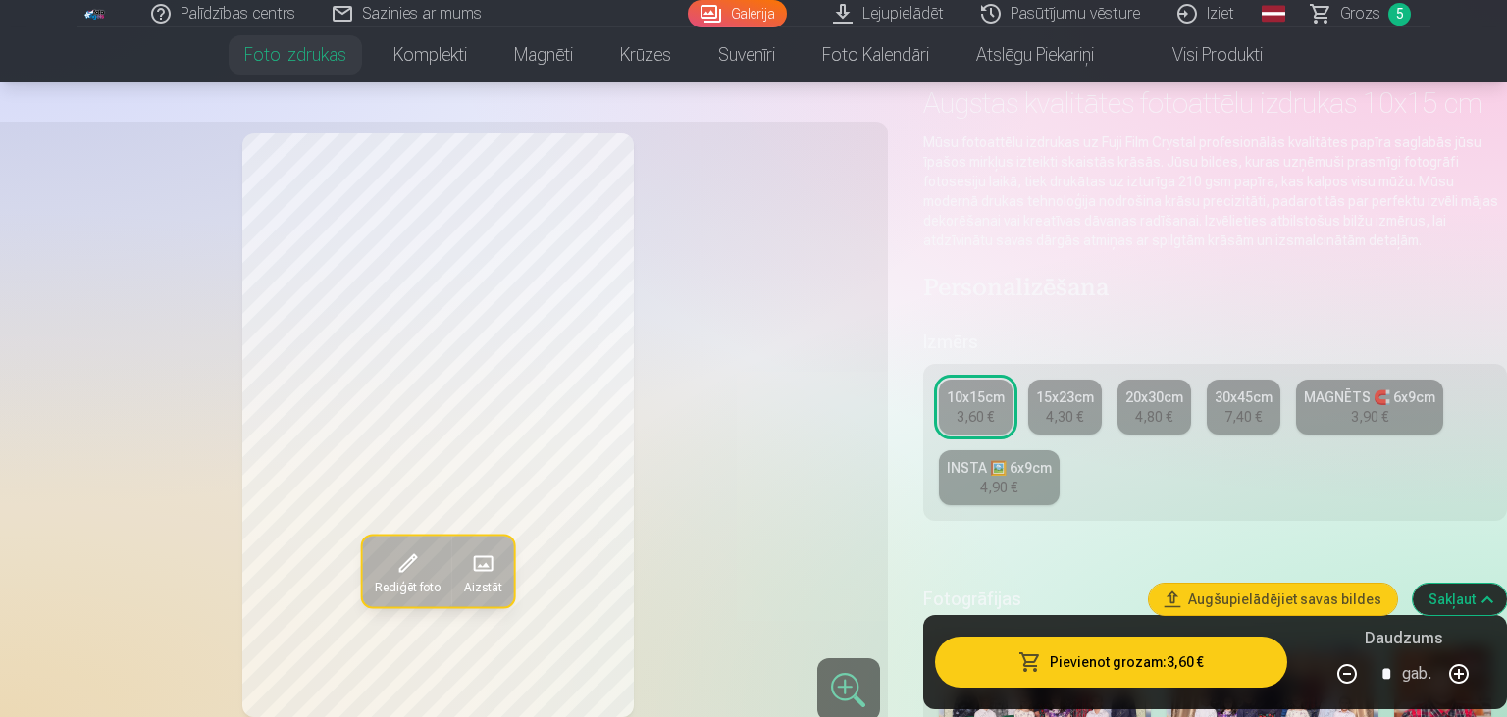
click at [1042, 659] on span "button" at bounding box center [1030, 662] width 24 height 20
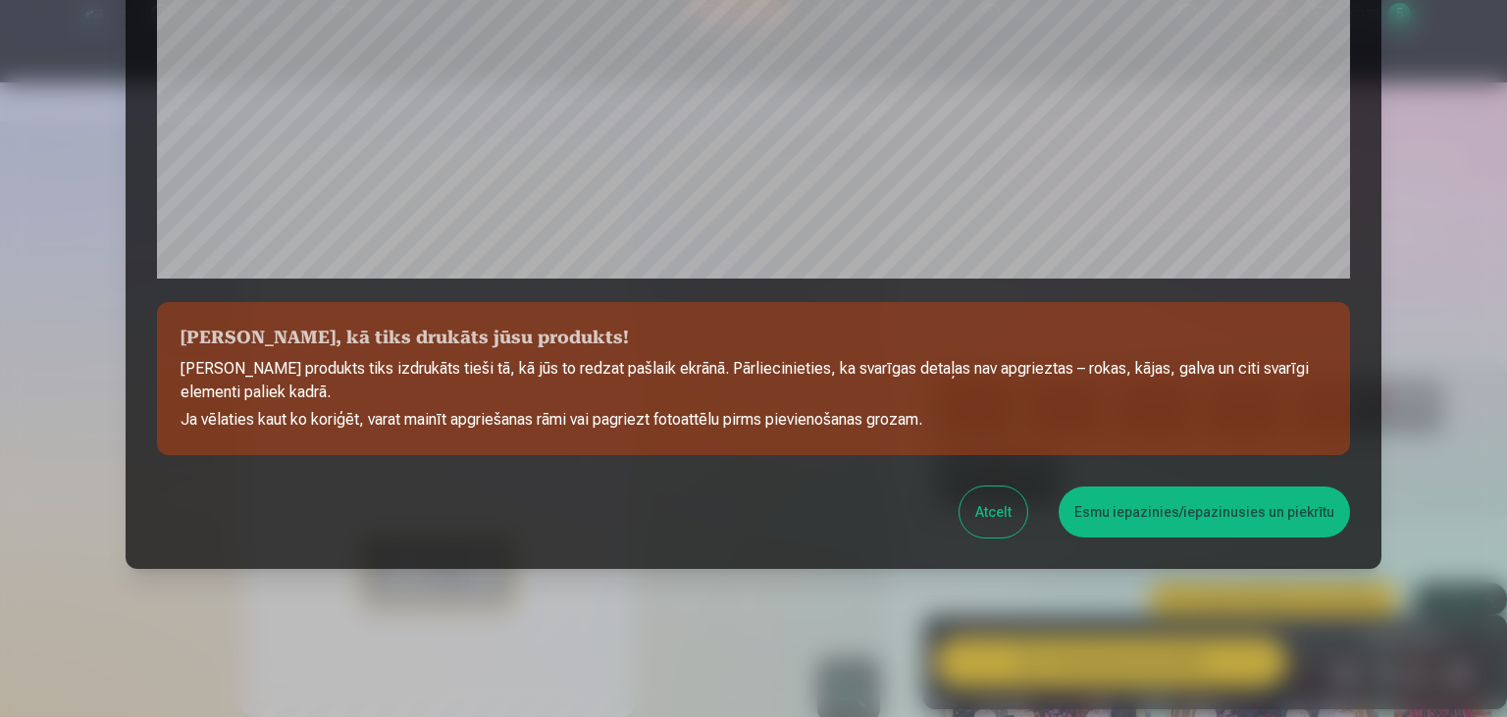
scroll to position [694, 0]
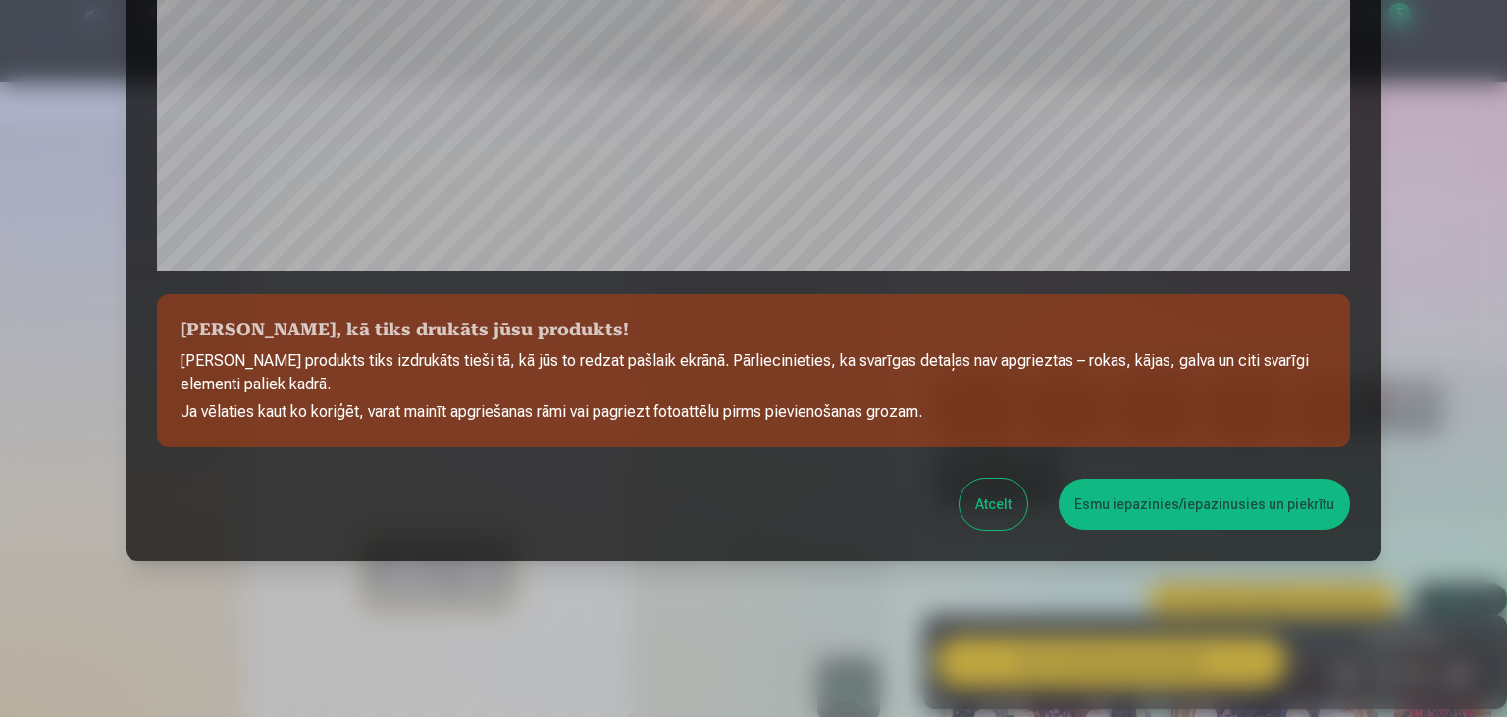
click at [1124, 507] on button "Esmu iepazinies/iepazinusies un piekrītu" at bounding box center [1203, 504] width 291 height 51
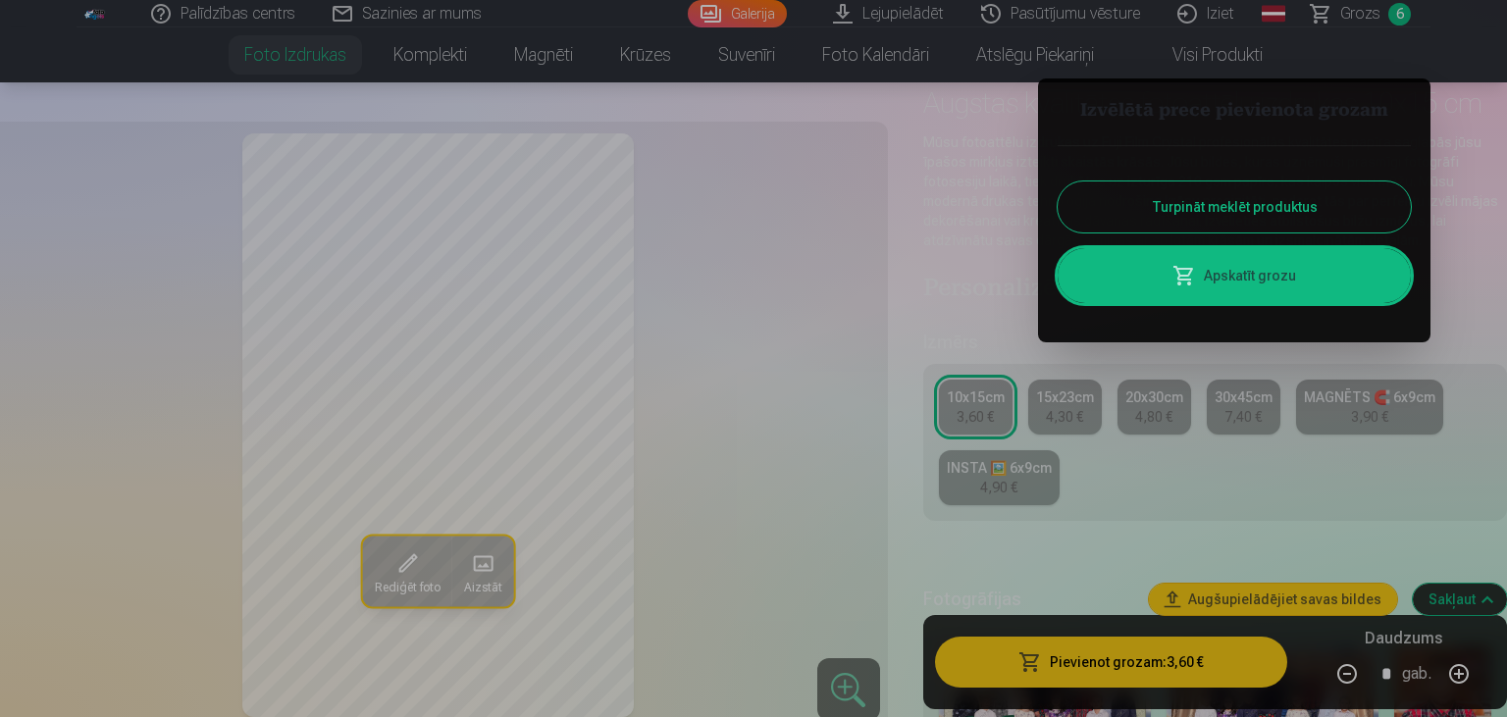
click at [1348, 14] on div at bounding box center [753, 358] width 1507 height 717
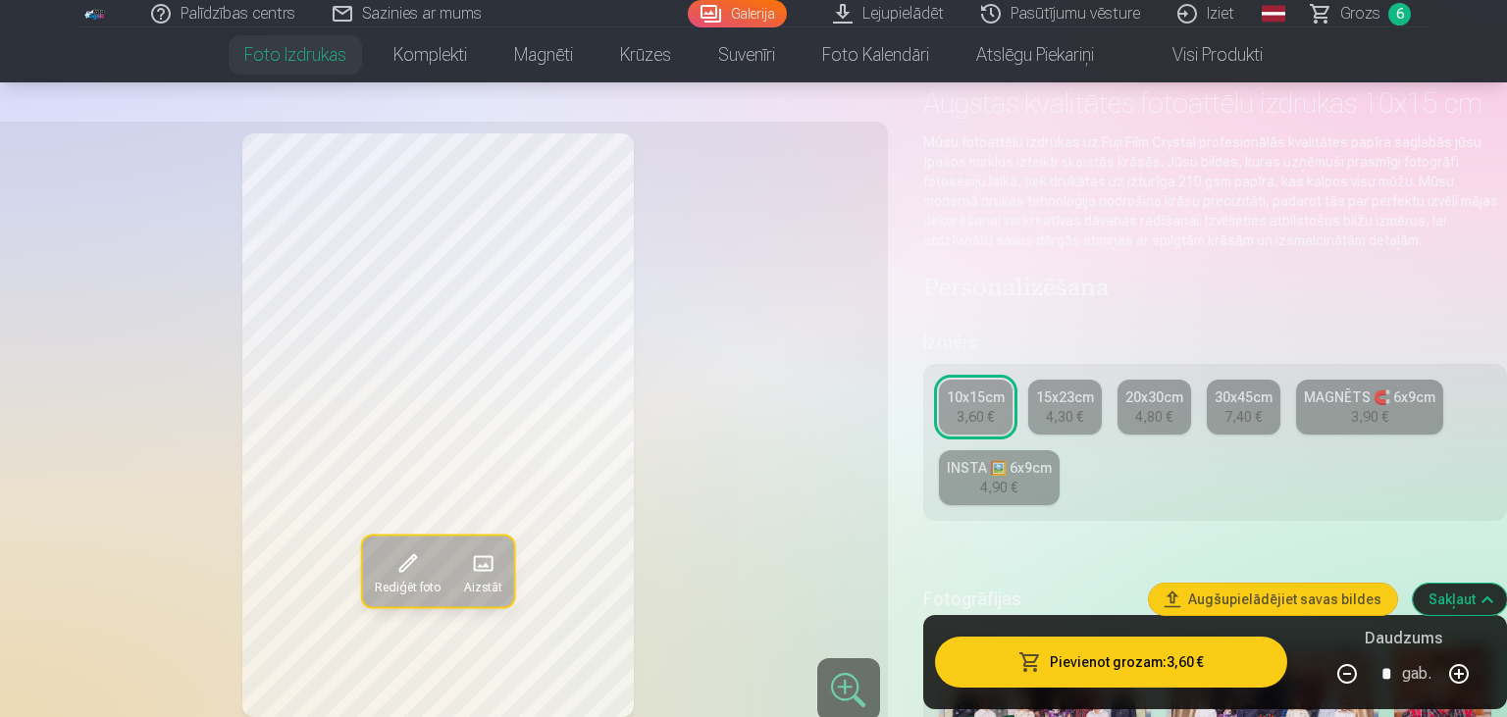
click at [794, 323] on div "Rediģēt foto Aizstāt" at bounding box center [438, 425] width 876 height 584
click at [1379, 14] on span "Grozs" at bounding box center [1360, 14] width 40 height 24
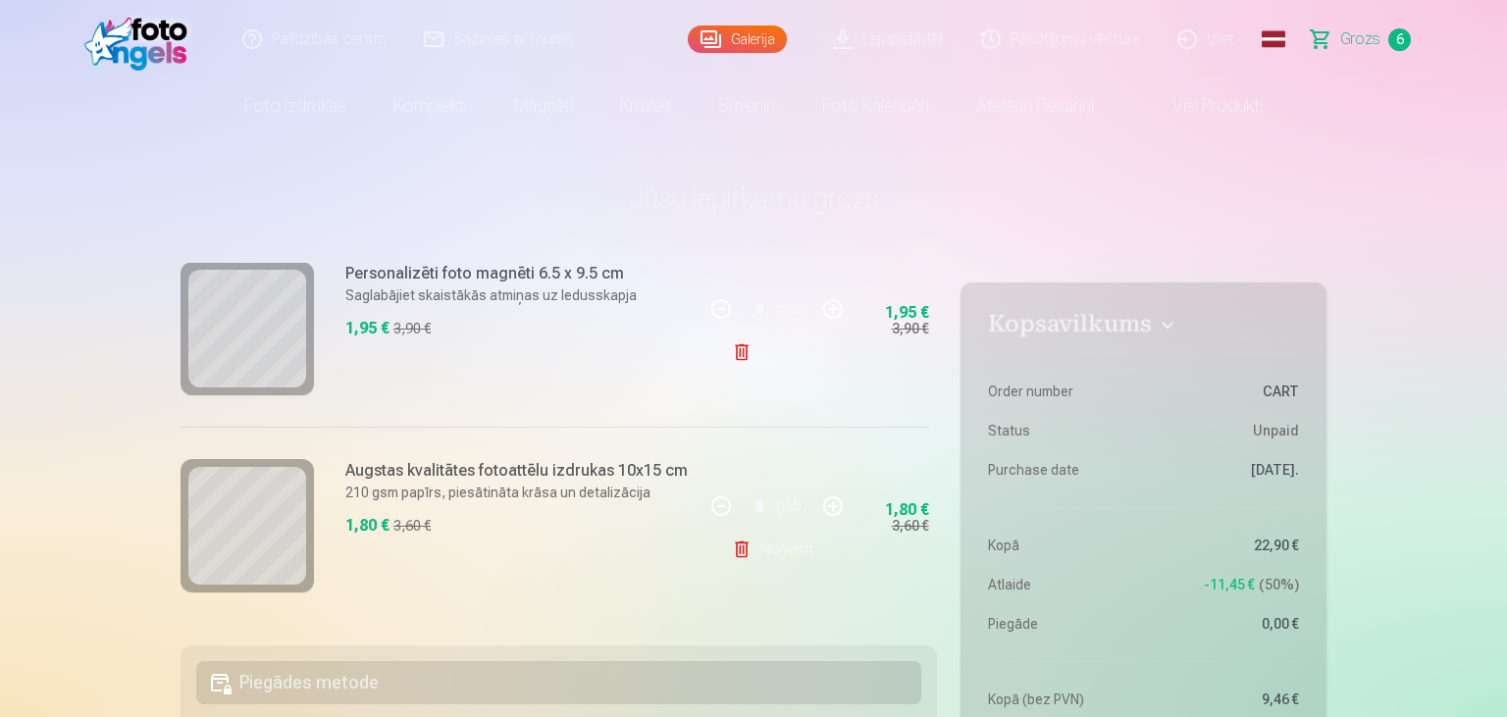
scroll to position [1062, 0]
click at [839, 310] on button "button" at bounding box center [832, 307] width 47 height 47
type input "*"
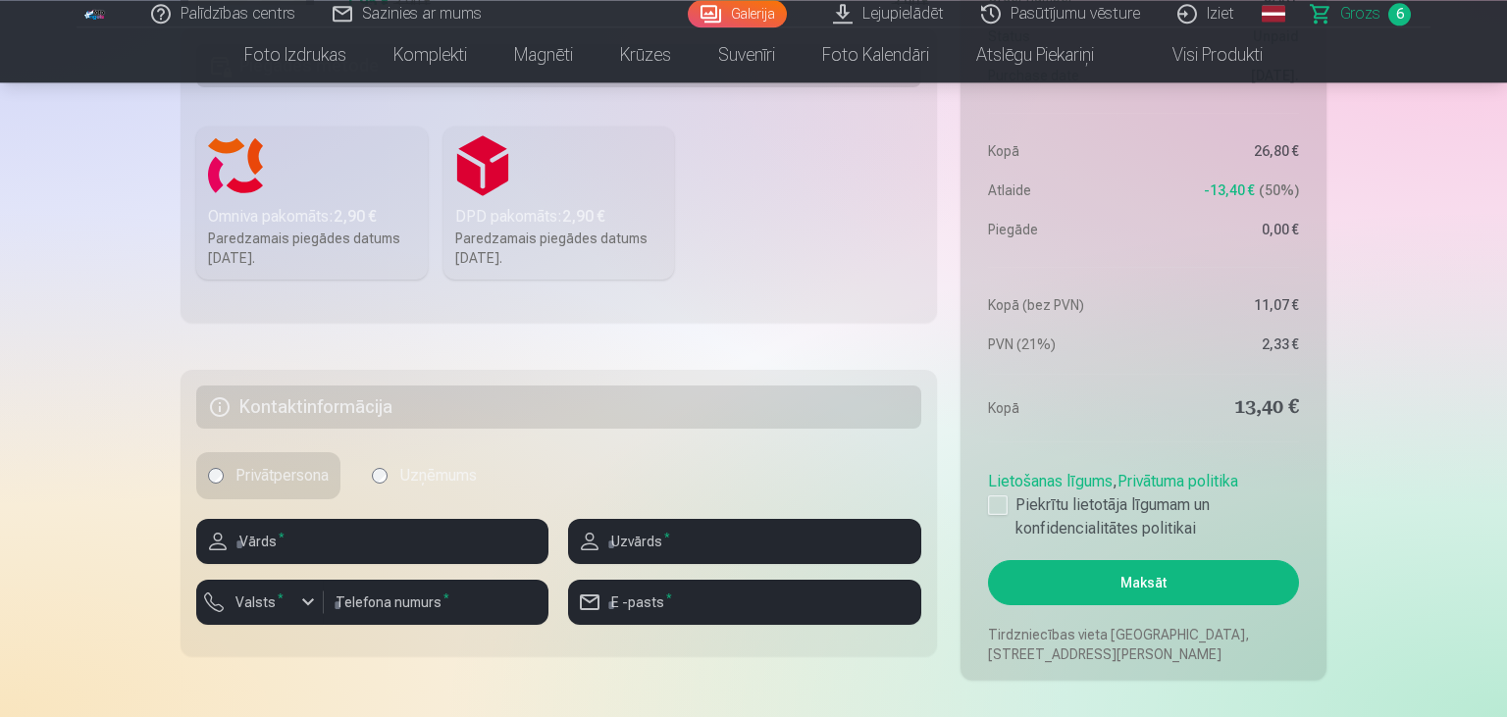
scroll to position [759, 0]
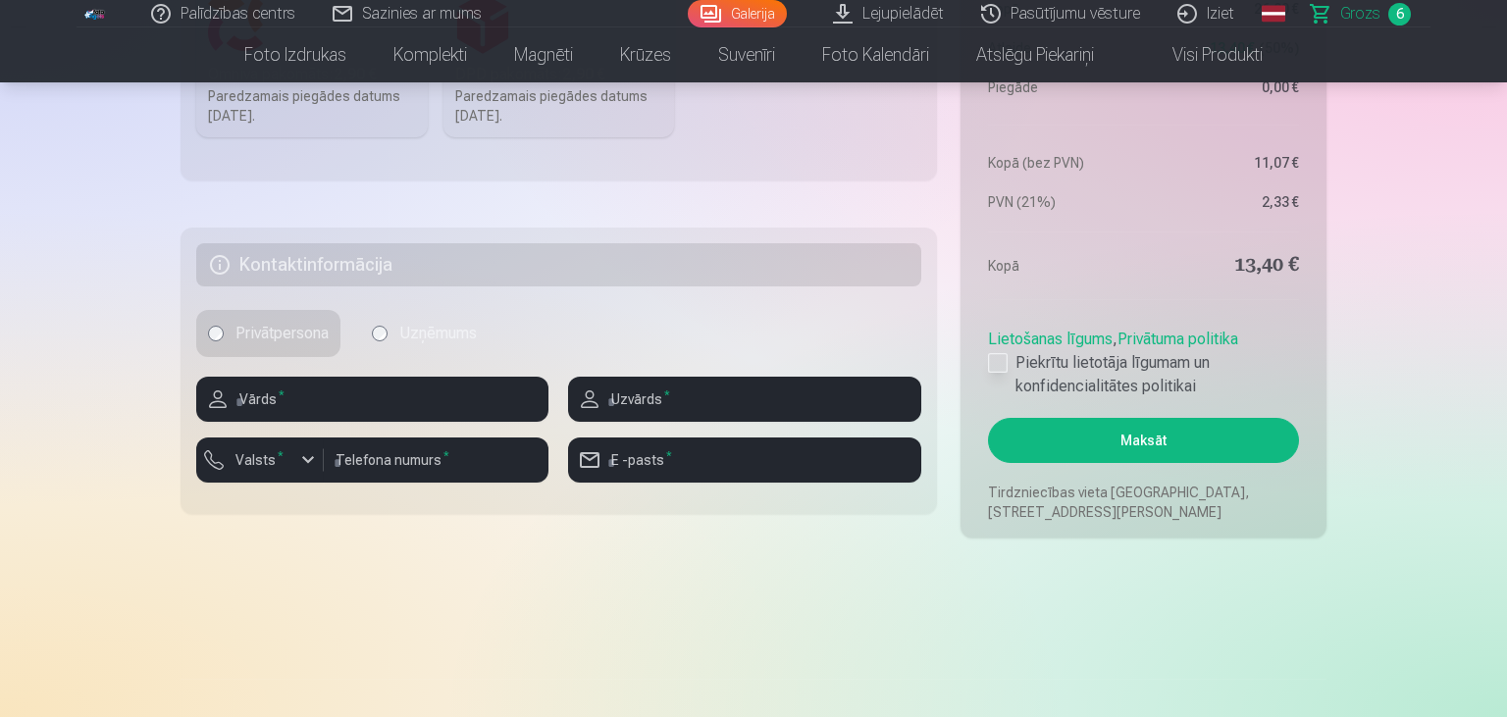
click at [996, 361] on div at bounding box center [998, 363] width 20 height 20
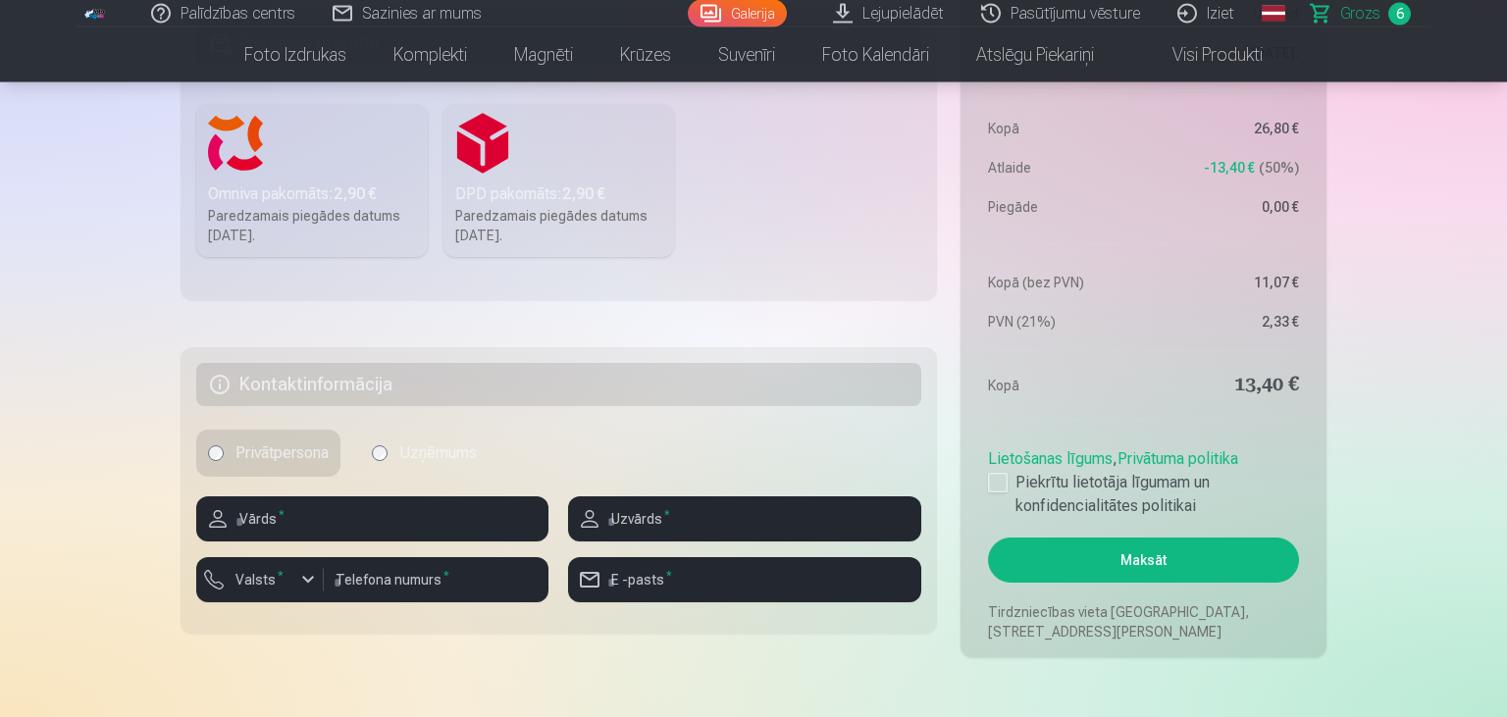
scroll to position [552, 0]
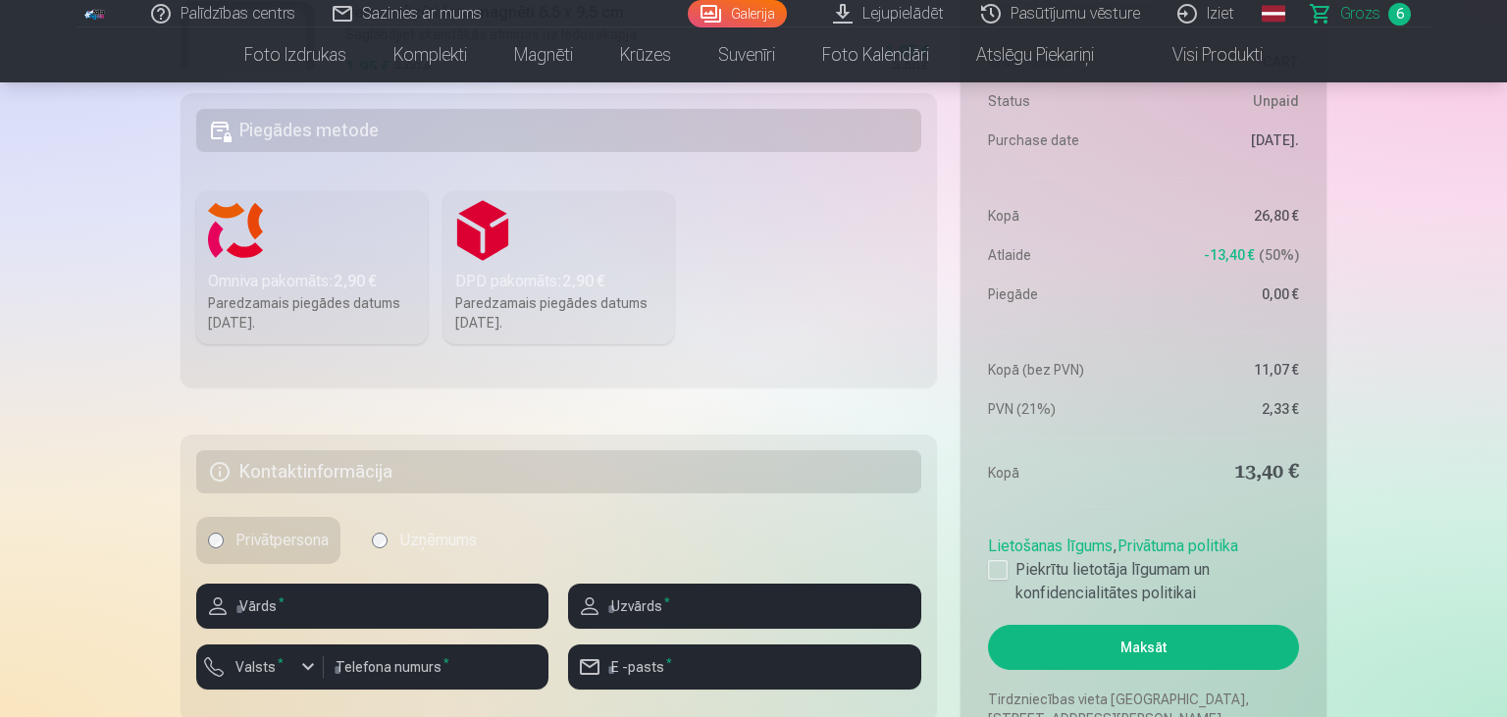
click at [293, 304] on div "Paredzamais piegādes datums 27.09.2025." at bounding box center [312, 312] width 208 height 39
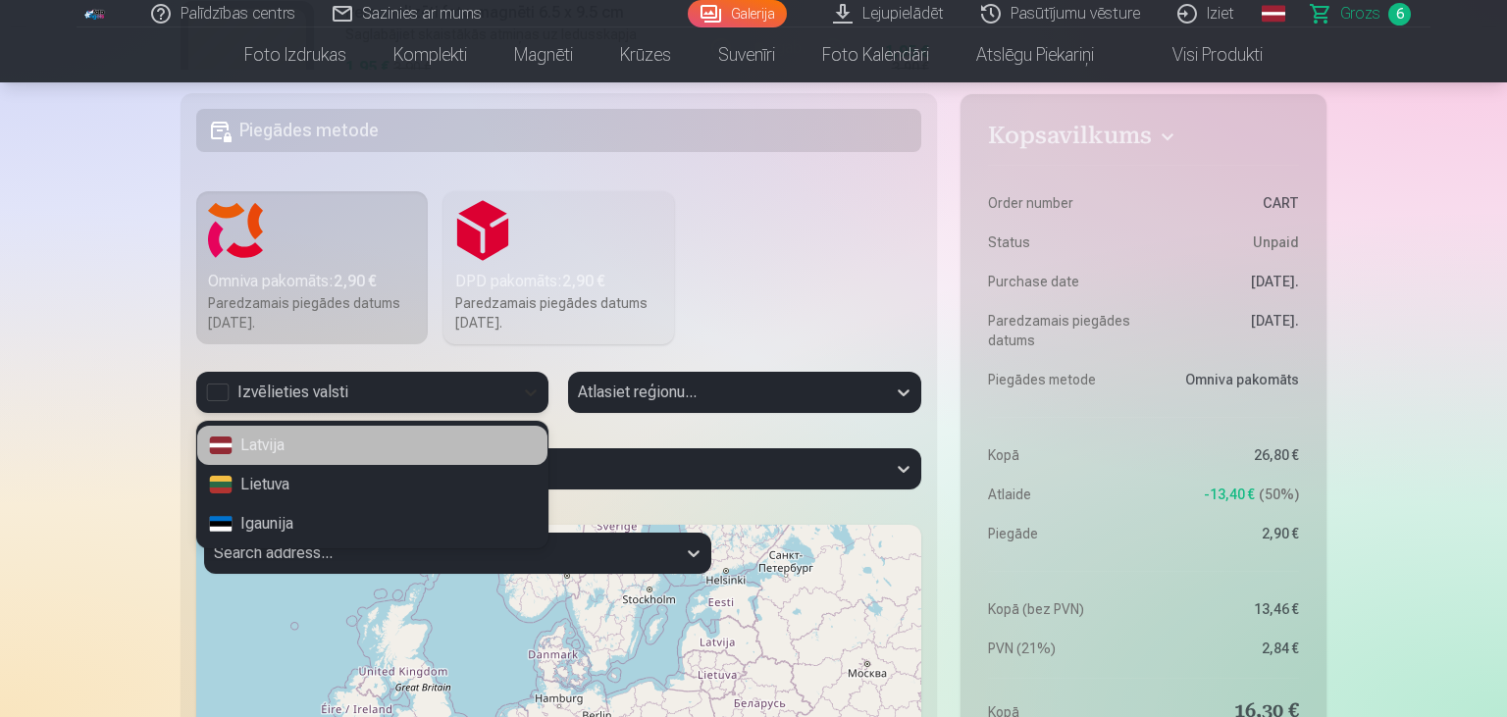
click at [535, 382] on div at bounding box center [530, 392] width 35 height 35
click at [282, 446] on div "Latvija" at bounding box center [372, 445] width 350 height 39
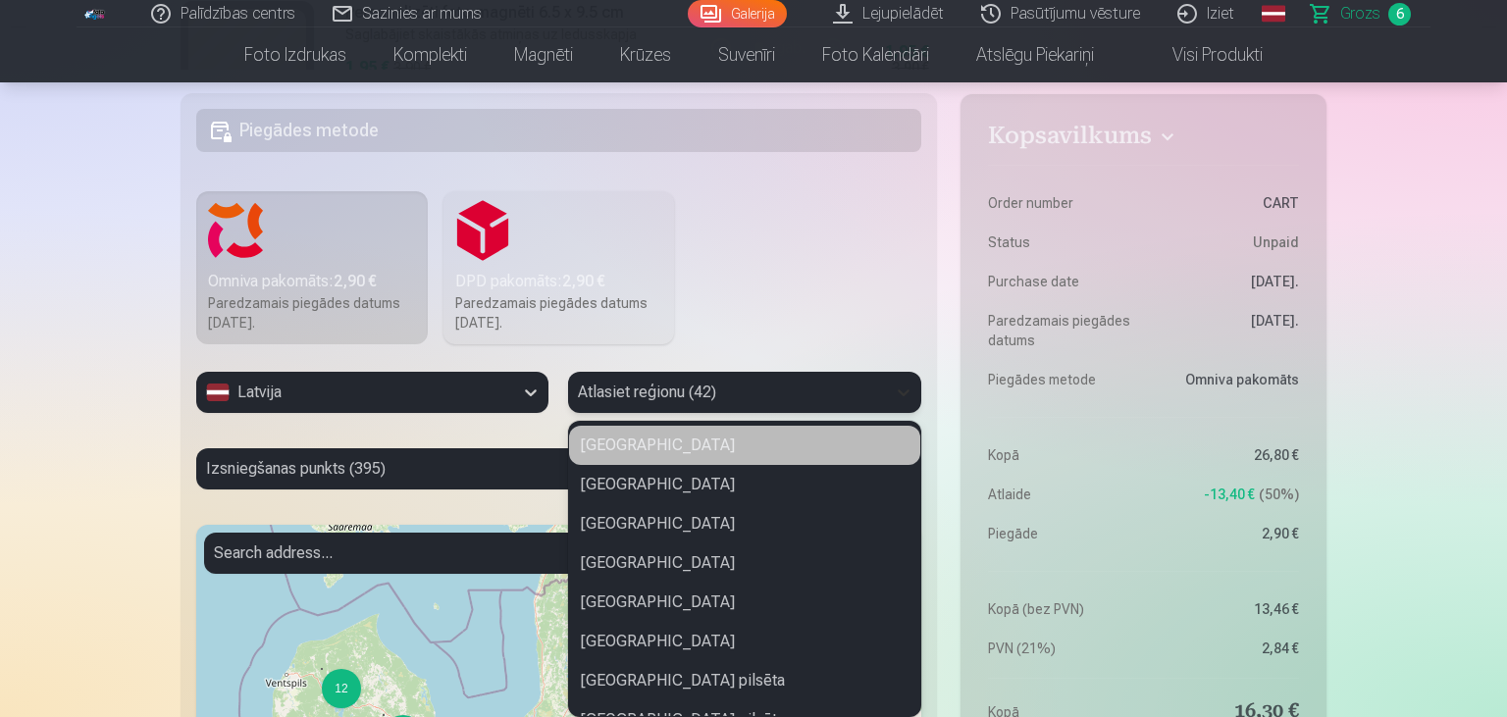
click at [909, 389] on icon at bounding box center [904, 393] width 20 height 20
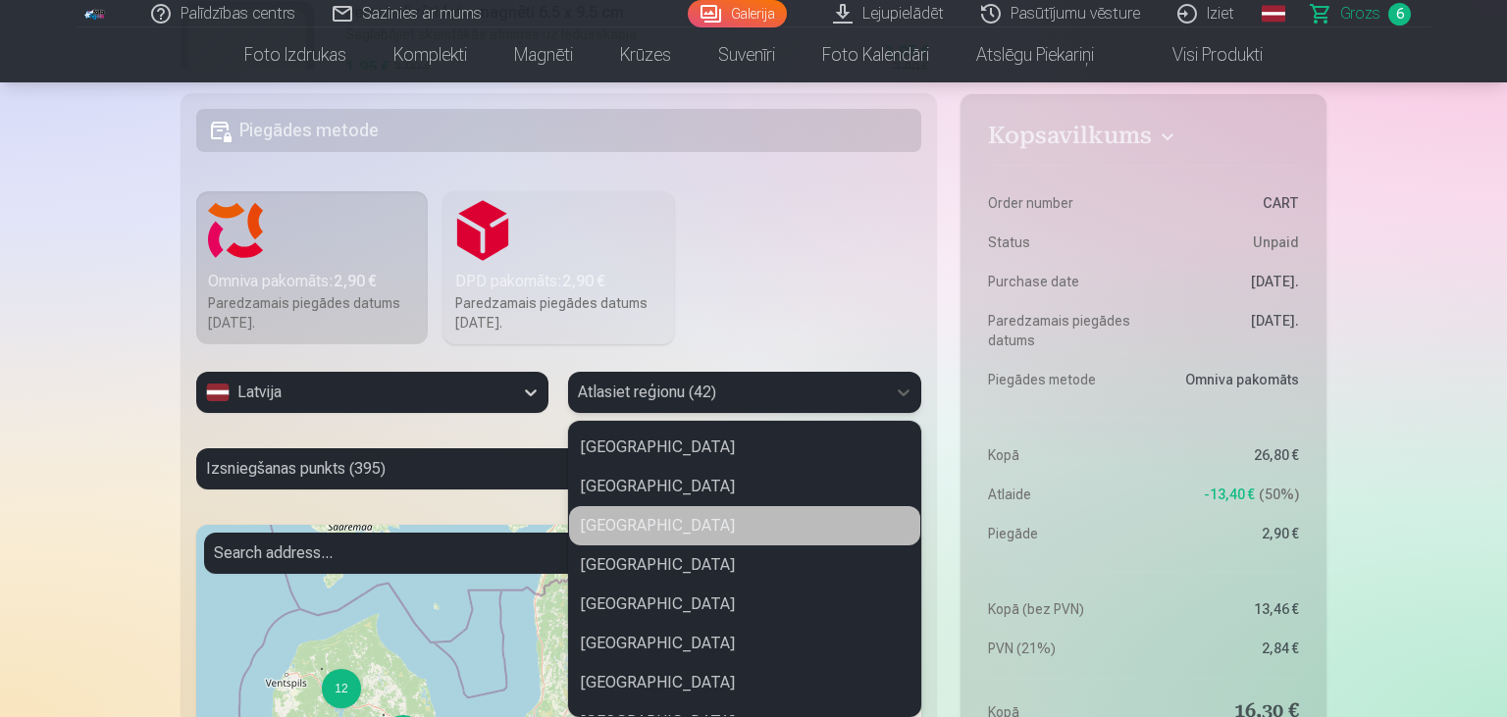
scroll to position [708, 0]
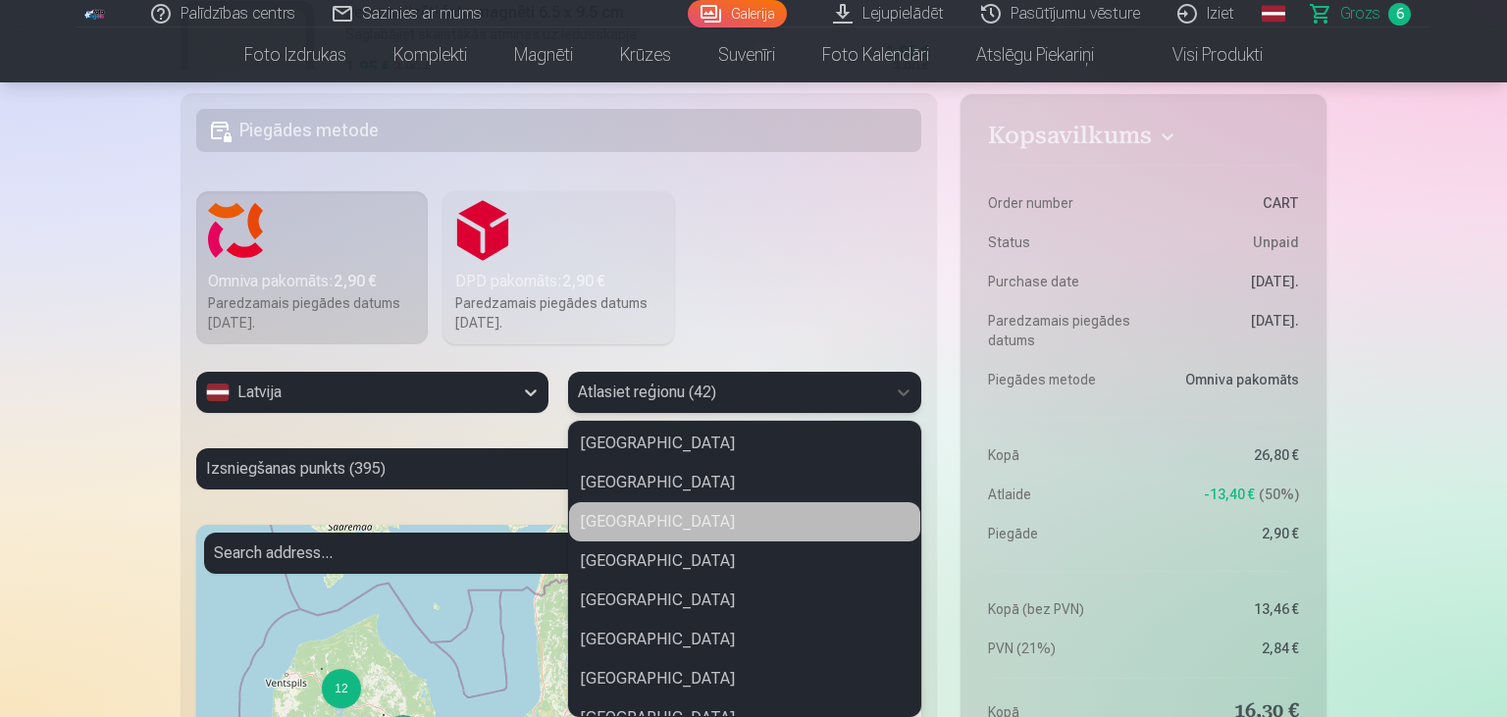
click at [721, 525] on div "Bauskas novads" at bounding box center [744, 521] width 350 height 39
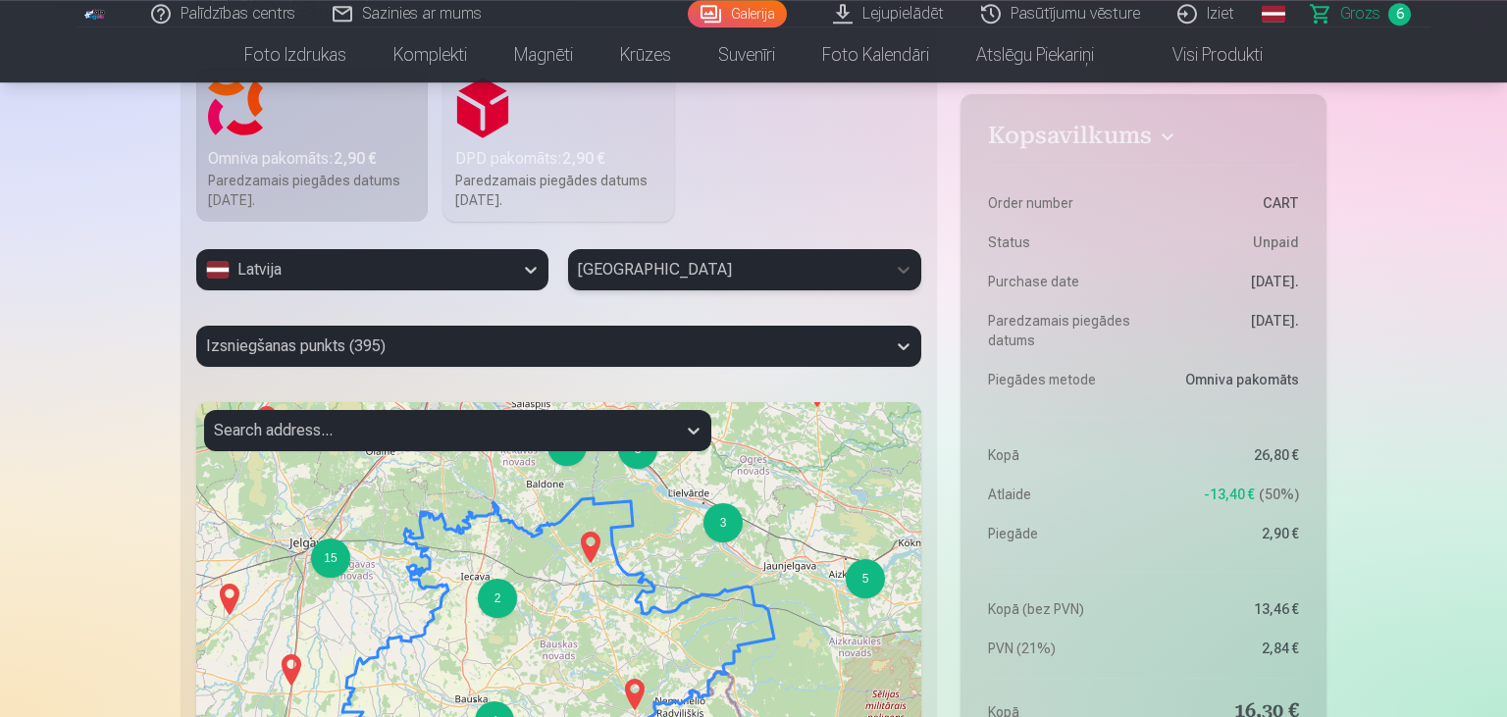
scroll to position [690, 0]
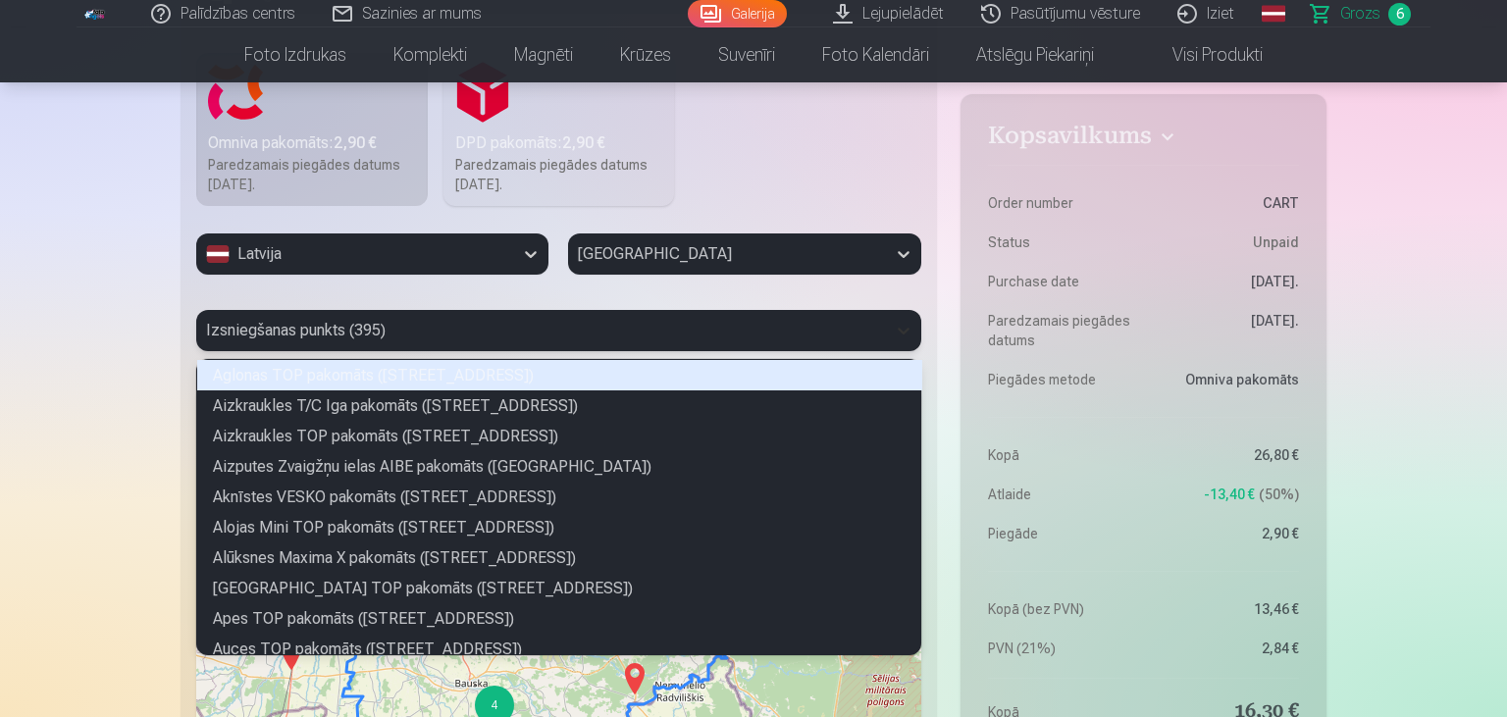
click at [896, 329] on icon at bounding box center [904, 331] width 20 height 20
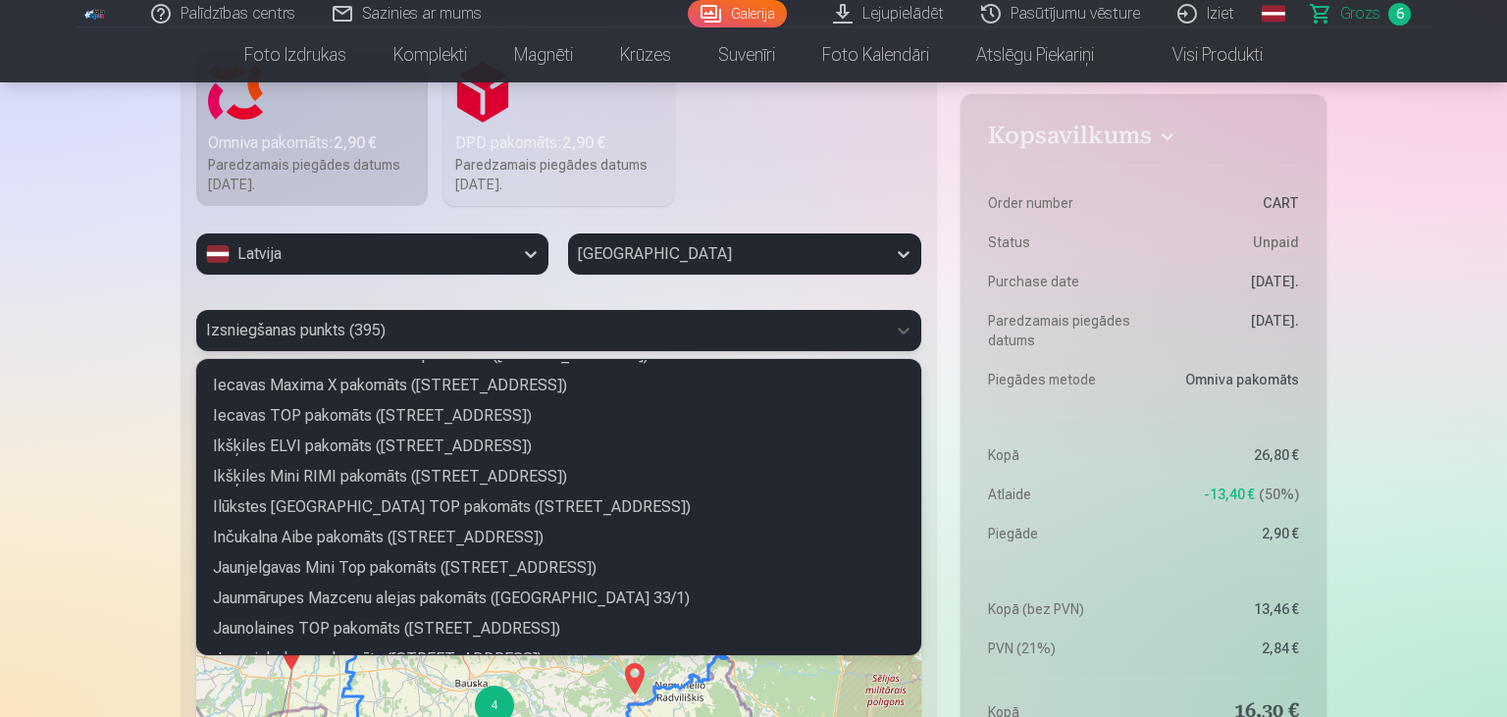
scroll to position [1672, 0]
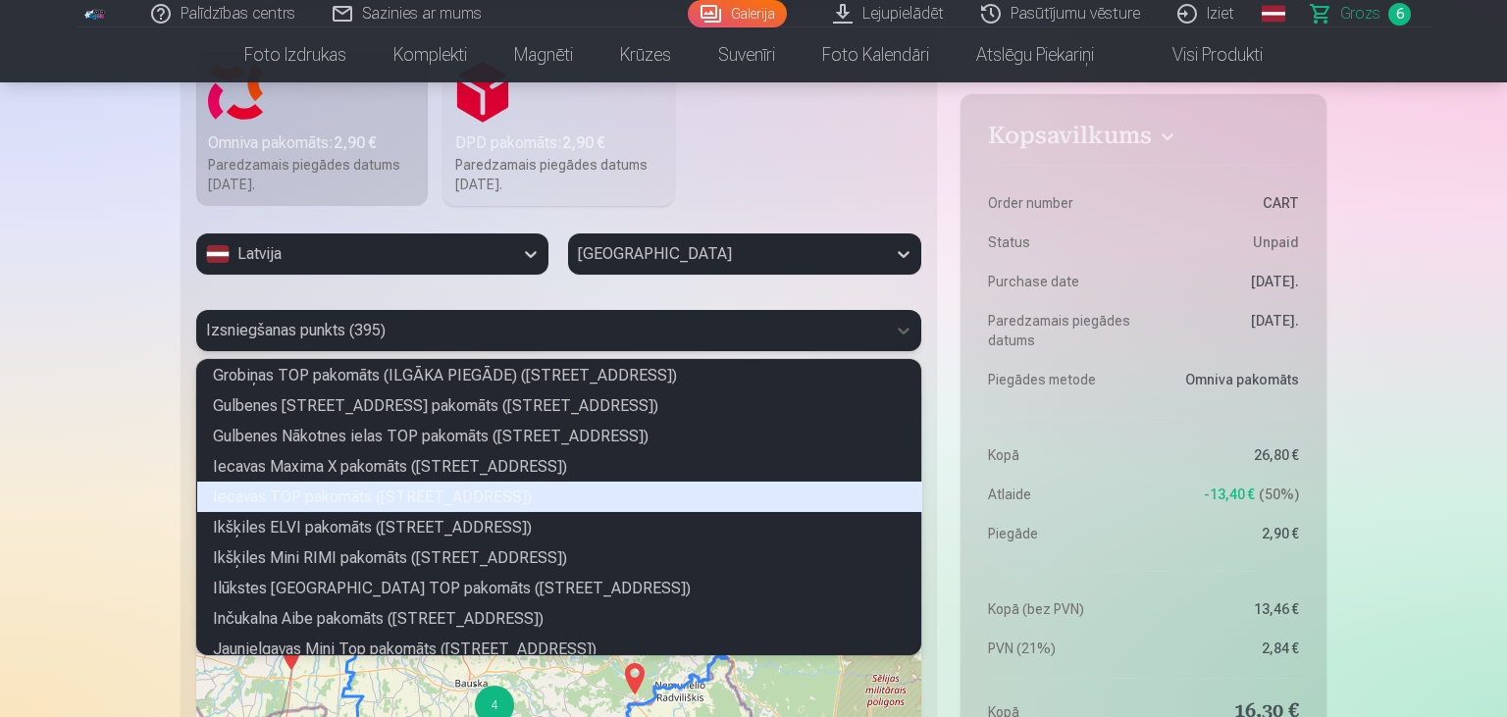
click at [492, 487] on div "Iecavas TOP pakomāts (Edvarta Virzas iela 2)" at bounding box center [559, 497] width 725 height 30
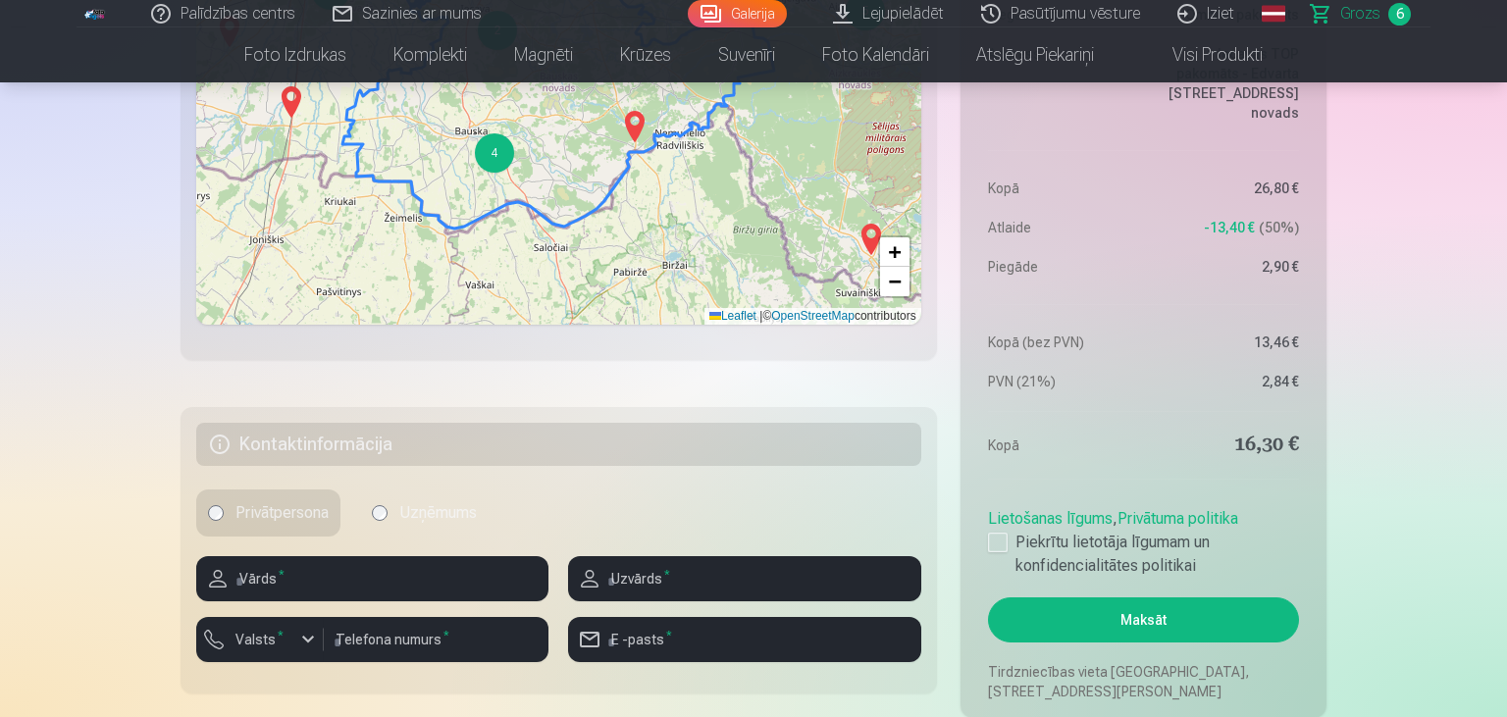
scroll to position [1450, 0]
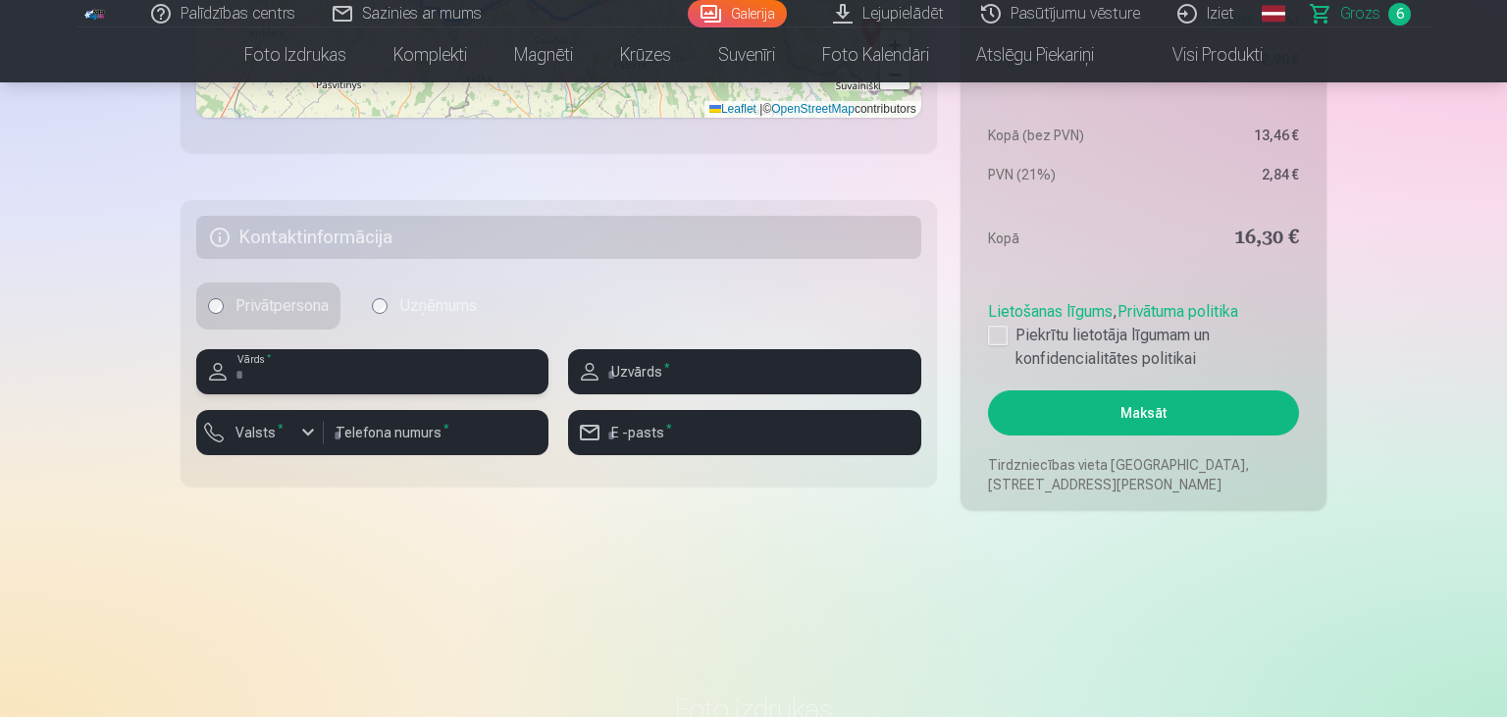
click at [335, 364] on input "text" at bounding box center [372, 371] width 352 height 45
type input "*"
type input "******"
click at [639, 364] on input "text" at bounding box center [744, 371] width 352 height 45
type input "*"
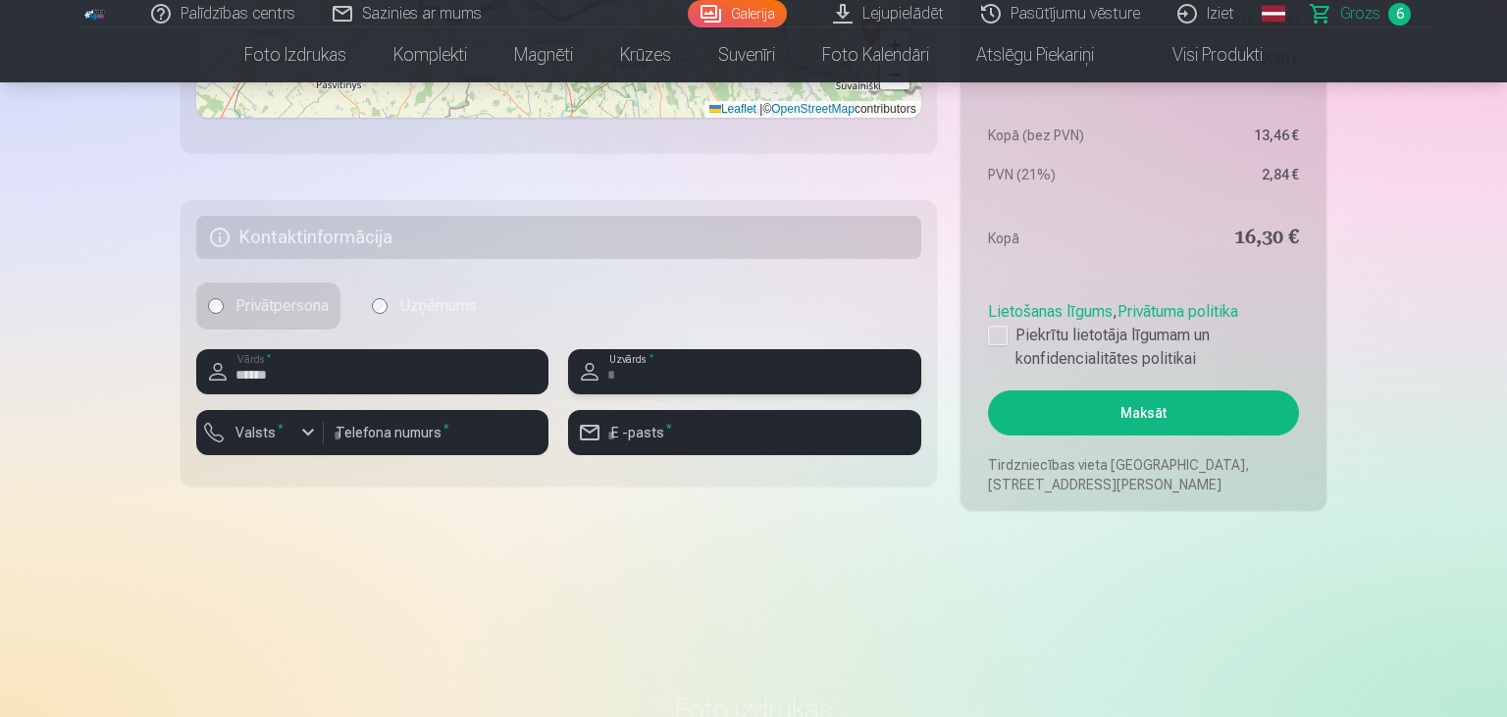
type input "*"
type input "**********"
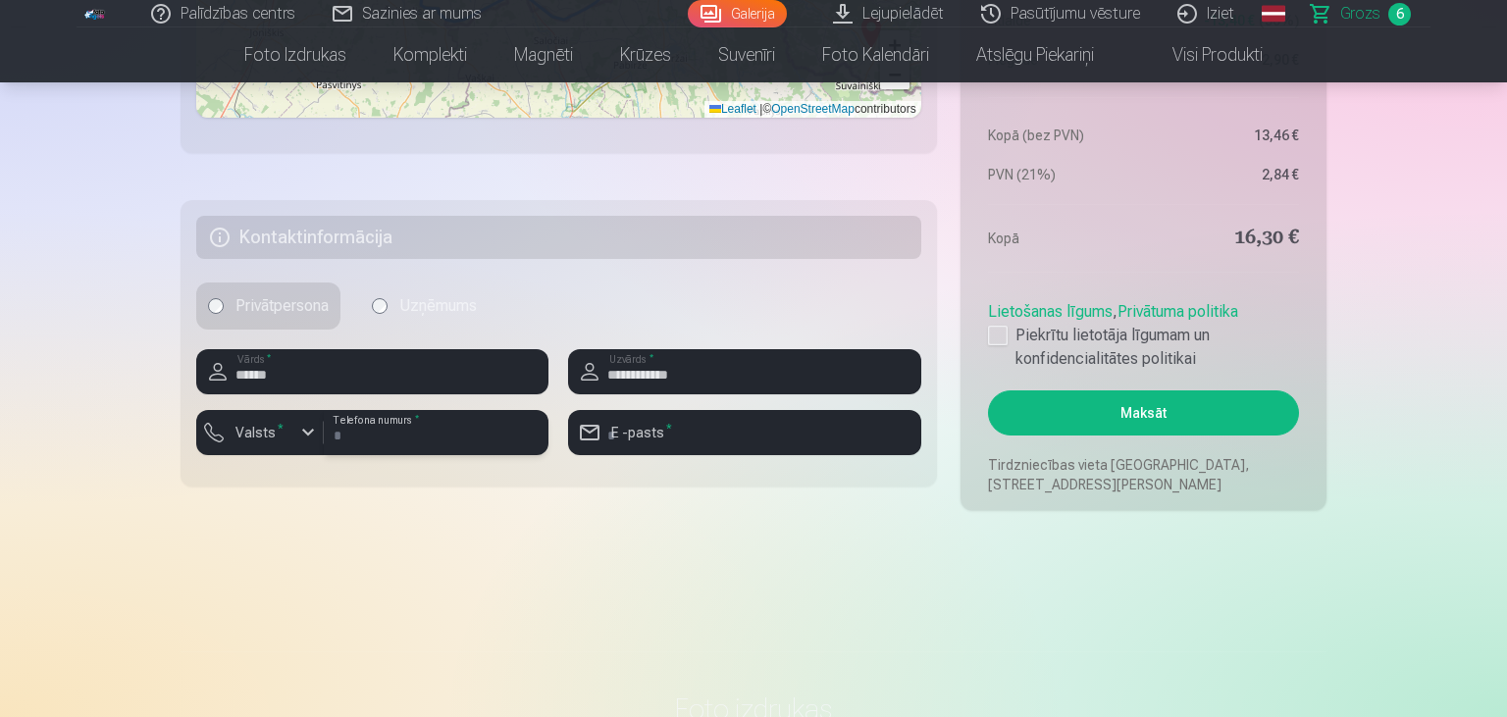
click at [413, 430] on input "number" at bounding box center [436, 432] width 225 height 45
type input "********"
click at [756, 441] on input "email" at bounding box center [744, 432] width 352 height 45
type input "**********"
click at [310, 427] on div "button" at bounding box center [308, 433] width 24 height 24
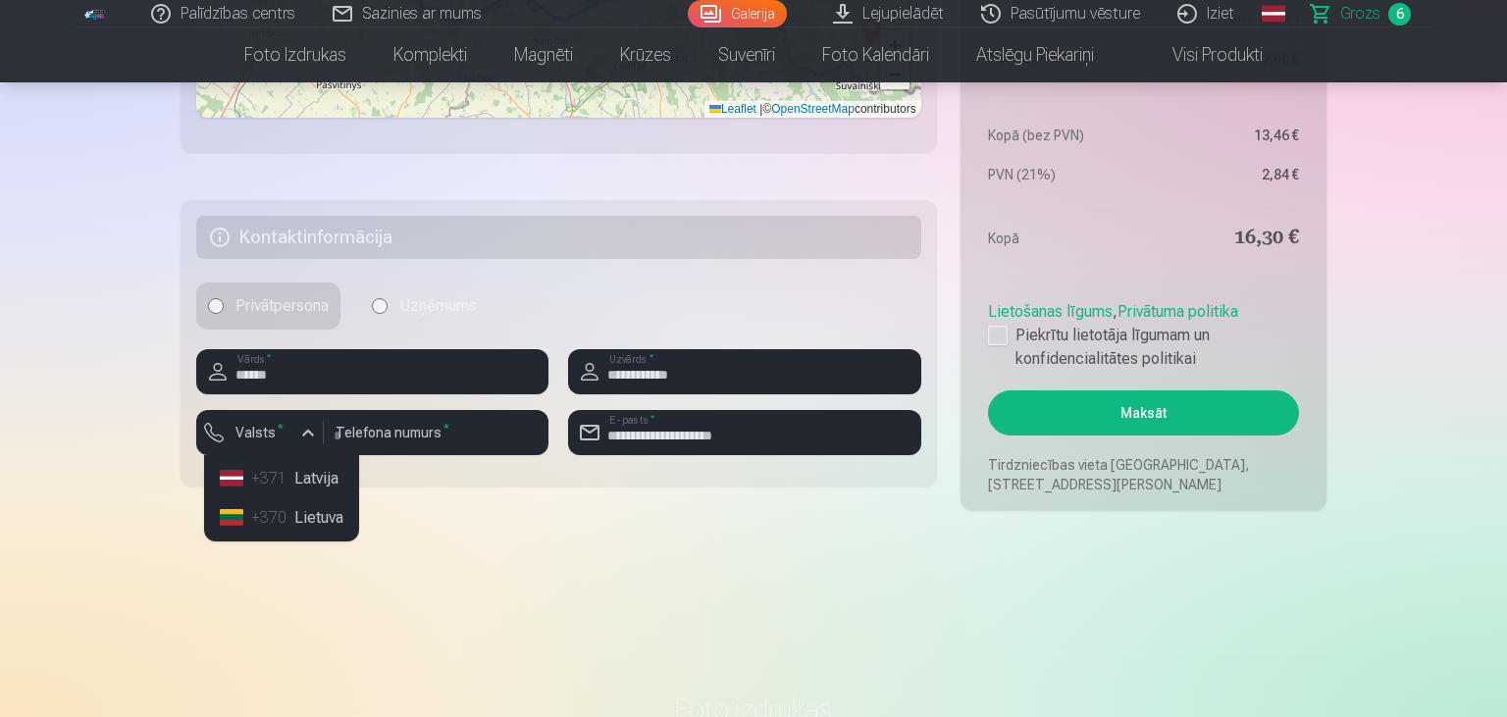
click at [312, 473] on li "+371 Latvija" at bounding box center [281, 478] width 139 height 39
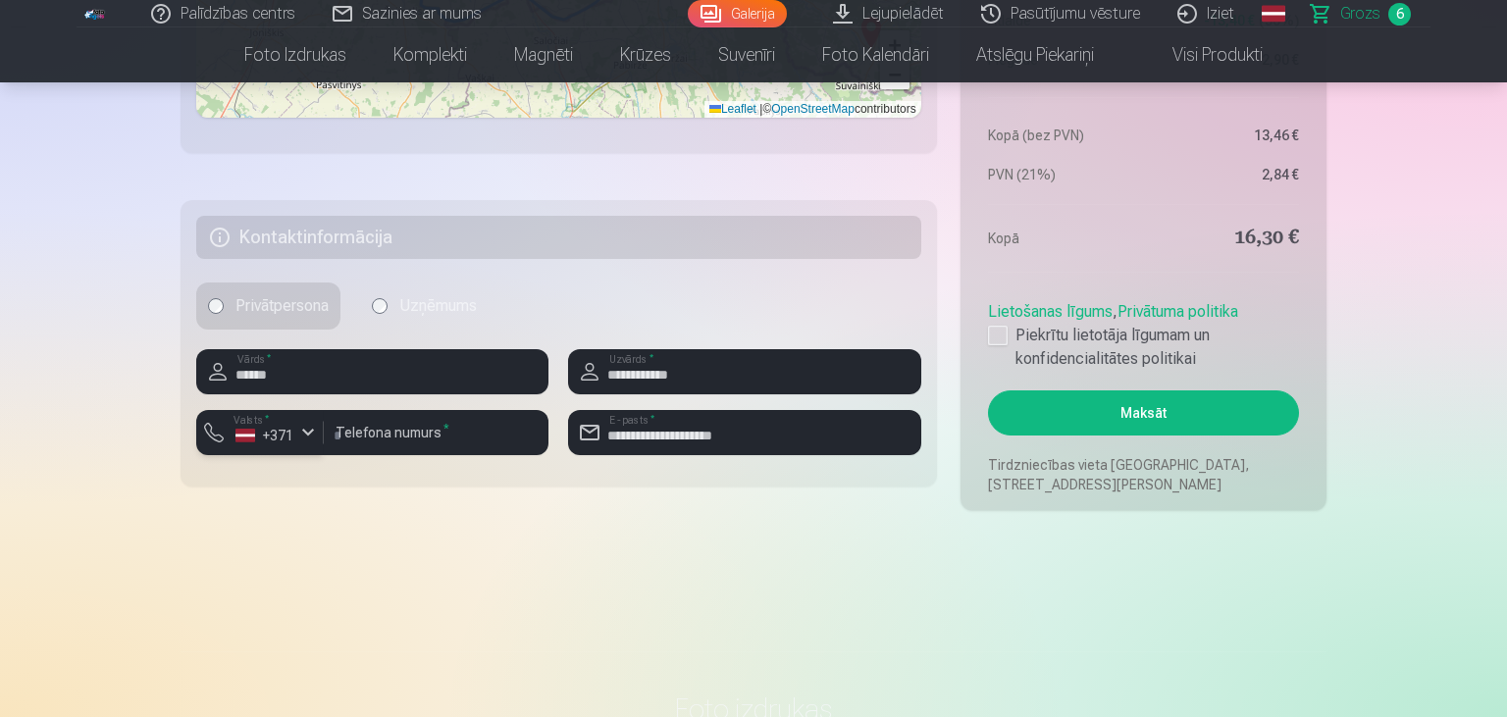
scroll to position [1588, 0]
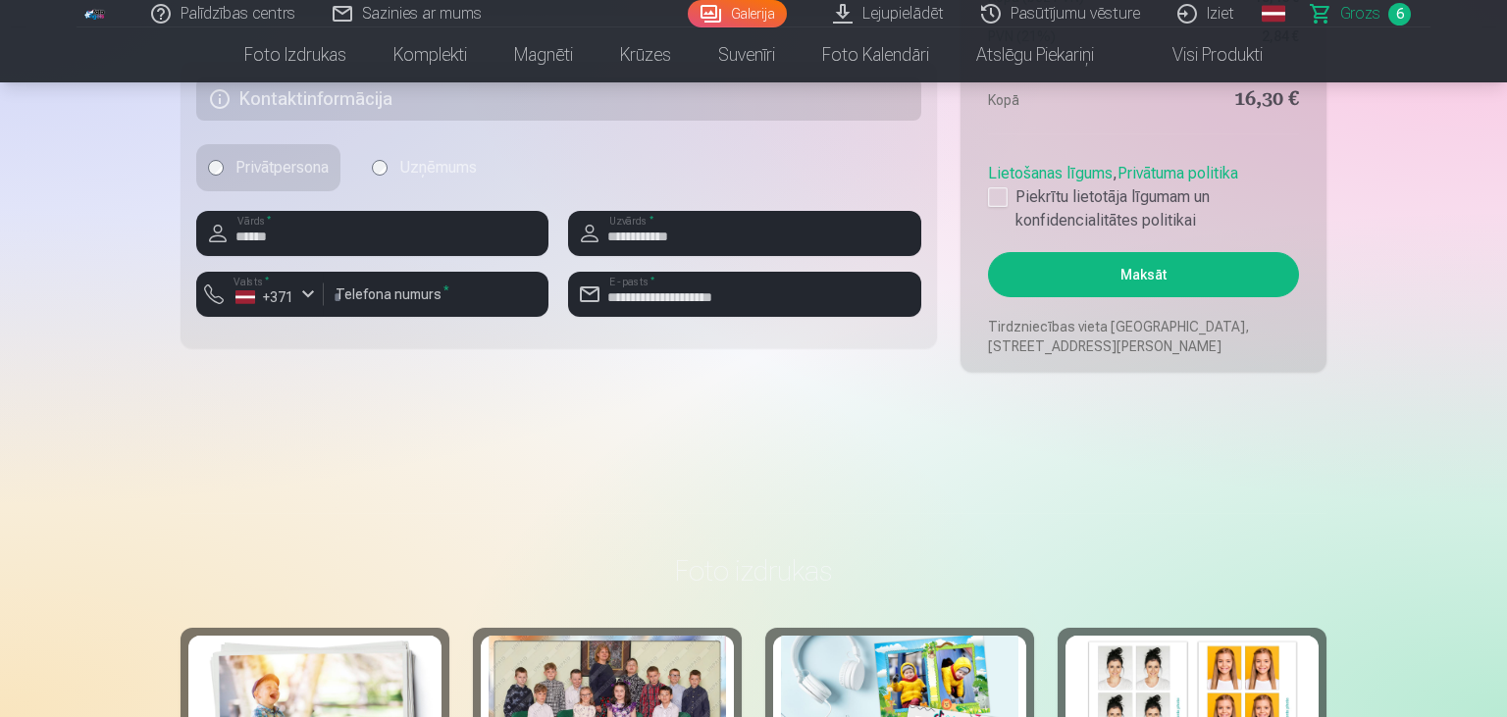
click at [1077, 287] on button "Maksāt" at bounding box center [1143, 274] width 311 height 45
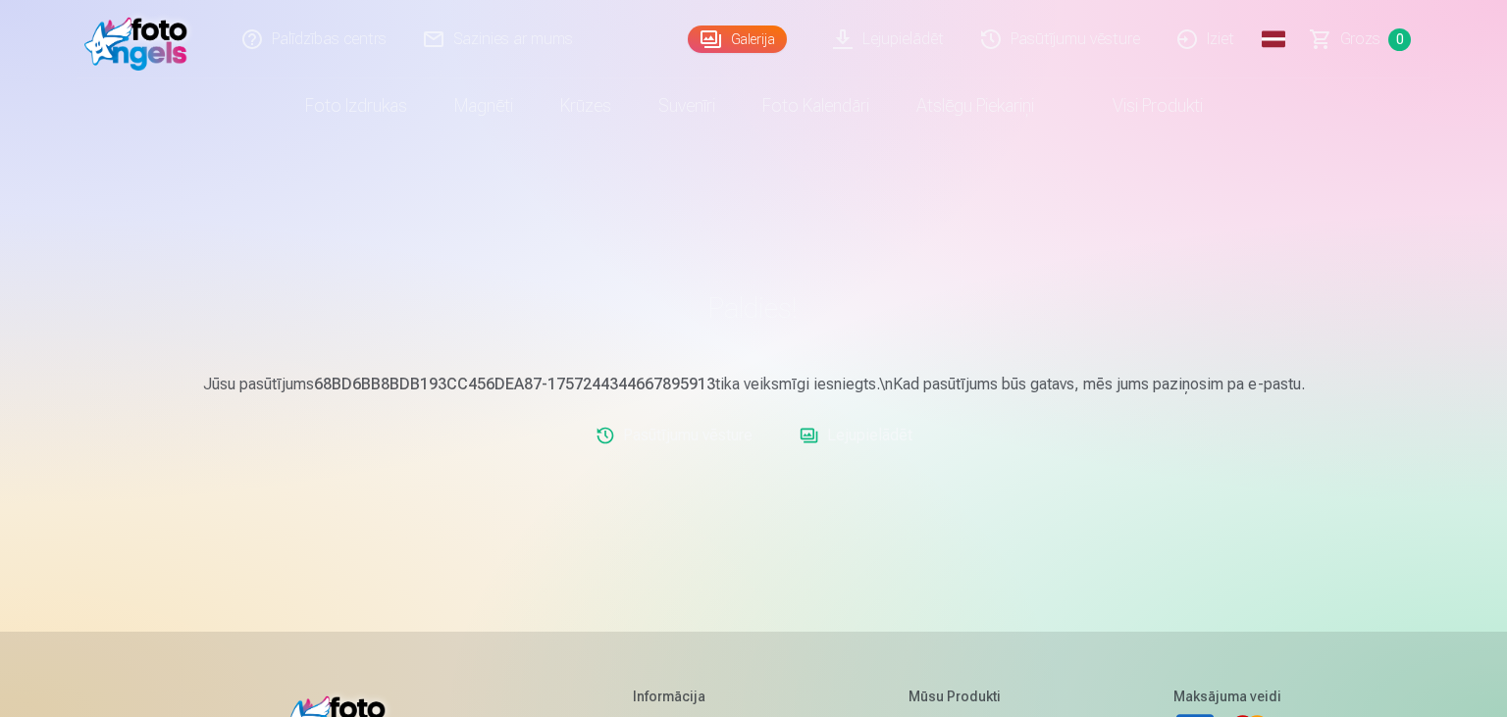
click at [1217, 33] on link "Iziet" at bounding box center [1206, 39] width 94 height 78
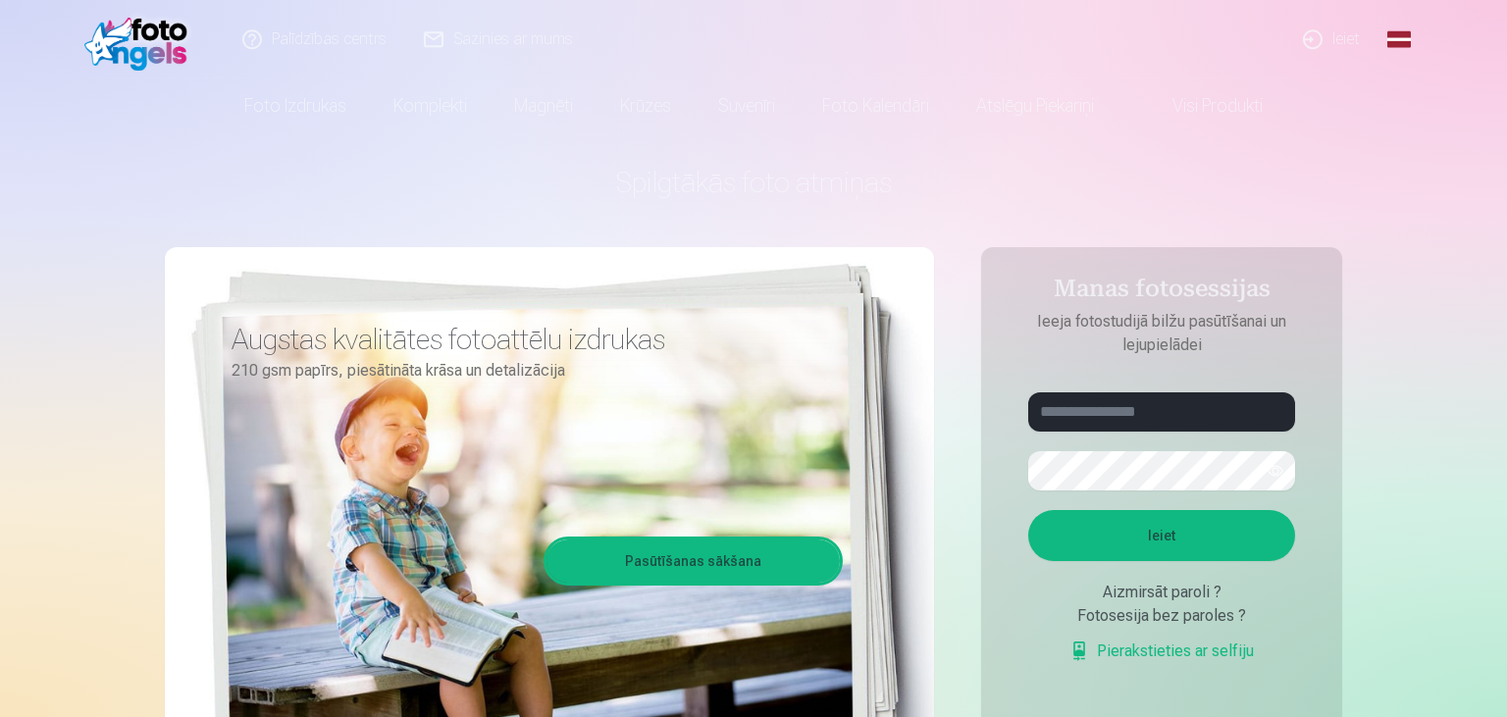
scroll to position [34, 0]
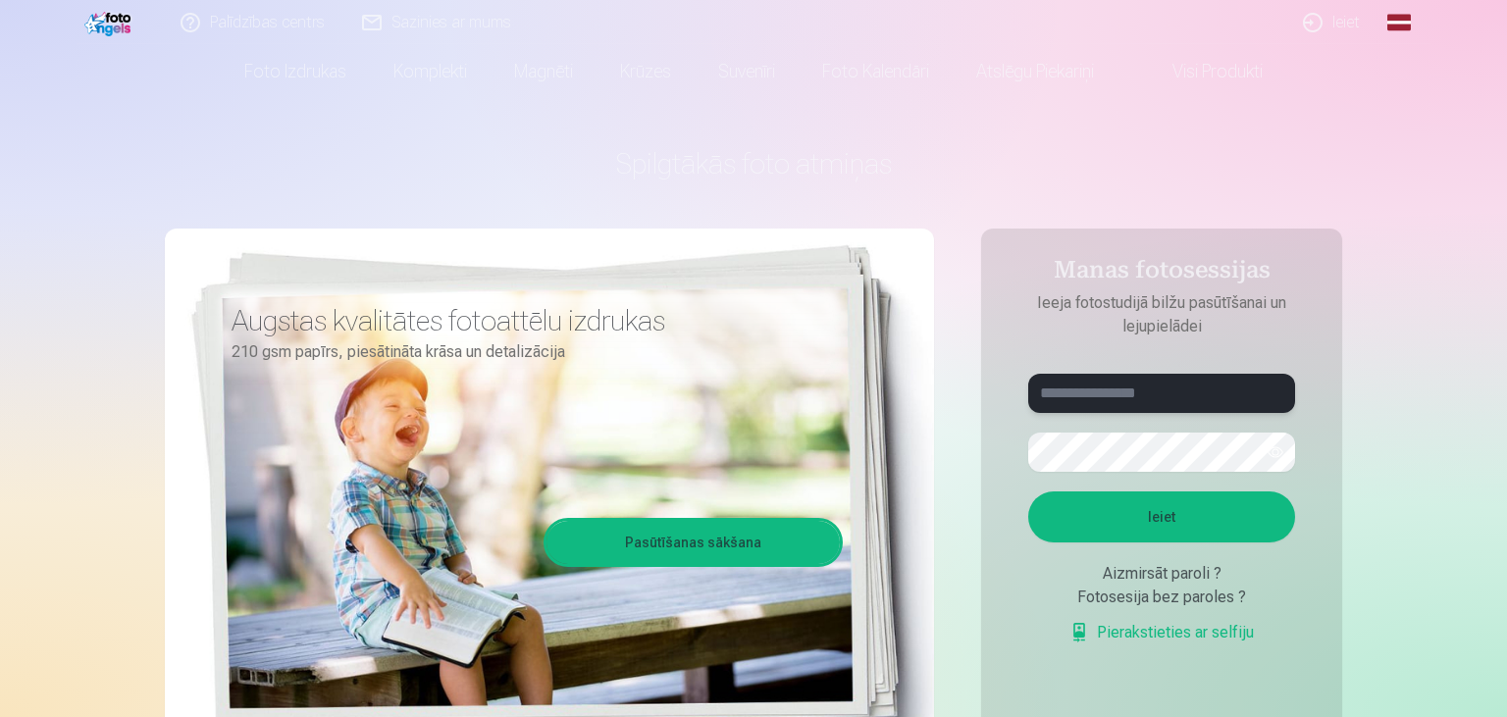
click at [1183, 393] on input "text" at bounding box center [1161, 393] width 267 height 39
type input "*"
type input "**********"
click at [1279, 460] on button "button" at bounding box center [1274, 452] width 37 height 37
click at [1195, 505] on button "Ieiet" at bounding box center [1161, 516] width 267 height 51
